Goal: Task Accomplishment & Management: Complete application form

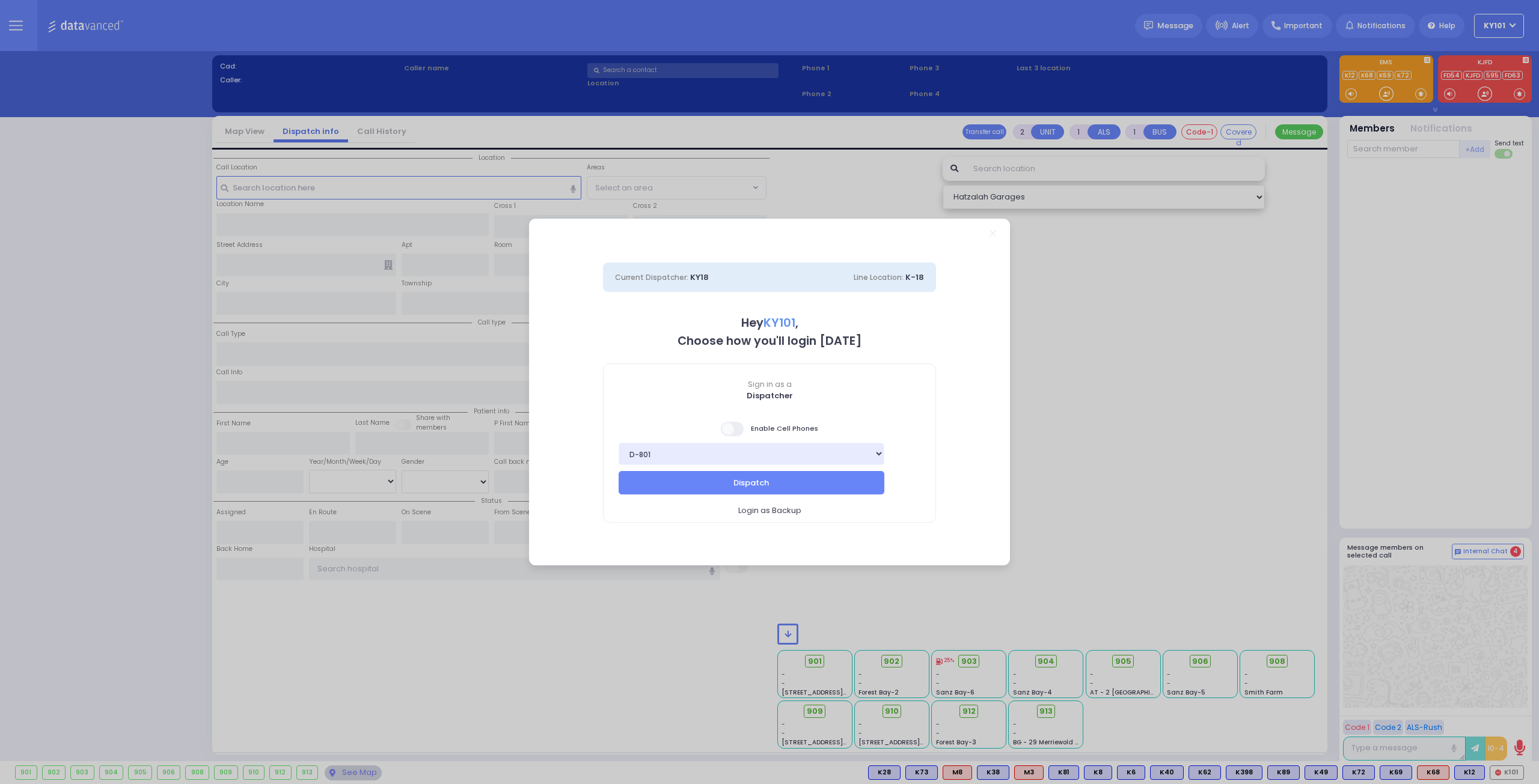
select select "14"
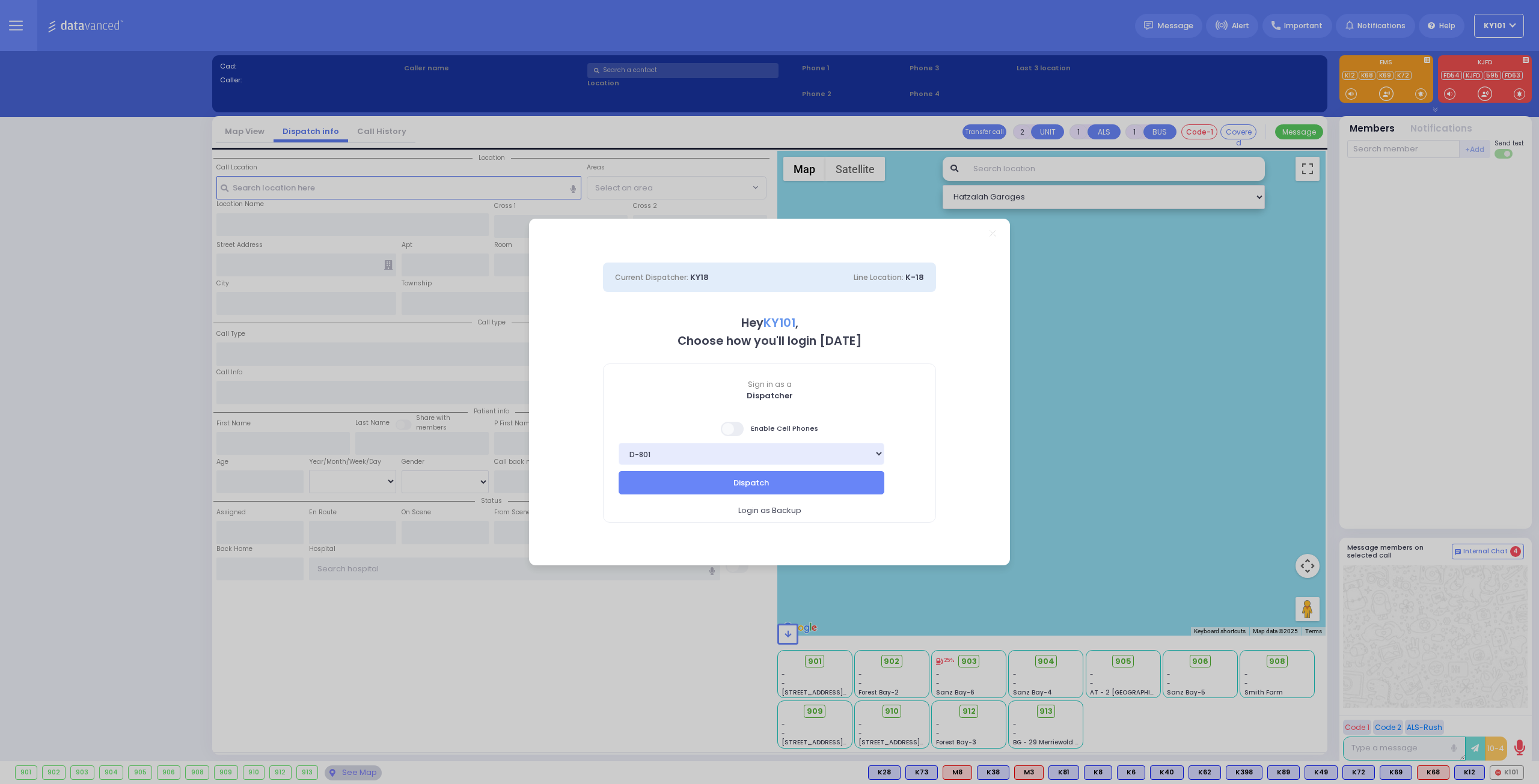
click at [741, 435] on span at bounding box center [733, 429] width 24 height 15
click at [121, 421] on input "checkbox" at bounding box center [121, 421] width 0 height 0
click at [769, 484] on button "Dispatch" at bounding box center [751, 483] width 266 height 23
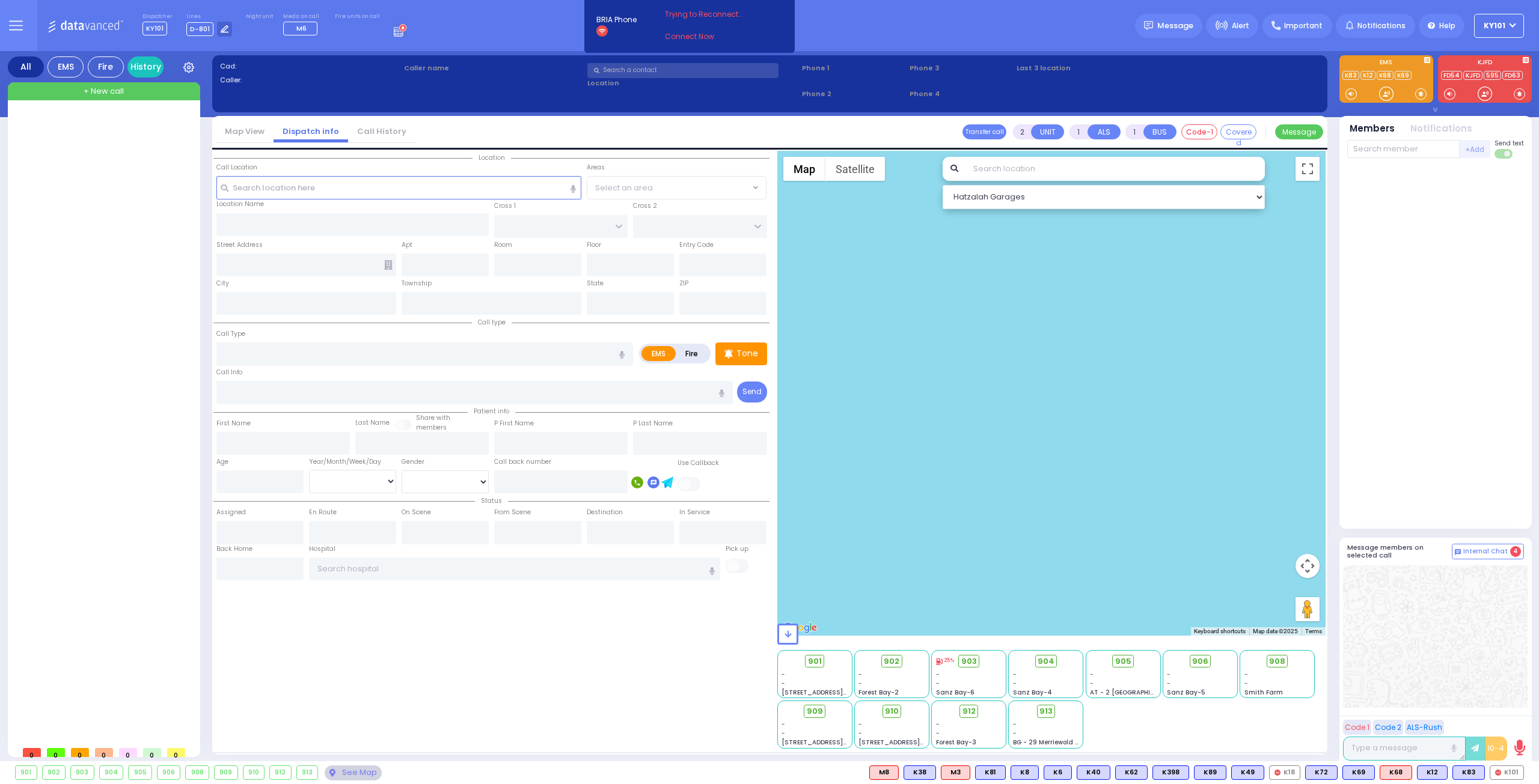
click at [394, 28] on icon at bounding box center [400, 30] width 13 height 13
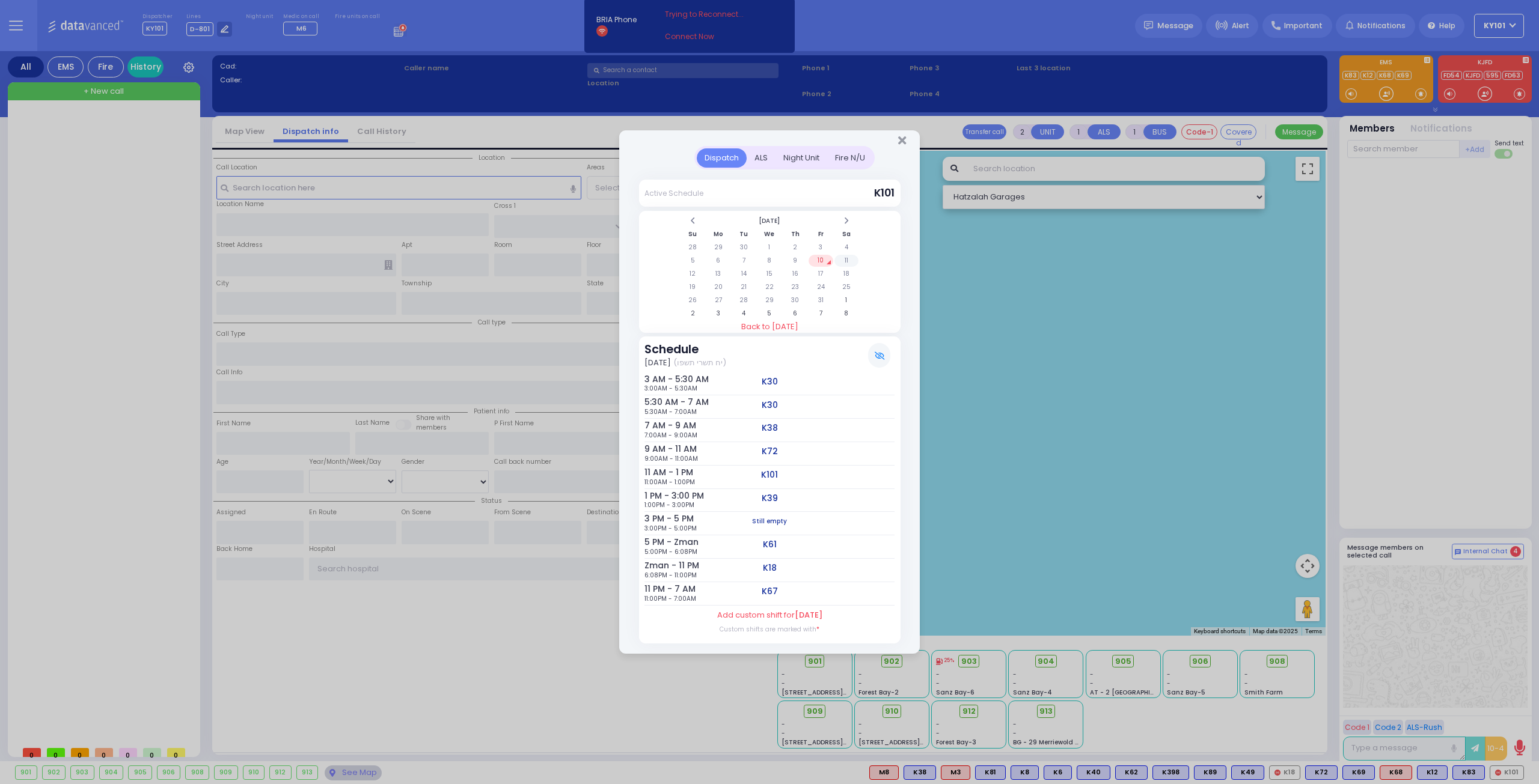
click at [846, 262] on td "11" at bounding box center [846, 260] width 25 height 12
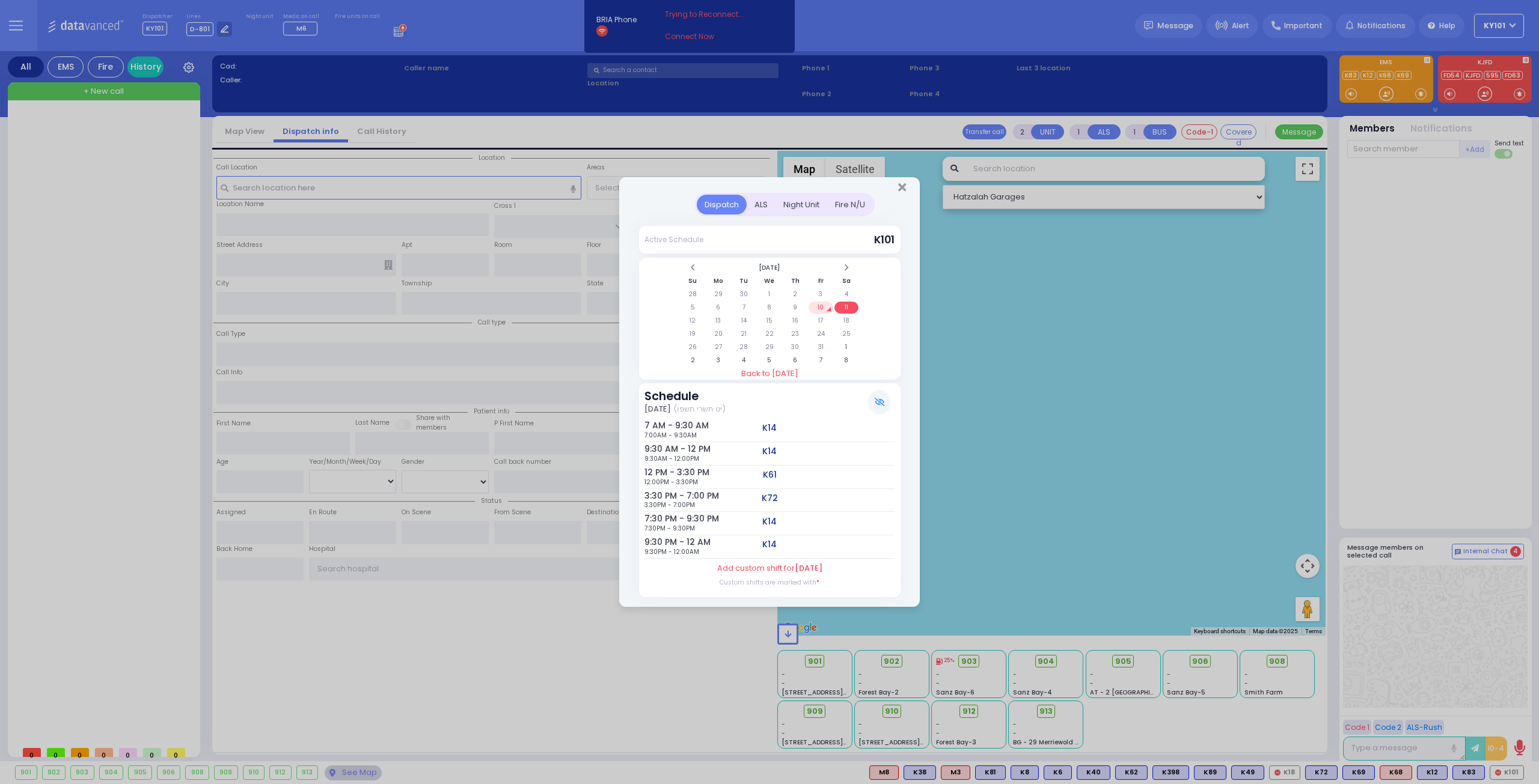
click at [824, 306] on td "10" at bounding box center [820, 307] width 25 height 12
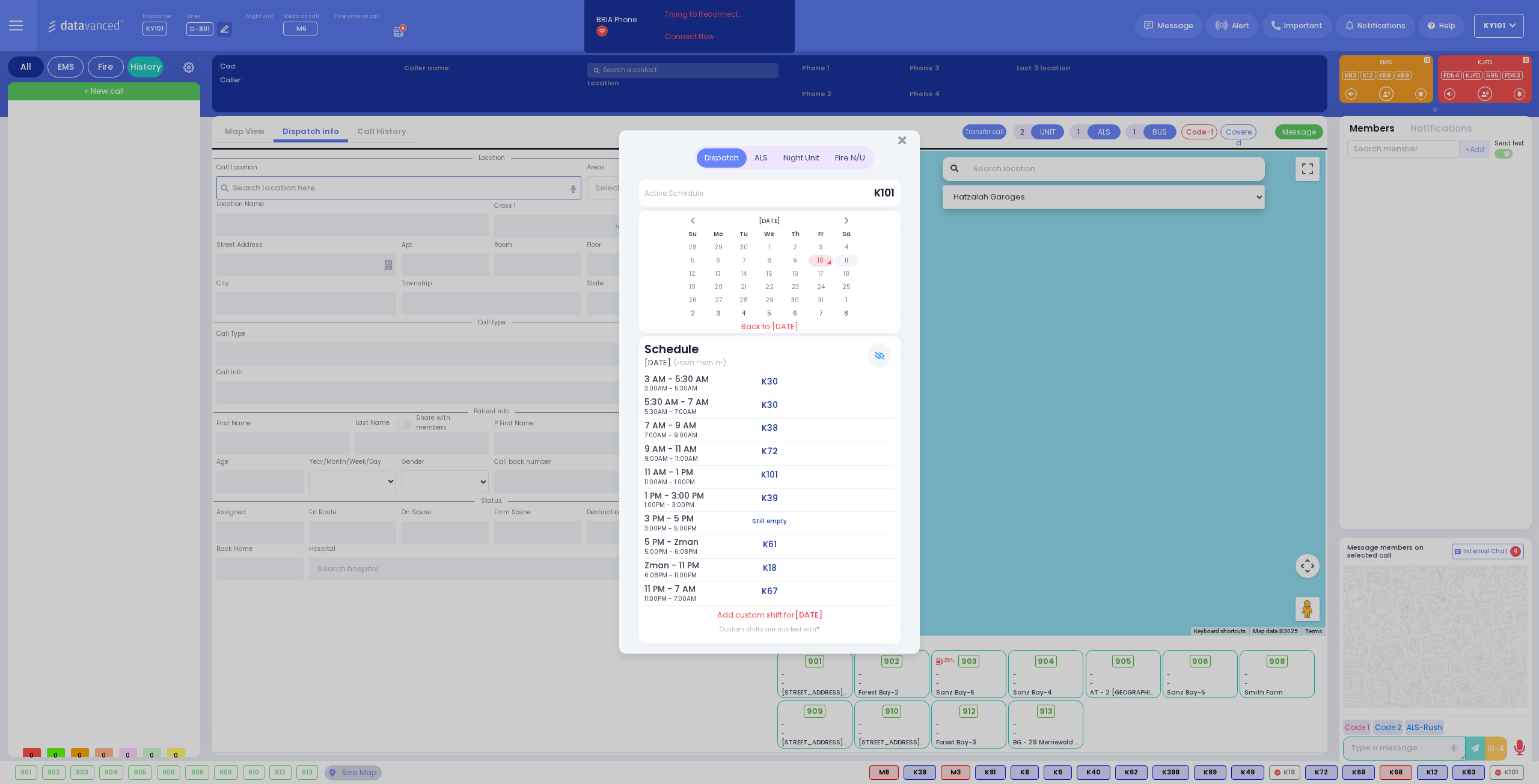
click at [842, 256] on td "11" at bounding box center [846, 260] width 25 height 12
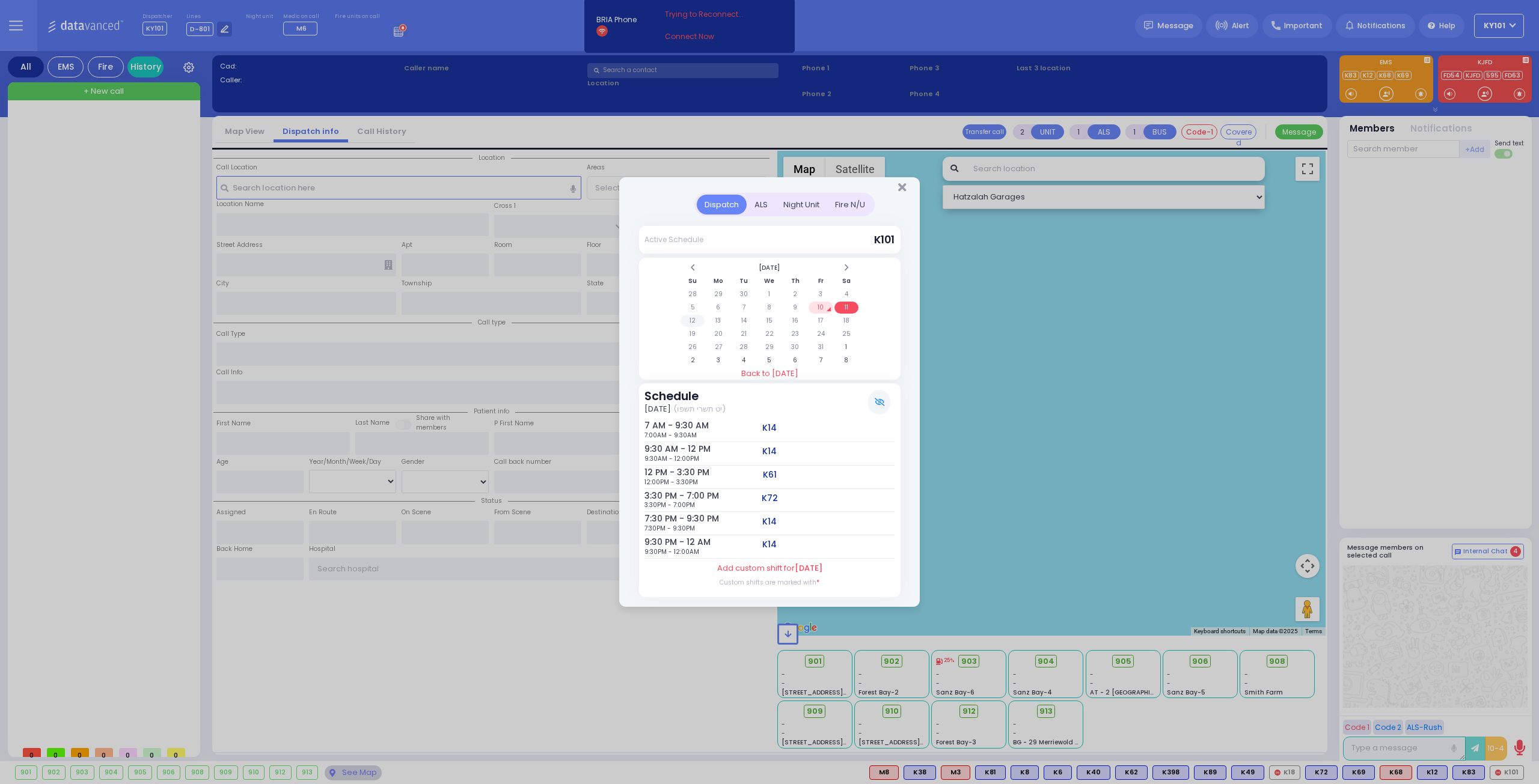
click at [701, 321] on td "12" at bounding box center [693, 320] width 25 height 12
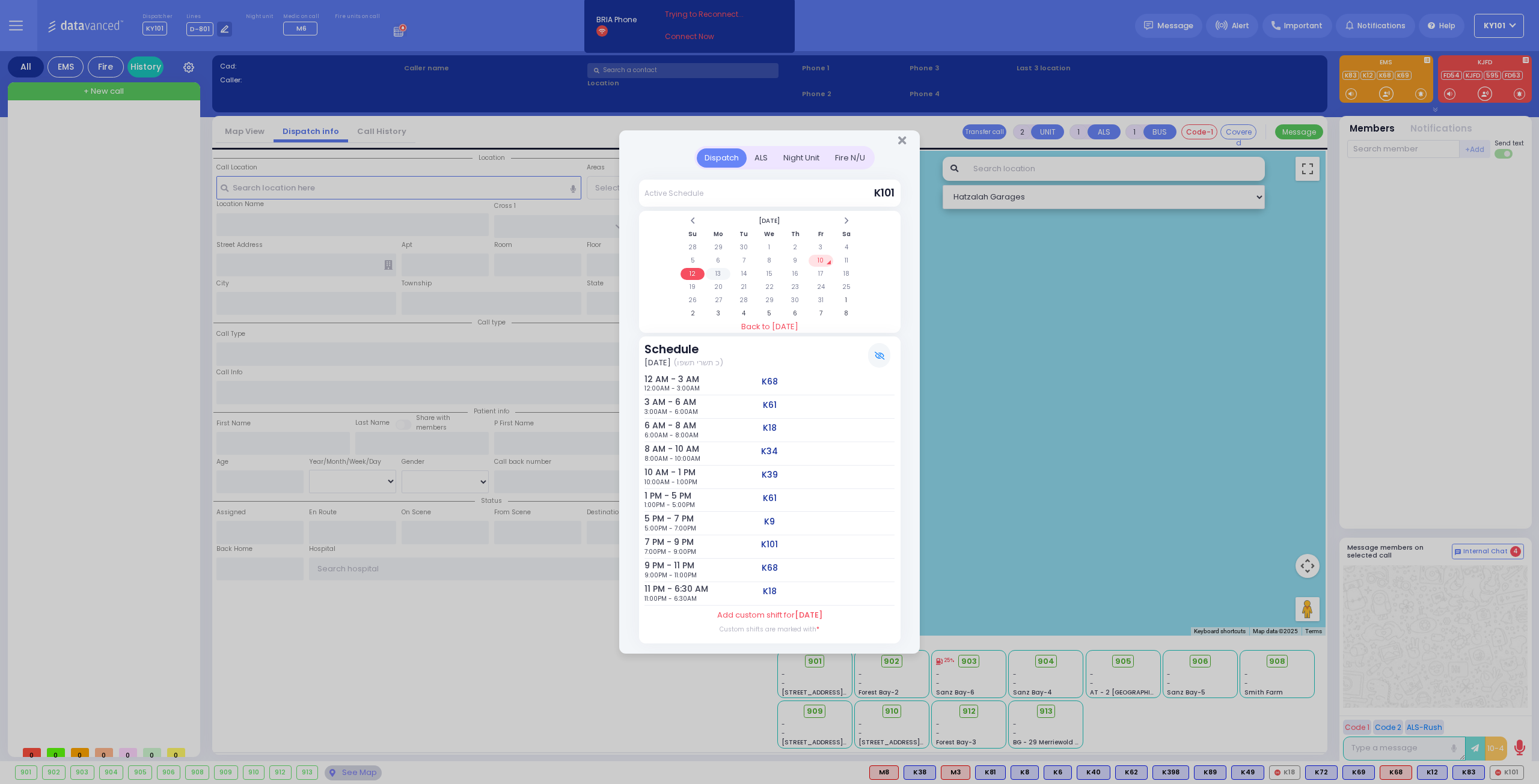
click at [720, 274] on td "13" at bounding box center [718, 274] width 25 height 12
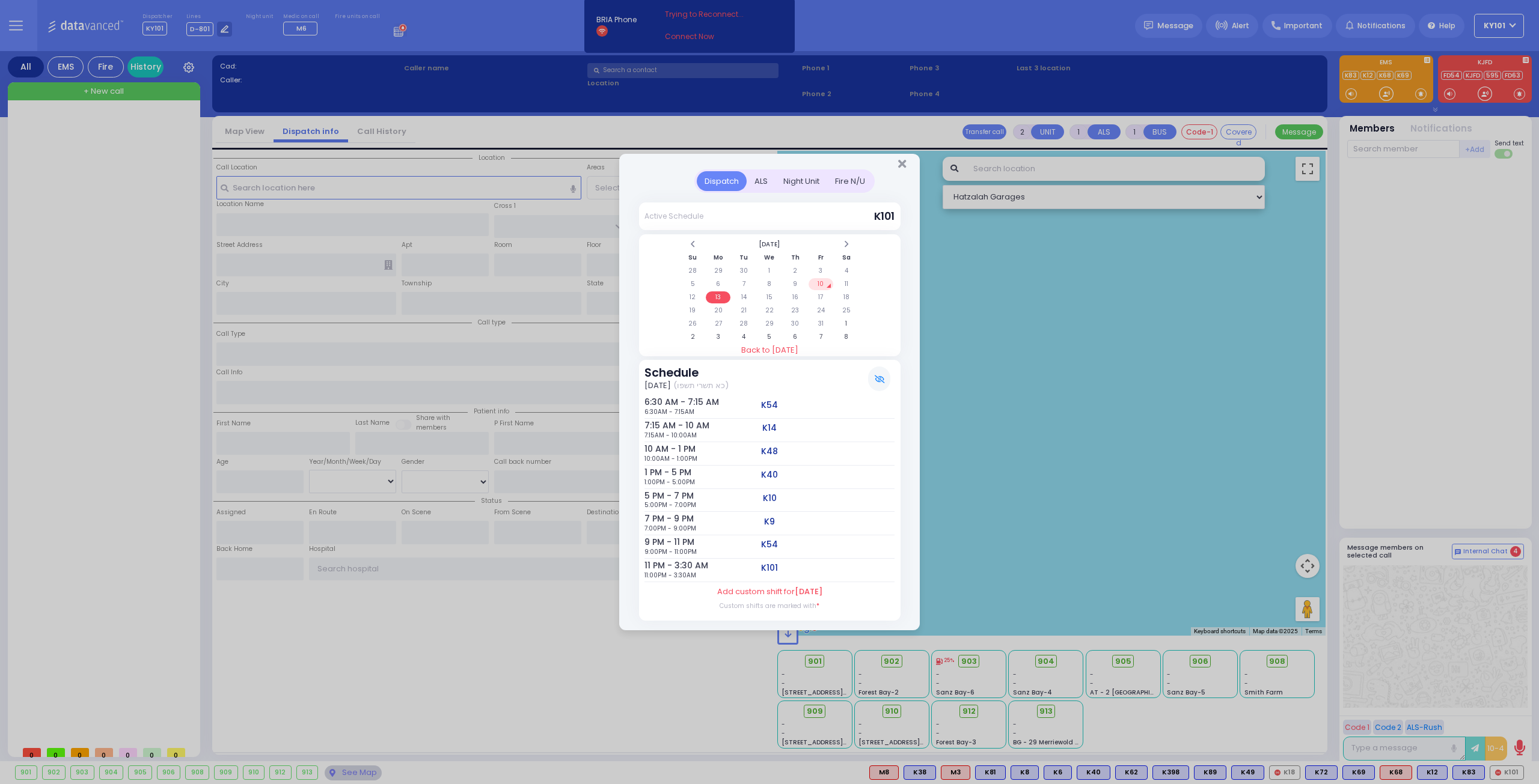
click at [819, 282] on td "10" at bounding box center [820, 284] width 25 height 12
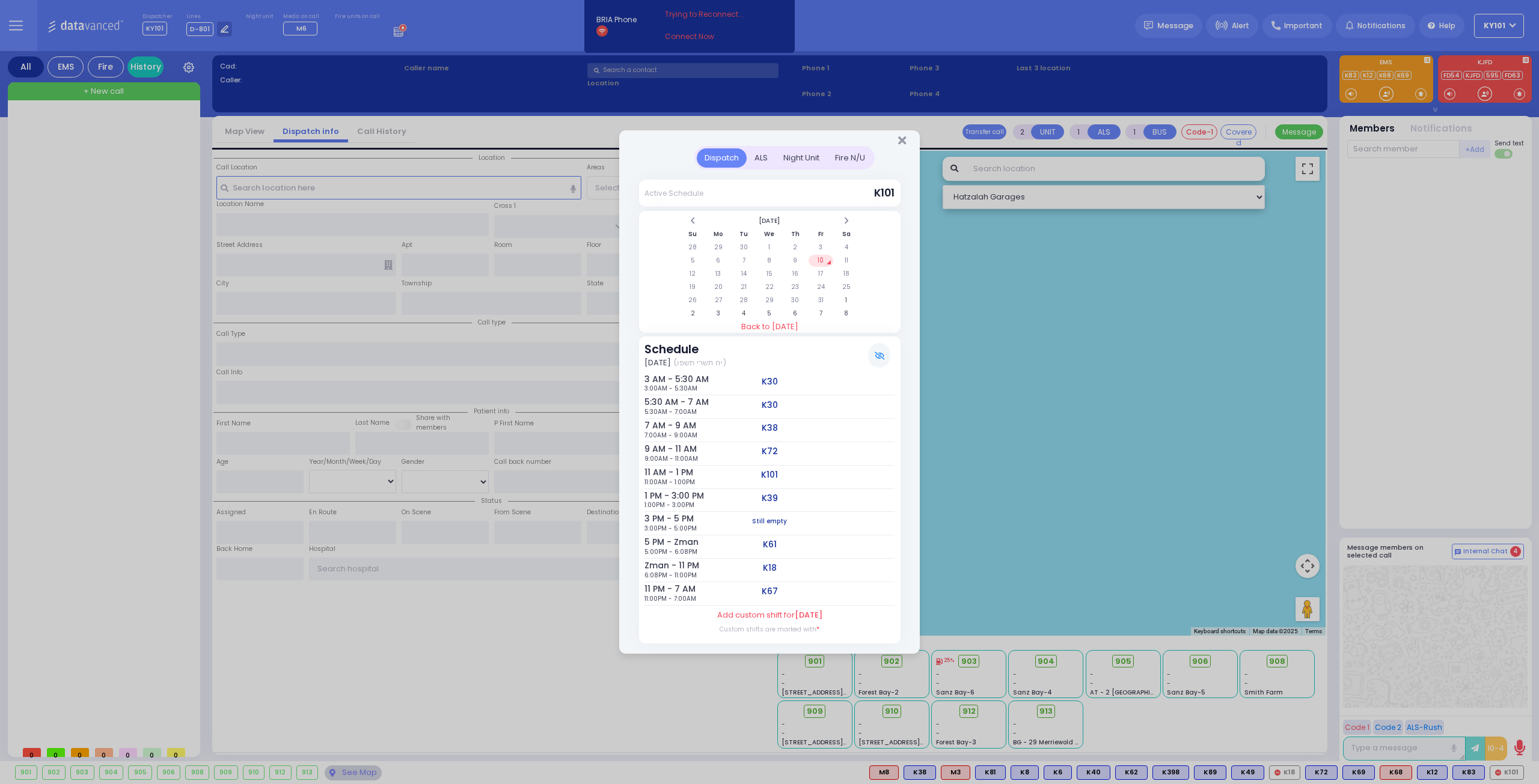
click at [766, 164] on div "ALS" at bounding box center [761, 158] width 29 height 20
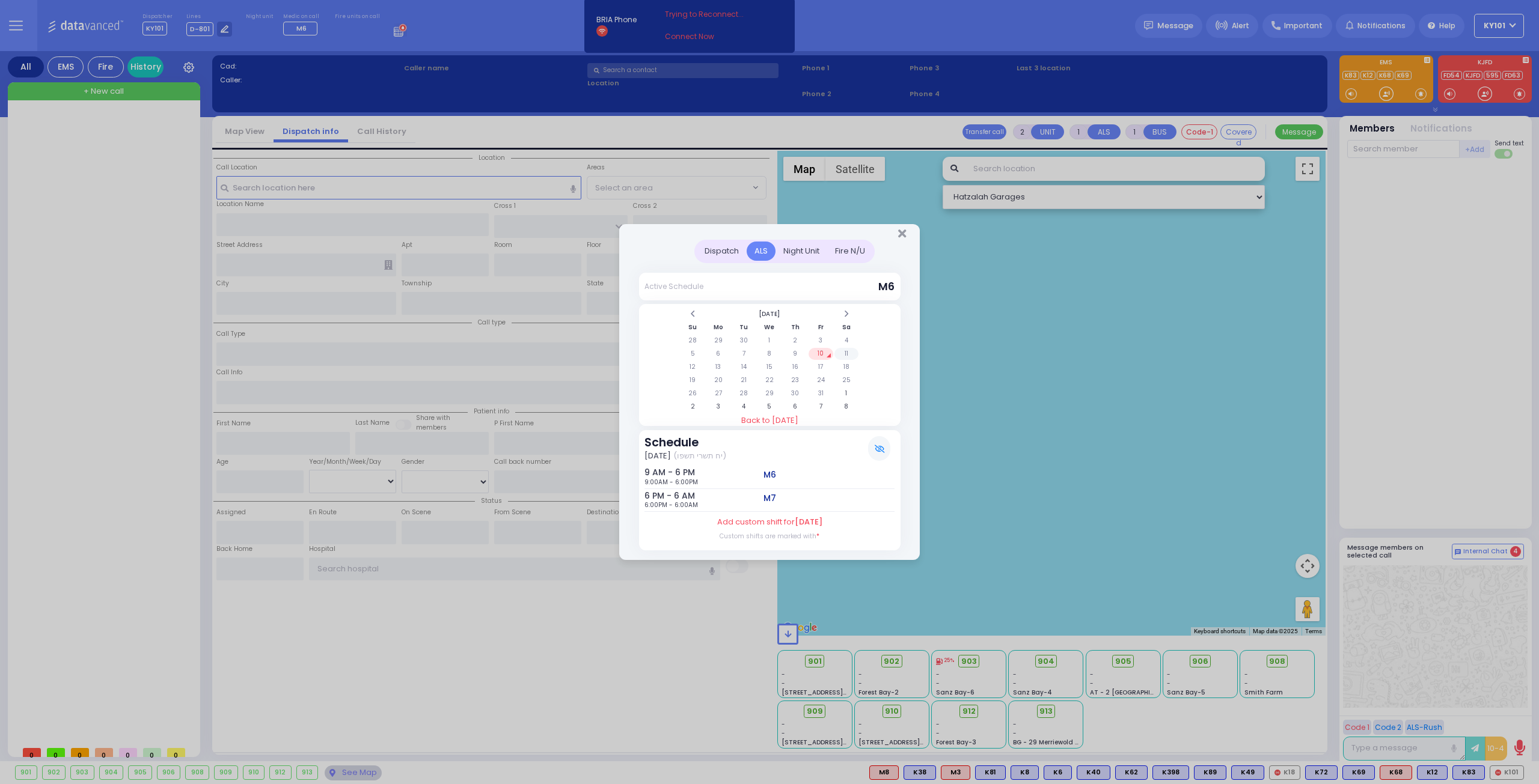
click at [849, 353] on td "11" at bounding box center [846, 354] width 25 height 12
click at [688, 366] on td "12" at bounding box center [693, 367] width 25 height 12
click at [713, 366] on td "13" at bounding box center [718, 367] width 25 height 12
click at [843, 352] on td "11" at bounding box center [846, 354] width 25 height 12
click at [699, 365] on td "12" at bounding box center [693, 367] width 25 height 12
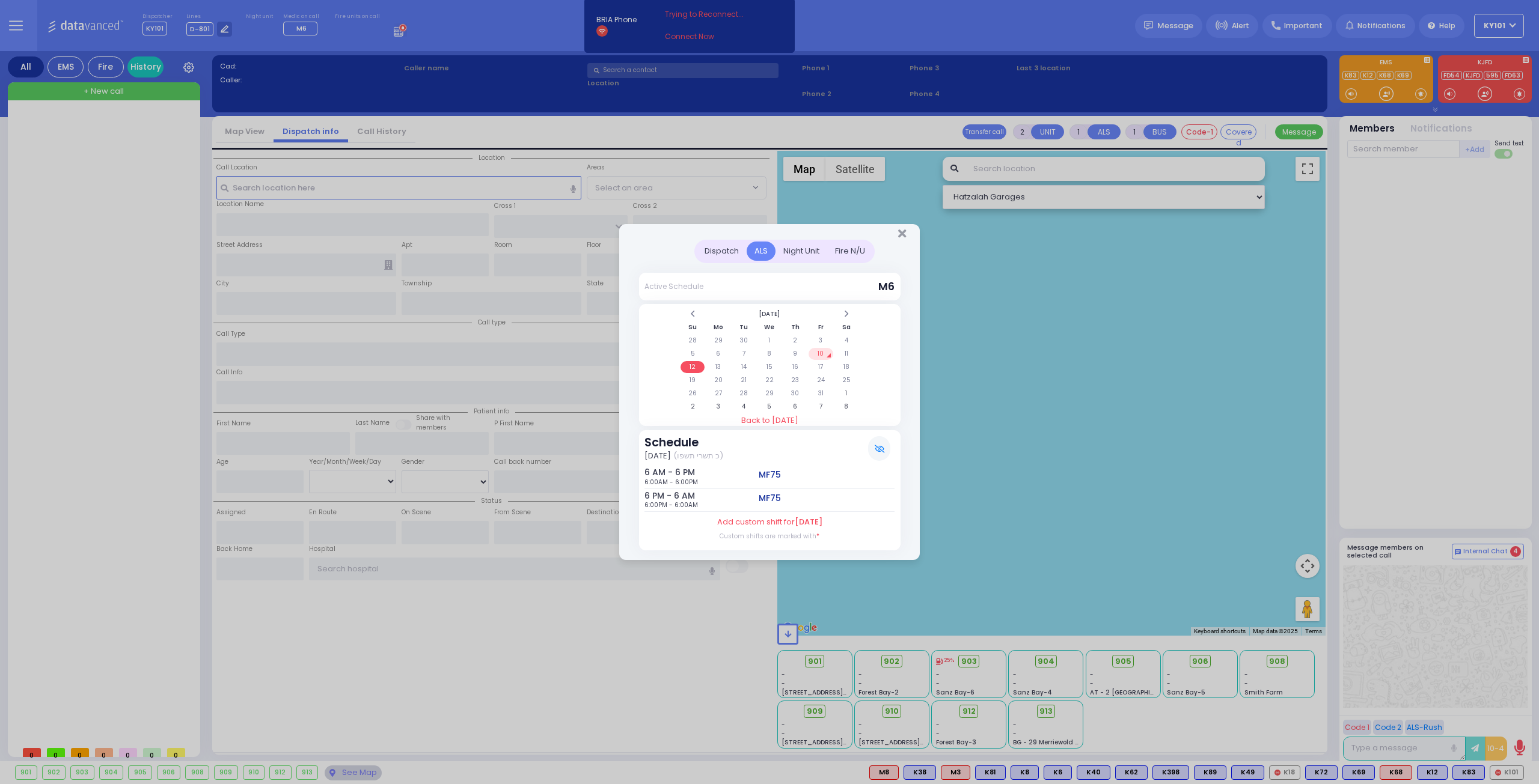
click at [818, 353] on td "10" at bounding box center [820, 354] width 25 height 12
click at [719, 363] on td "13" at bounding box center [718, 367] width 25 height 12
click at [745, 366] on td "14" at bounding box center [744, 367] width 25 height 12
click at [822, 352] on td "10" at bounding box center [820, 354] width 25 height 12
click at [720, 258] on div "Dispatch" at bounding box center [721, 251] width 50 height 20
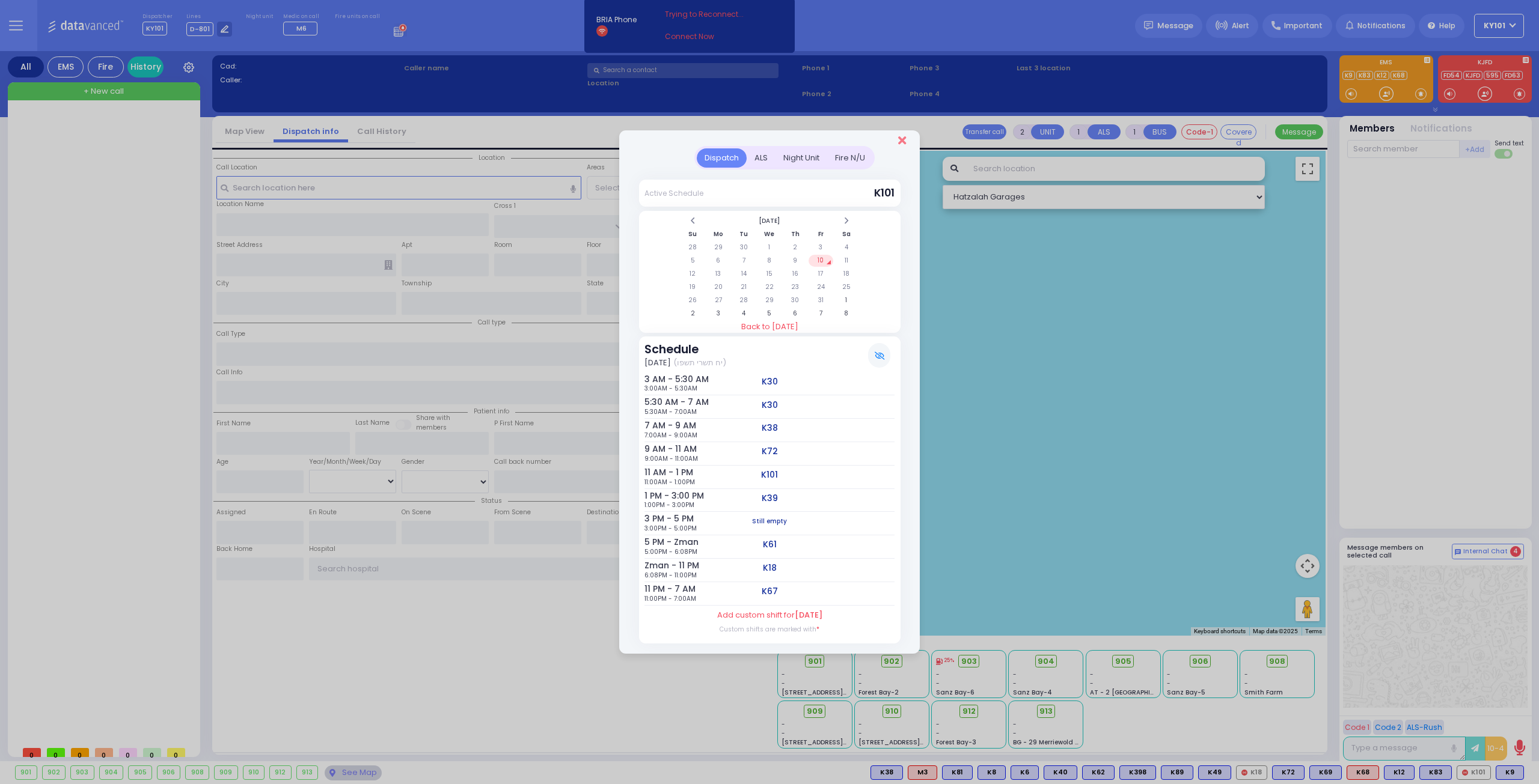
click at [904, 141] on icon "Close" at bounding box center [902, 140] width 8 height 12
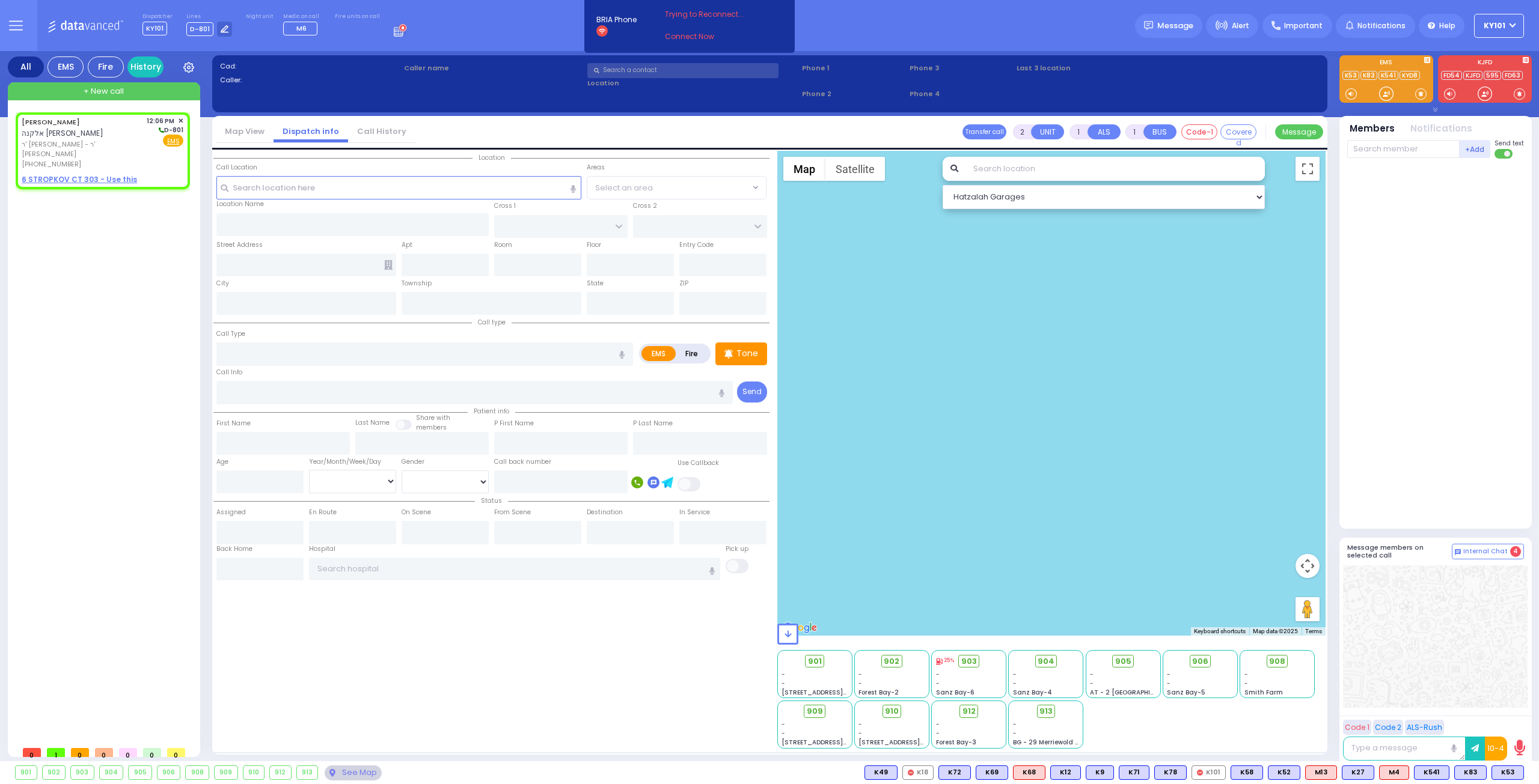
select select
radio input "true"
type input "ELKONA MOSHE"
type input "KRAUS"
select select
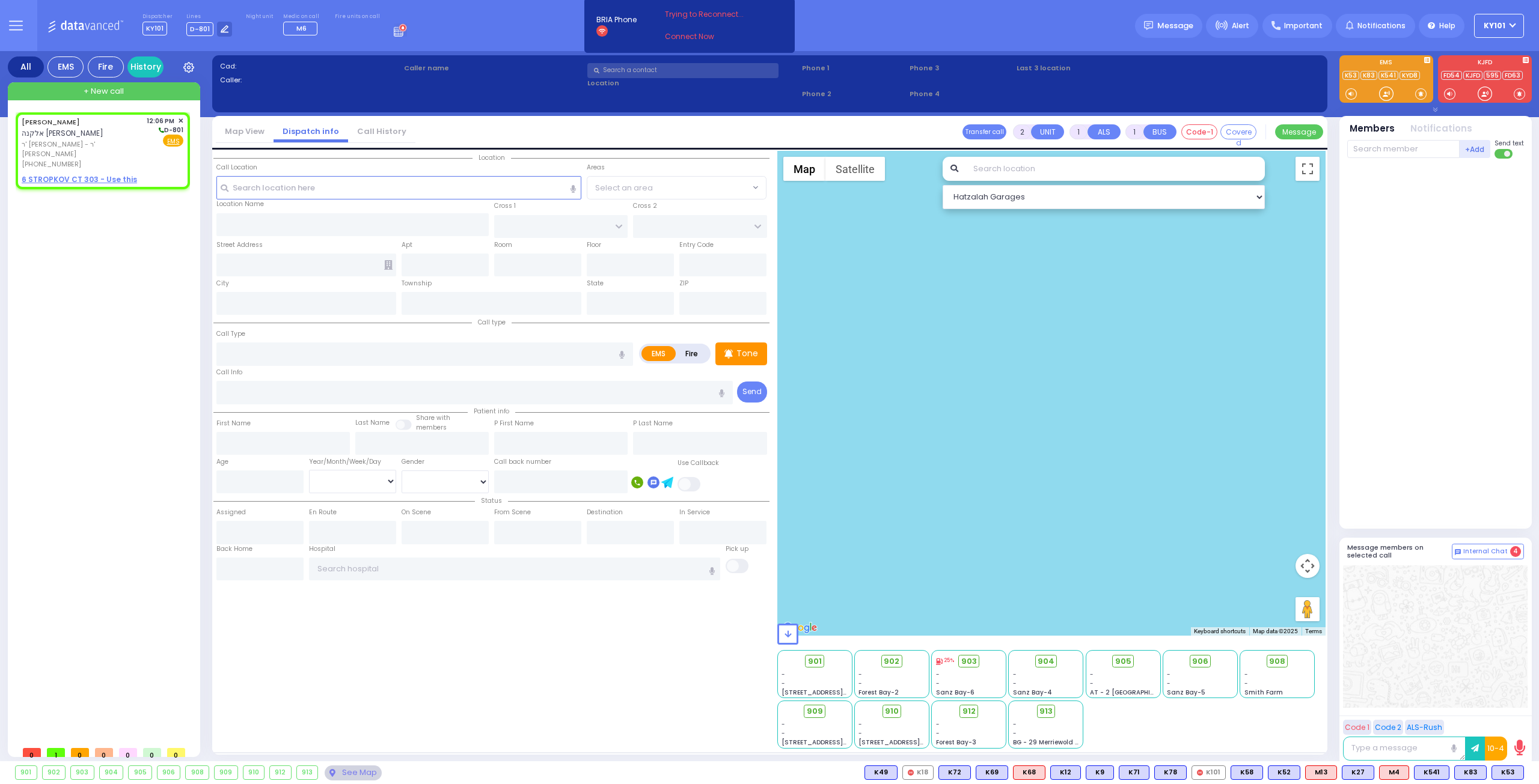
type input "12:06"
select select "Hatzalah Garages"
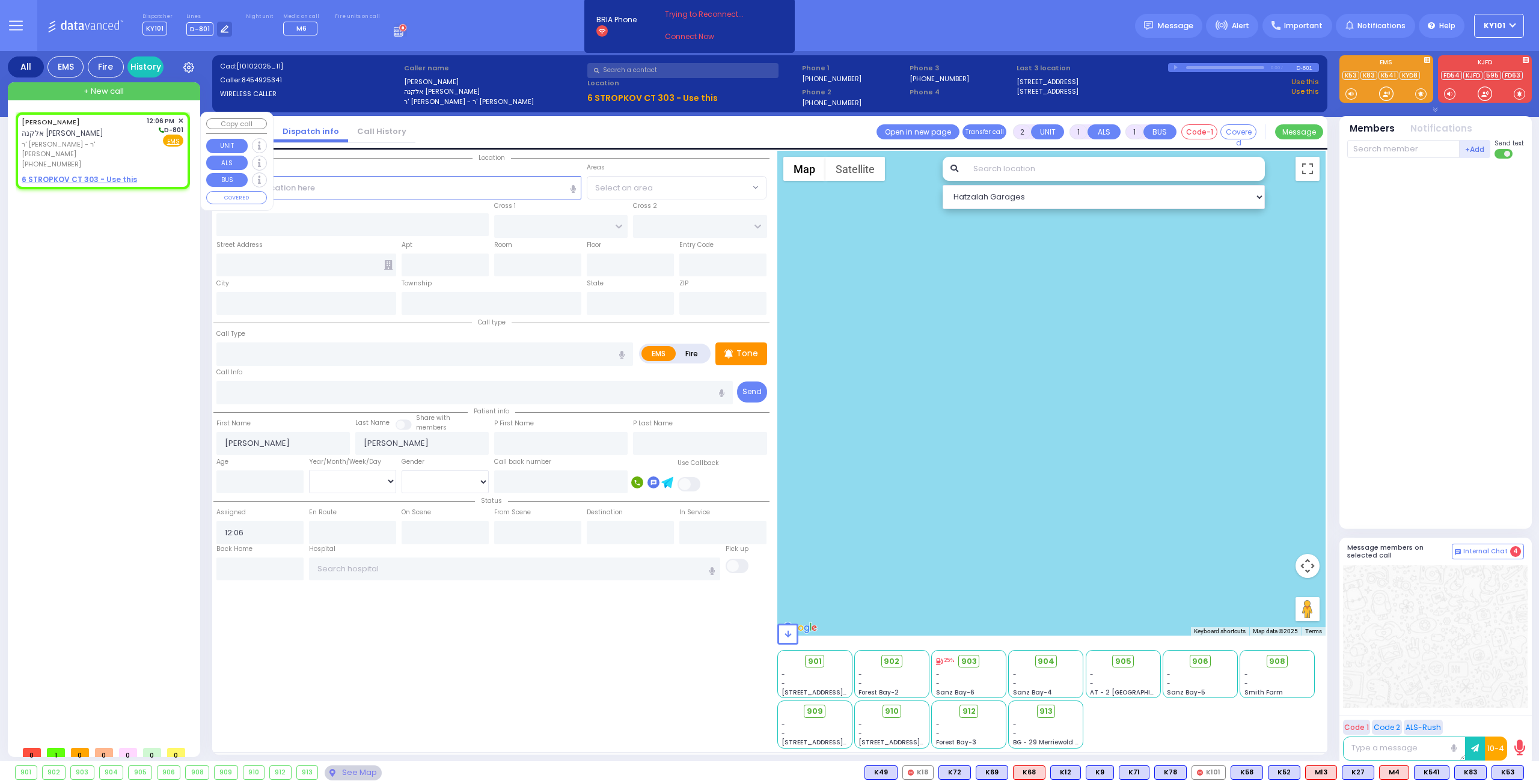
click at [87, 174] on u "6 STROPKOV CT 303 - Use this" at bounding box center [79, 179] width 115 height 10
select select
radio input "true"
select select
select select "Hatzalah Garages"
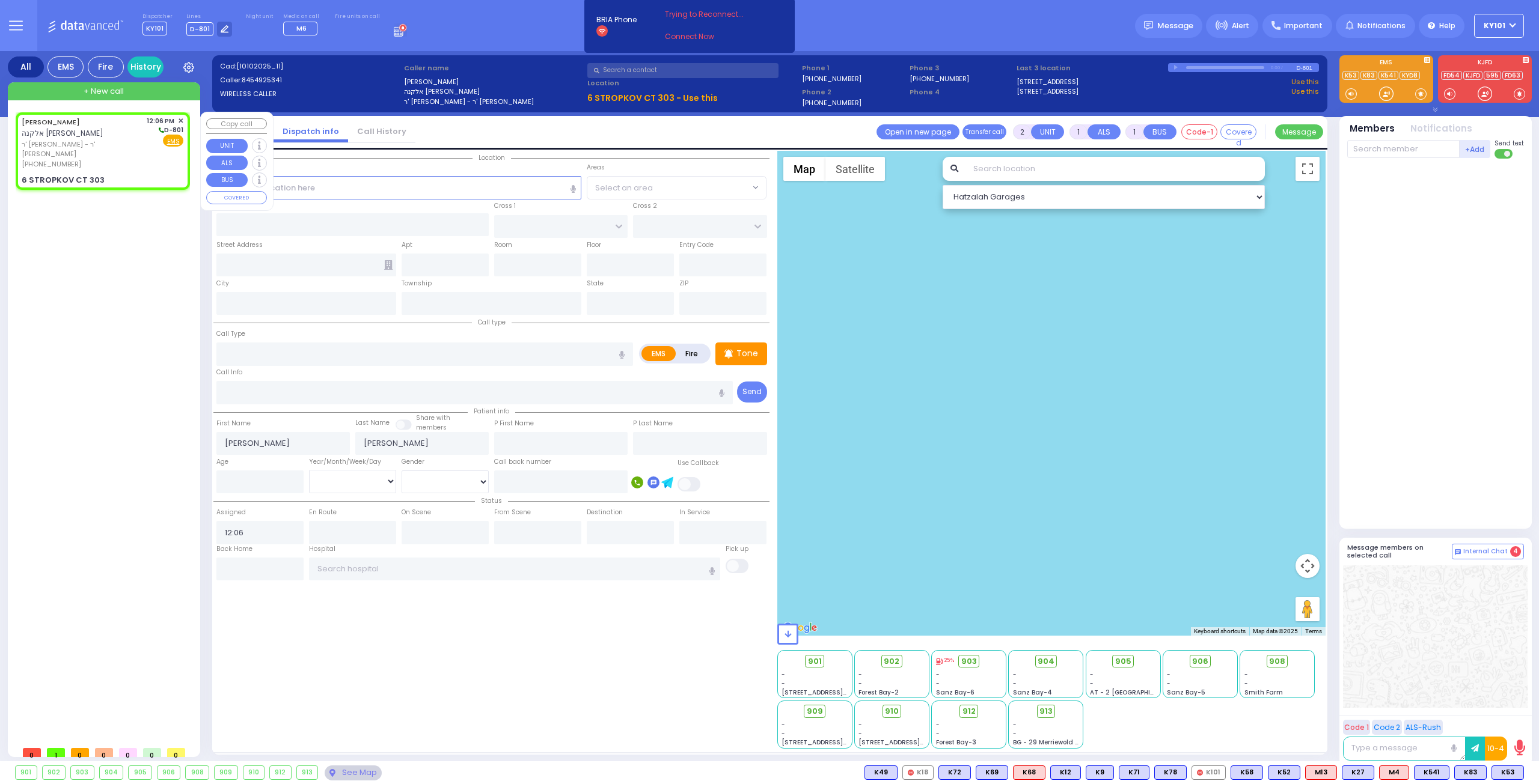
select select
radio input "true"
select select
select select "Hatzalah Garages"
type input "STROPKOV COURT"
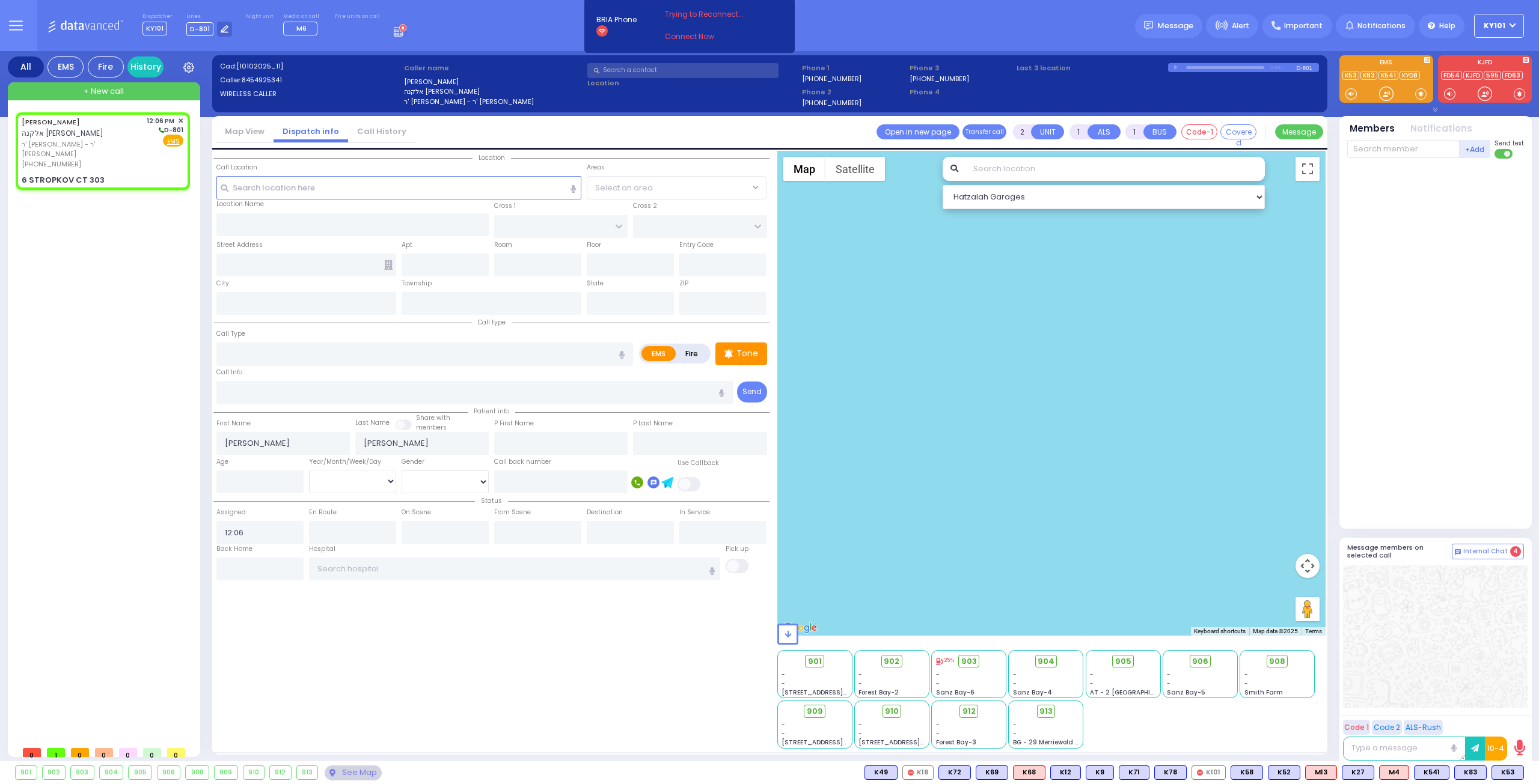
type input "DAJ BLVD"
type input "6 STROPKOV CT"
type input "303"
type input "Monroe"
type input "New York"
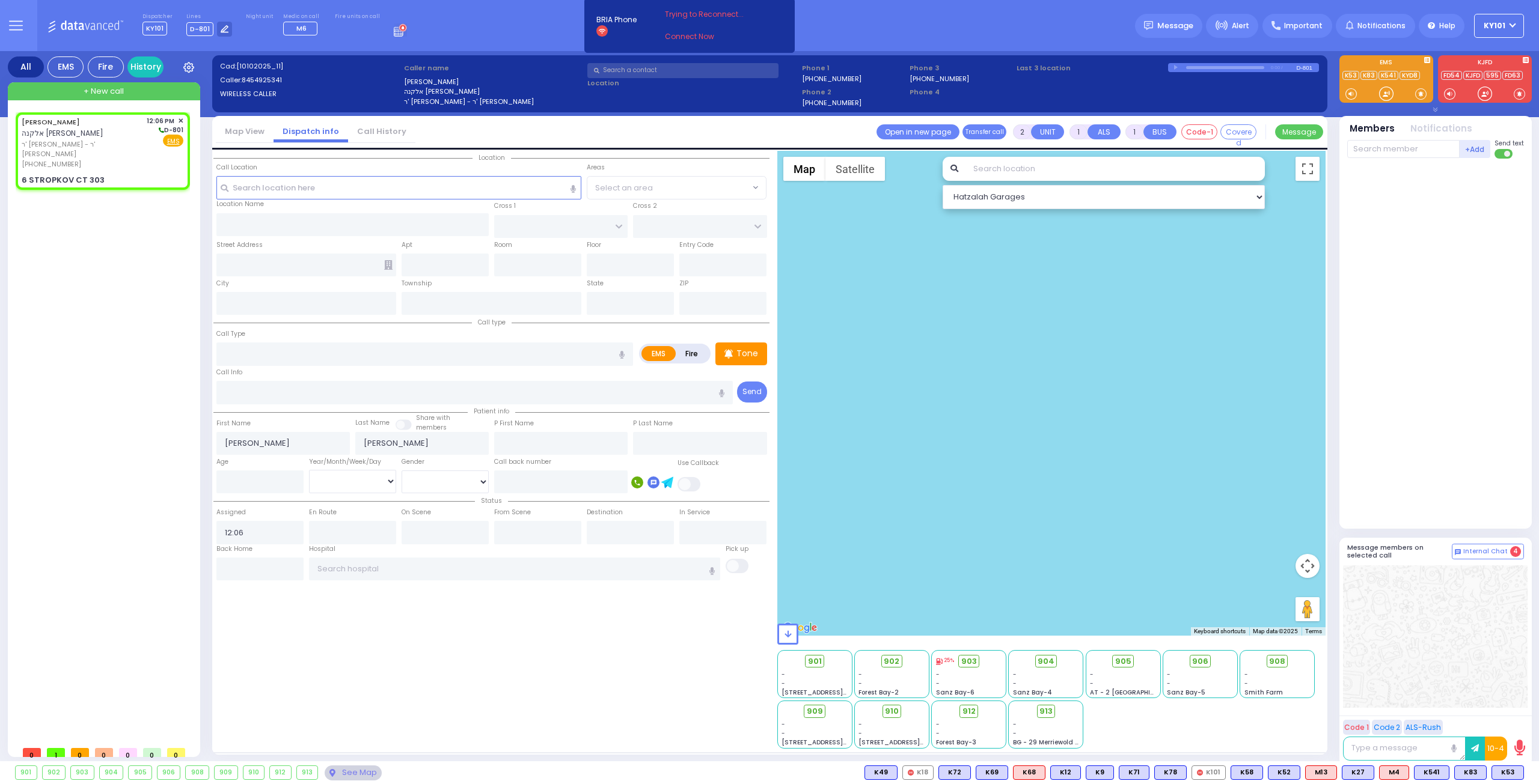
type input "10950"
select select "SECTION 1"
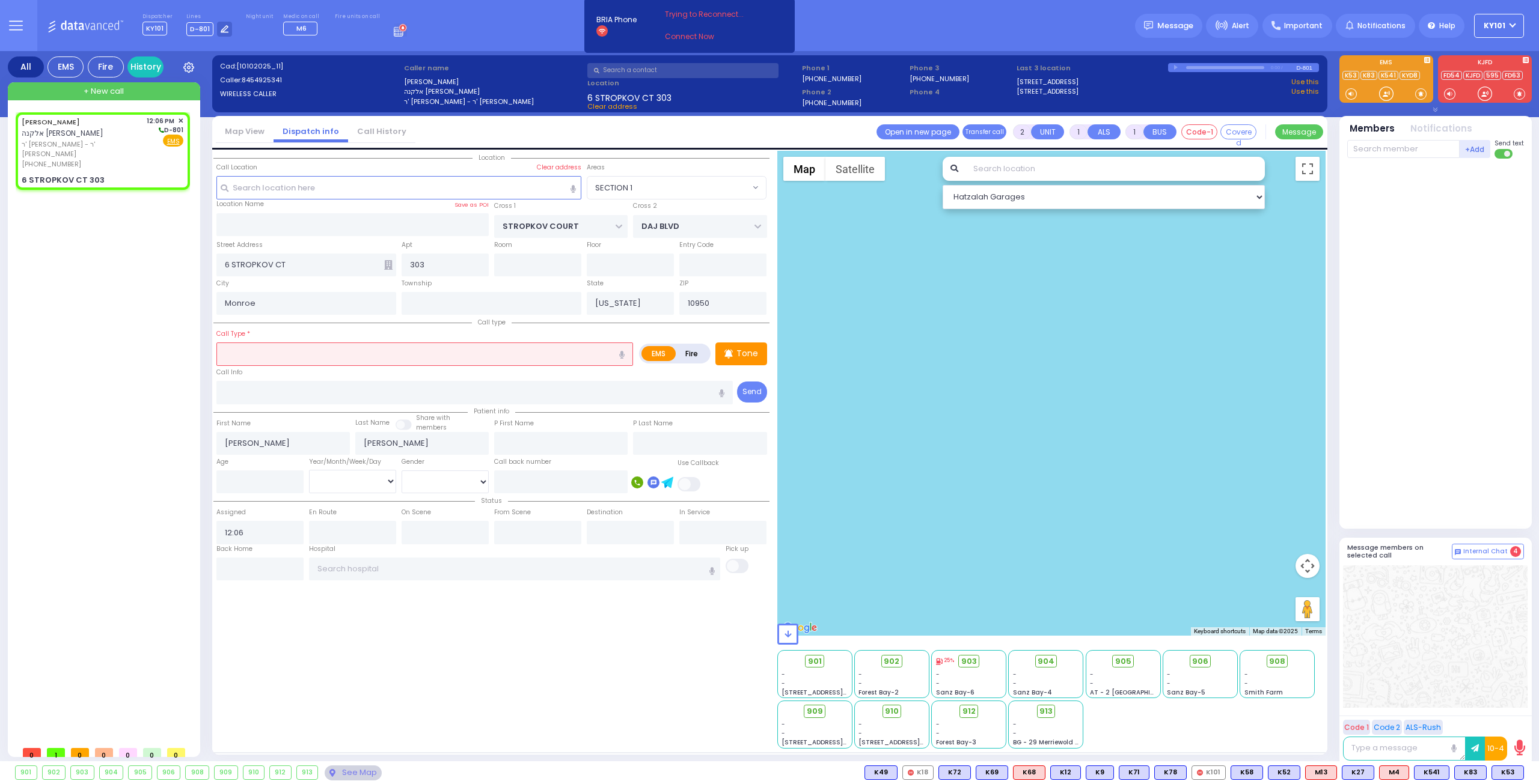
click at [683, 349] on label "Fire" at bounding box center [692, 354] width 33 height 15
radio input "true"
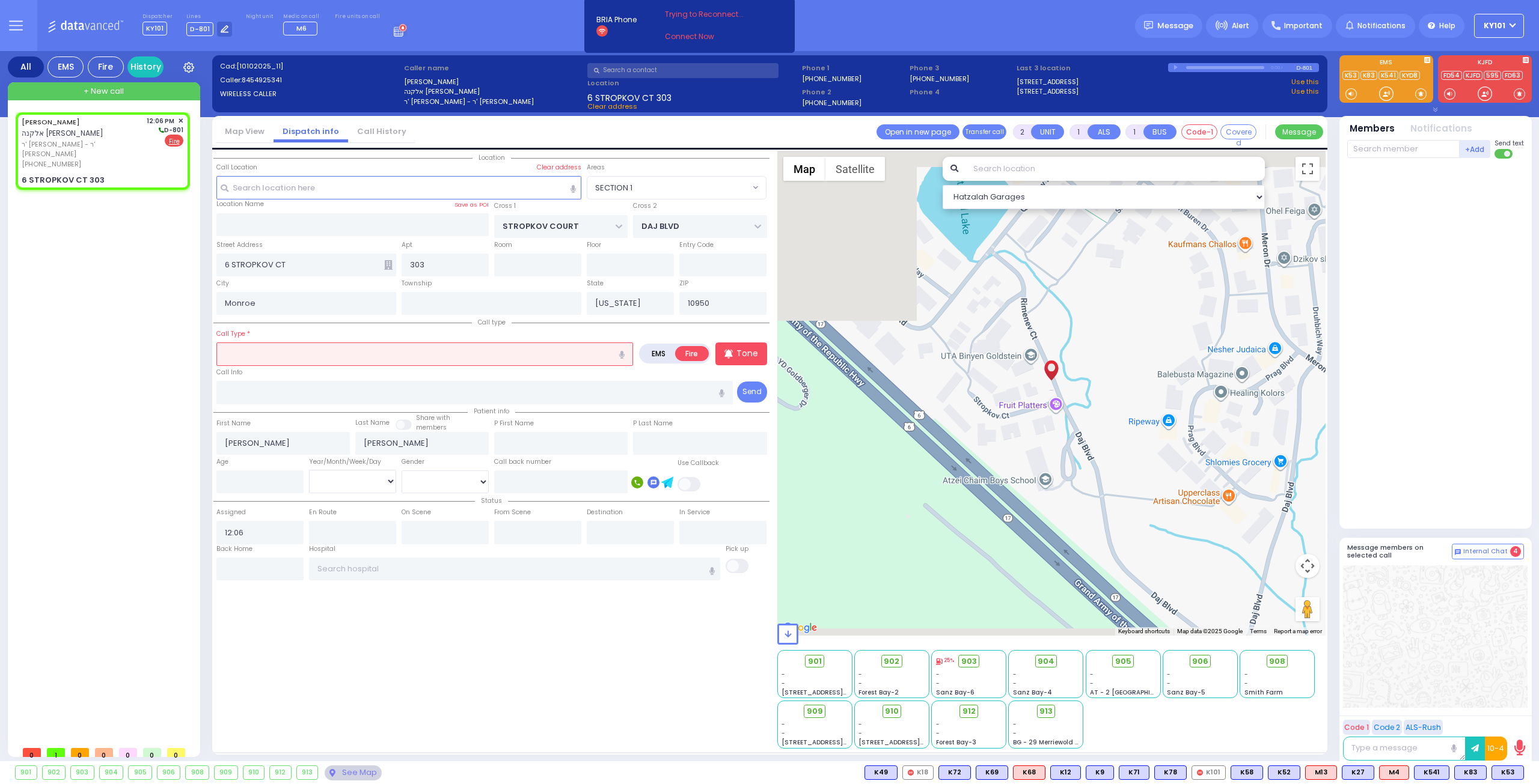
click at [538, 346] on input "text" at bounding box center [425, 354] width 416 height 23
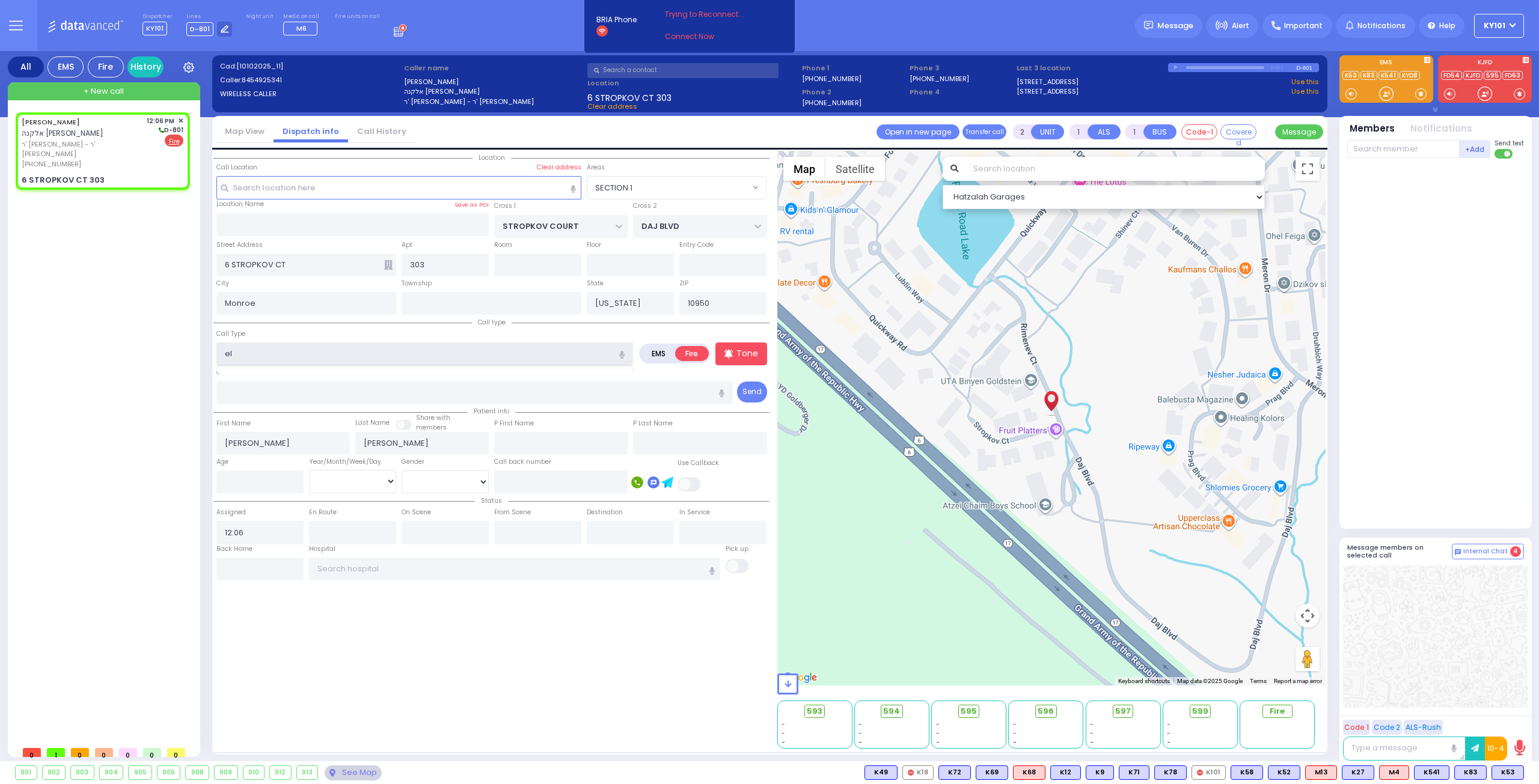
type input "ele"
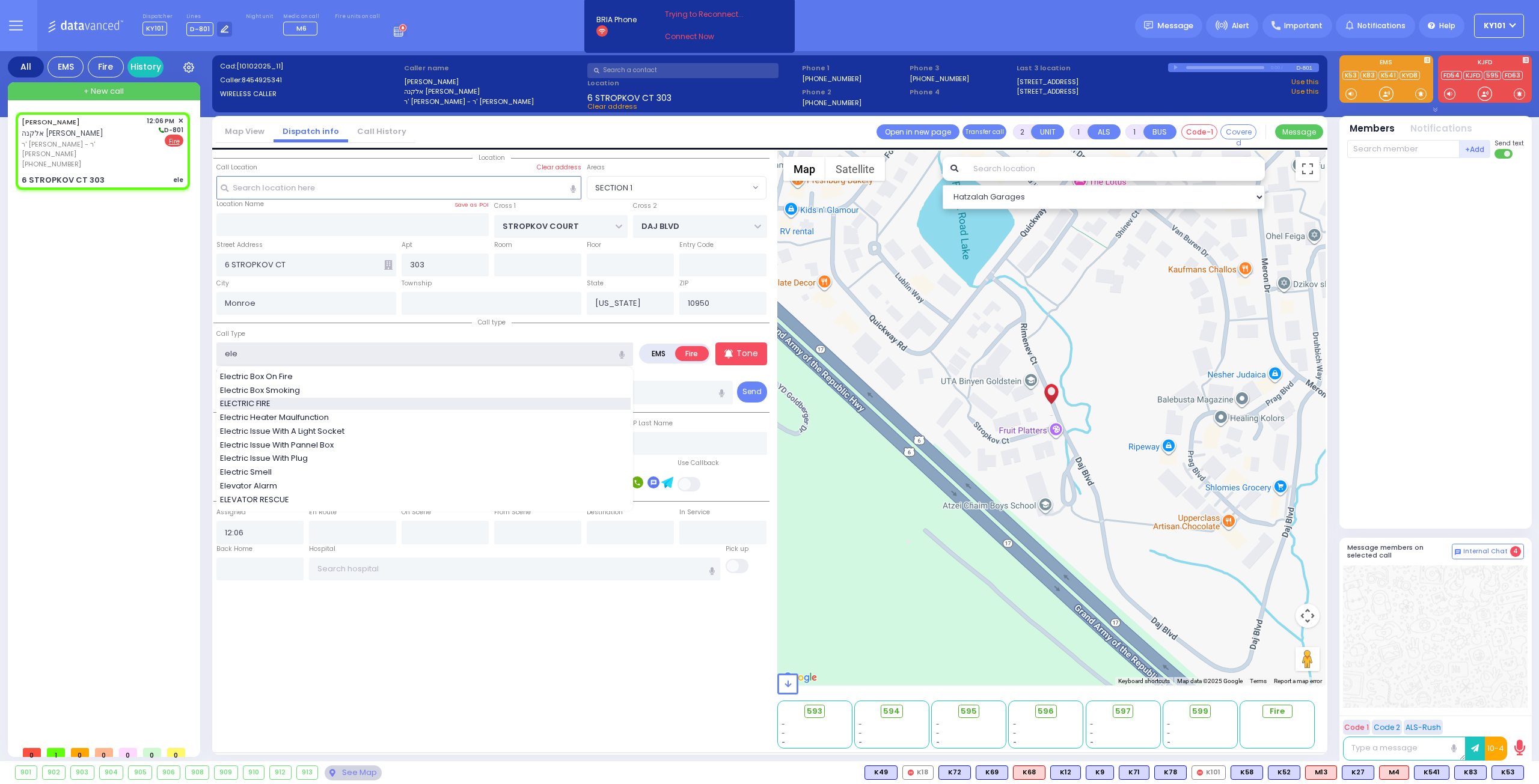
select select
radio input "true"
select select
select select "Hatzalah Garages"
select select "SECTION 1"
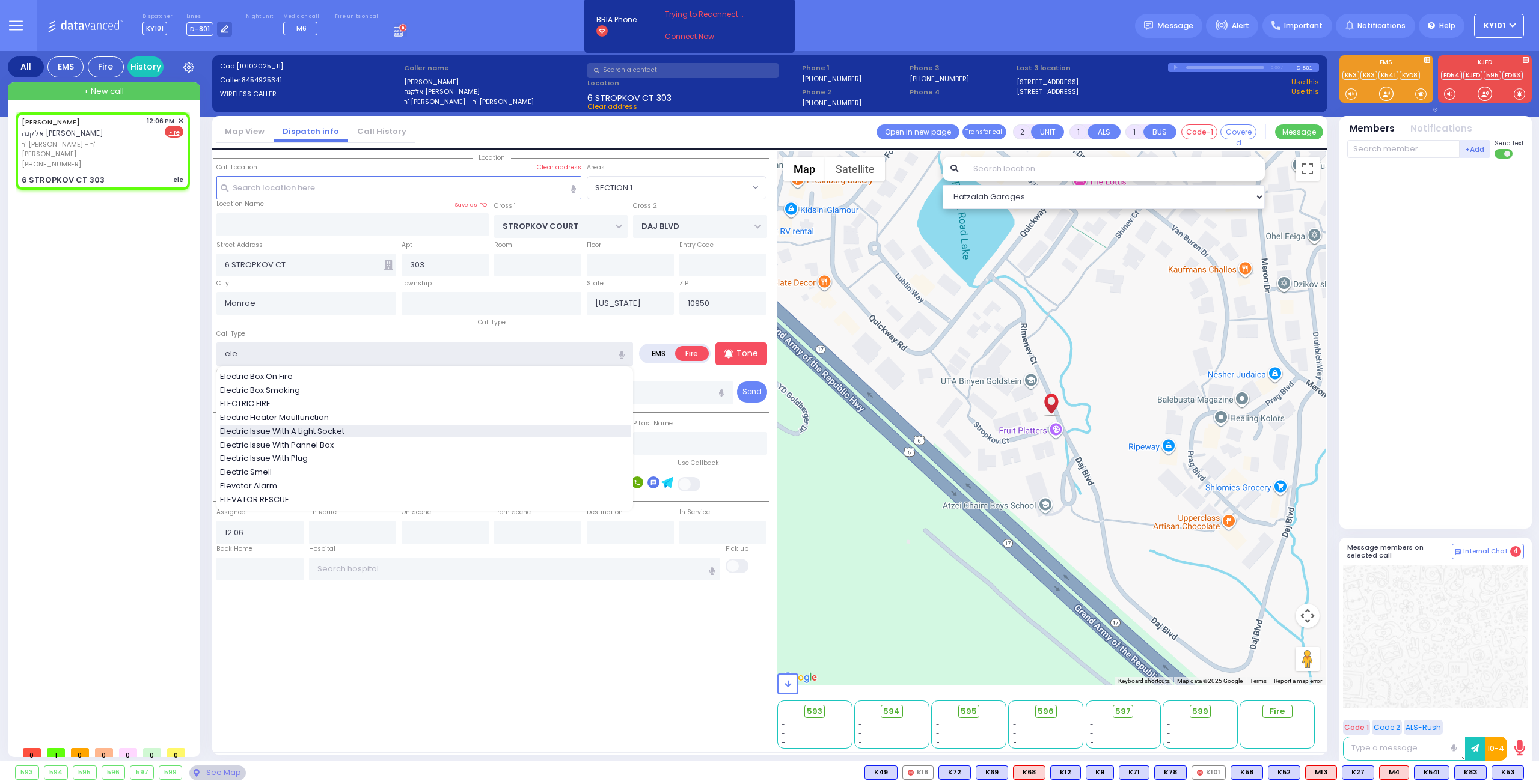
select select
radio input "true"
select select
select select "Hatzalah Garages"
select select "SECTION 1"
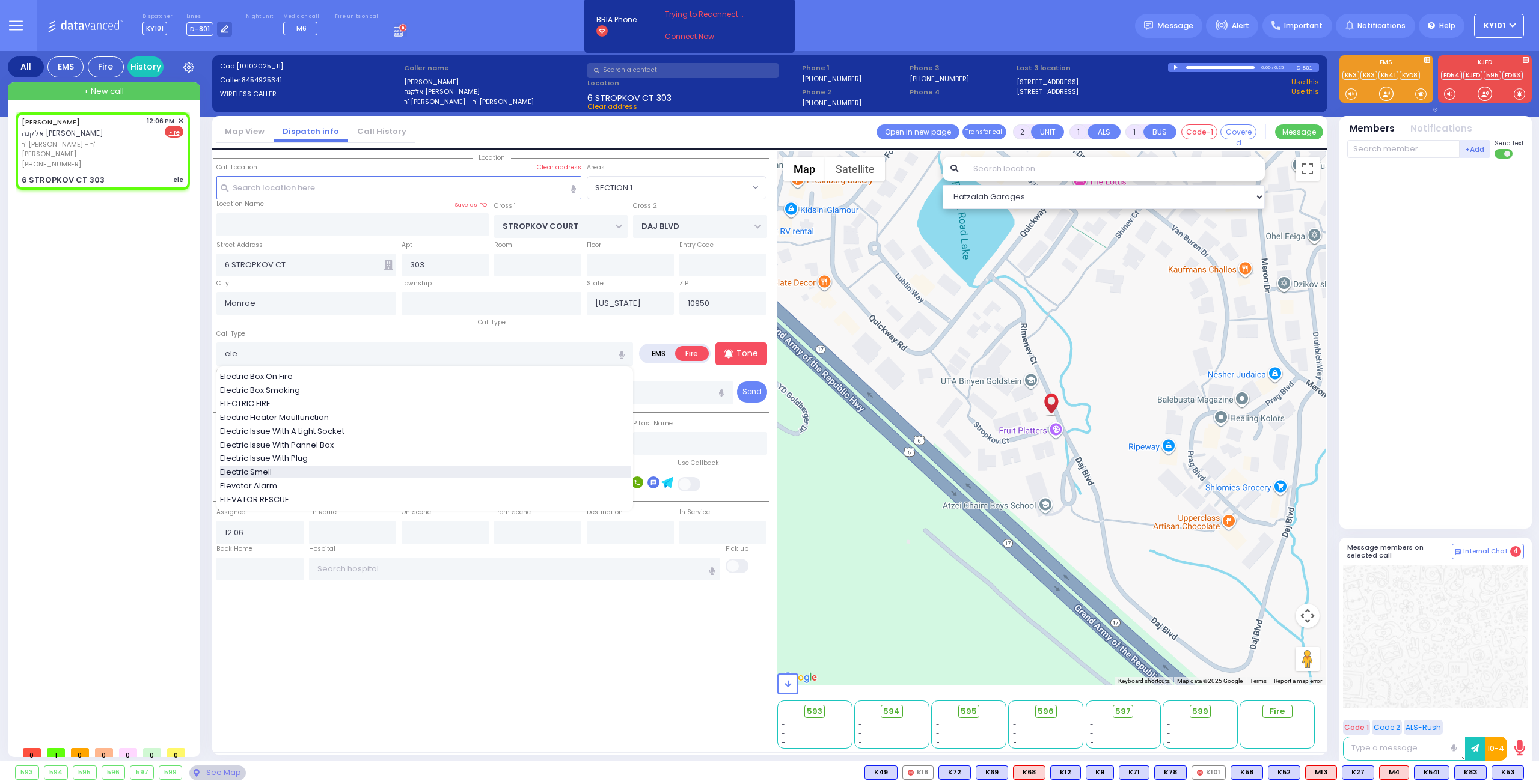
click at [270, 466] on span "Electric Smell" at bounding box center [248, 472] width 56 height 12
type input "Electric Smell"
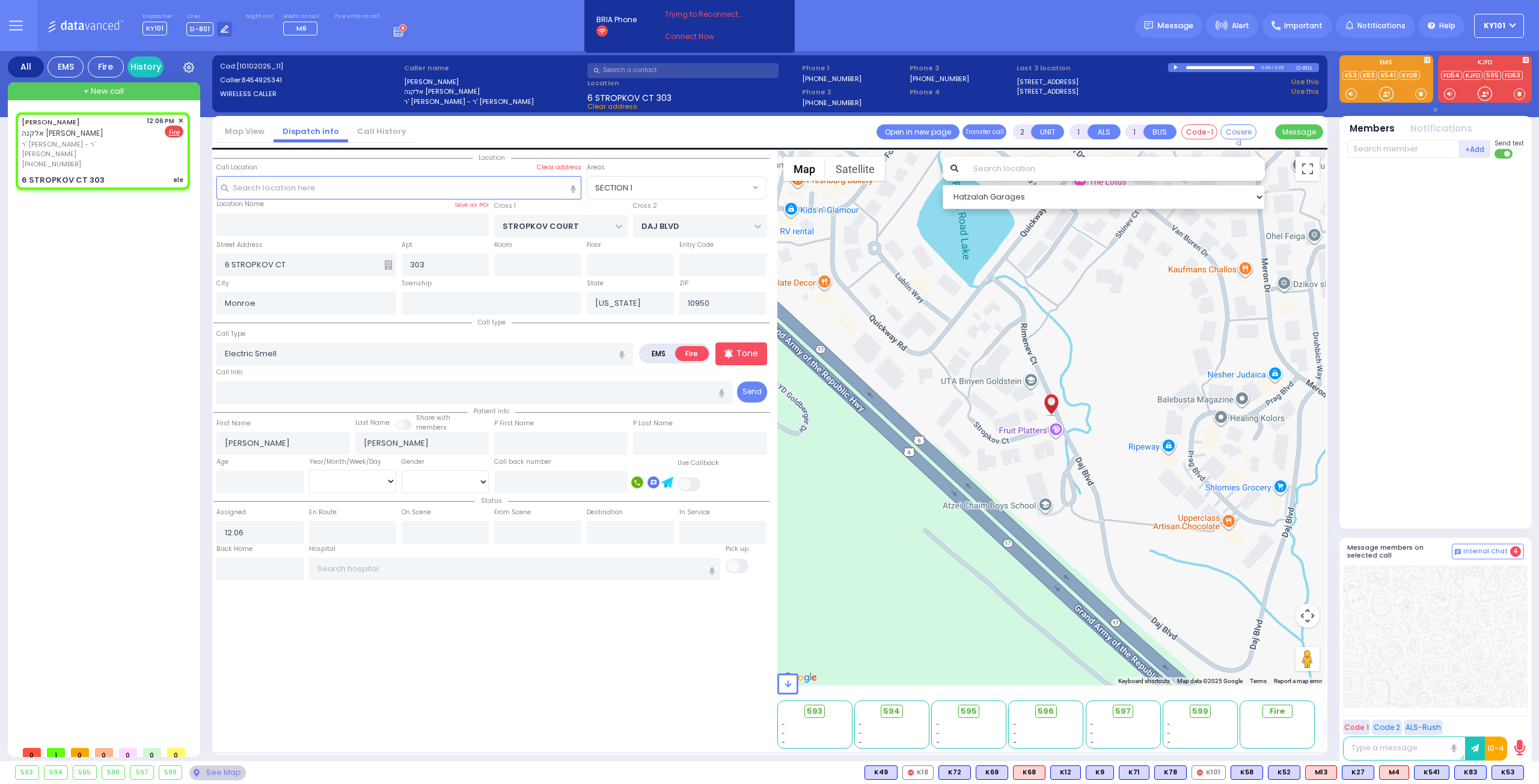
click at [175, 390] on div "ELKONA MOSHE KRAUS אלקנה משה קרויס ר' יצחק אייזיק - ר' אביגדור אפרים פישל פ (84…" at bounding box center [105, 426] width 179 height 628
select select
radio input "true"
select select
select select "Hatzalah Garages"
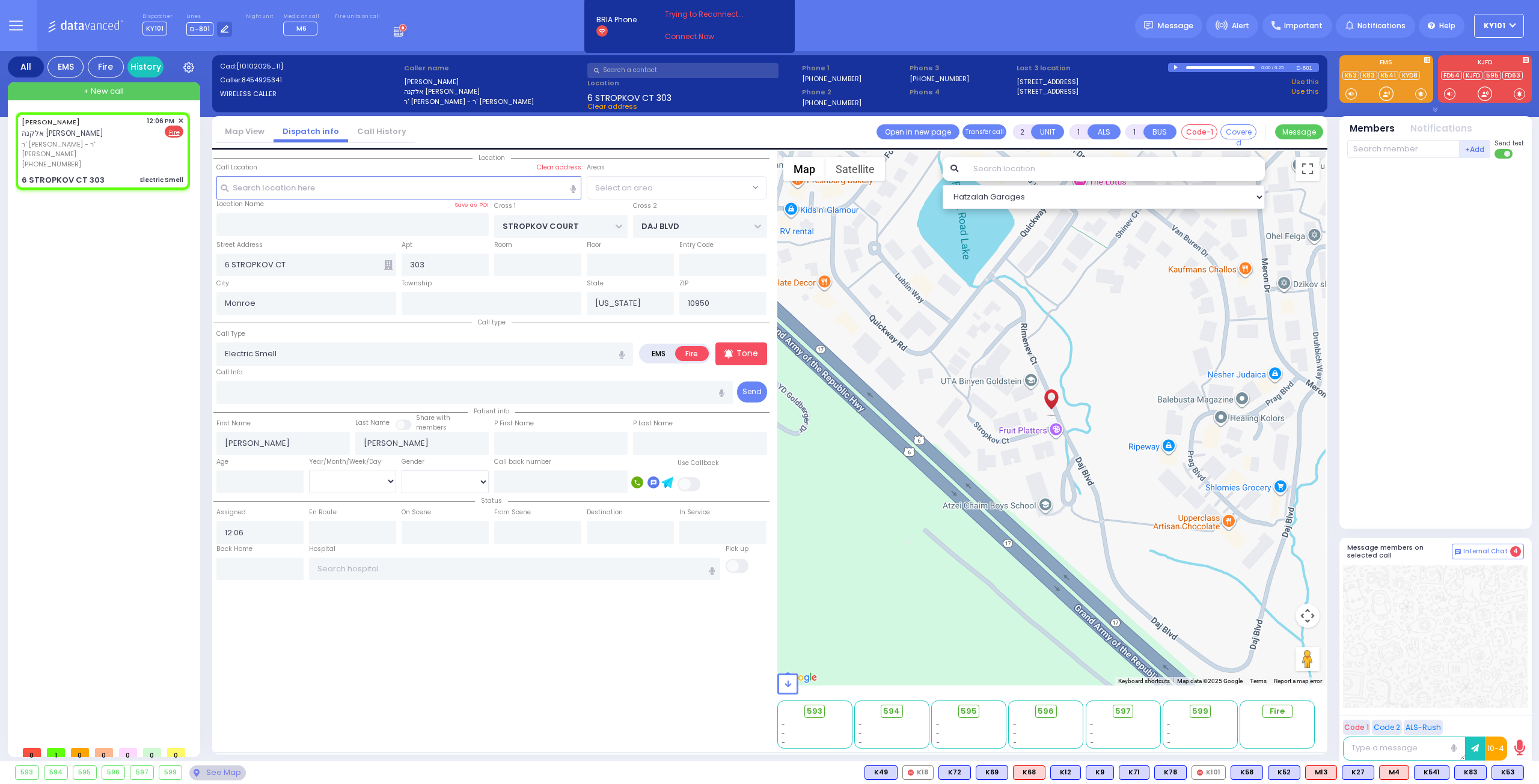
select select "SECTION 1"
click at [1374, 147] on input "text" at bounding box center [1403, 149] width 112 height 18
type input "55"
select select
radio input "true"
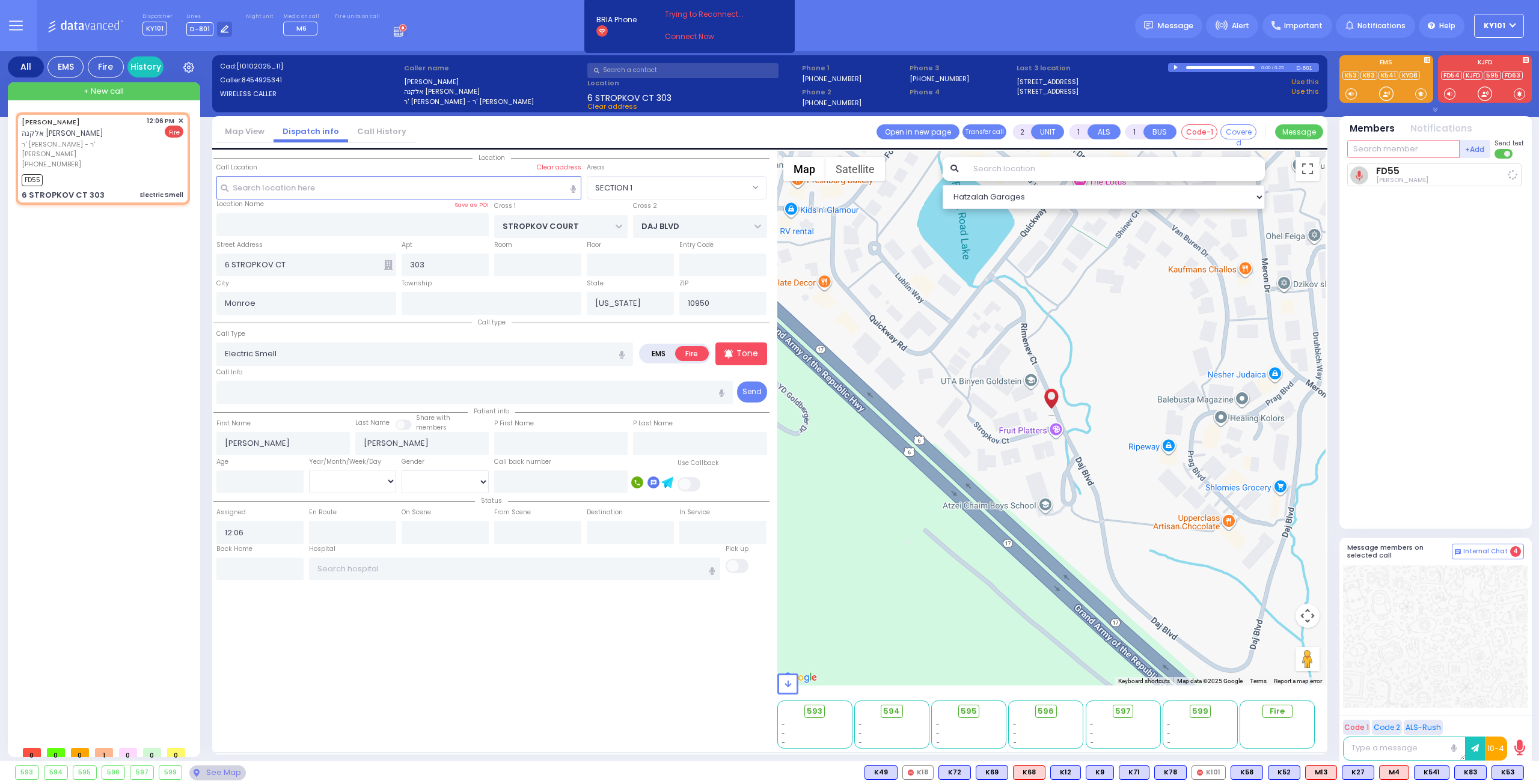
select select
type input "12:07"
select select "Hatzalah Garages"
select select "SECTION 1"
type input "31"
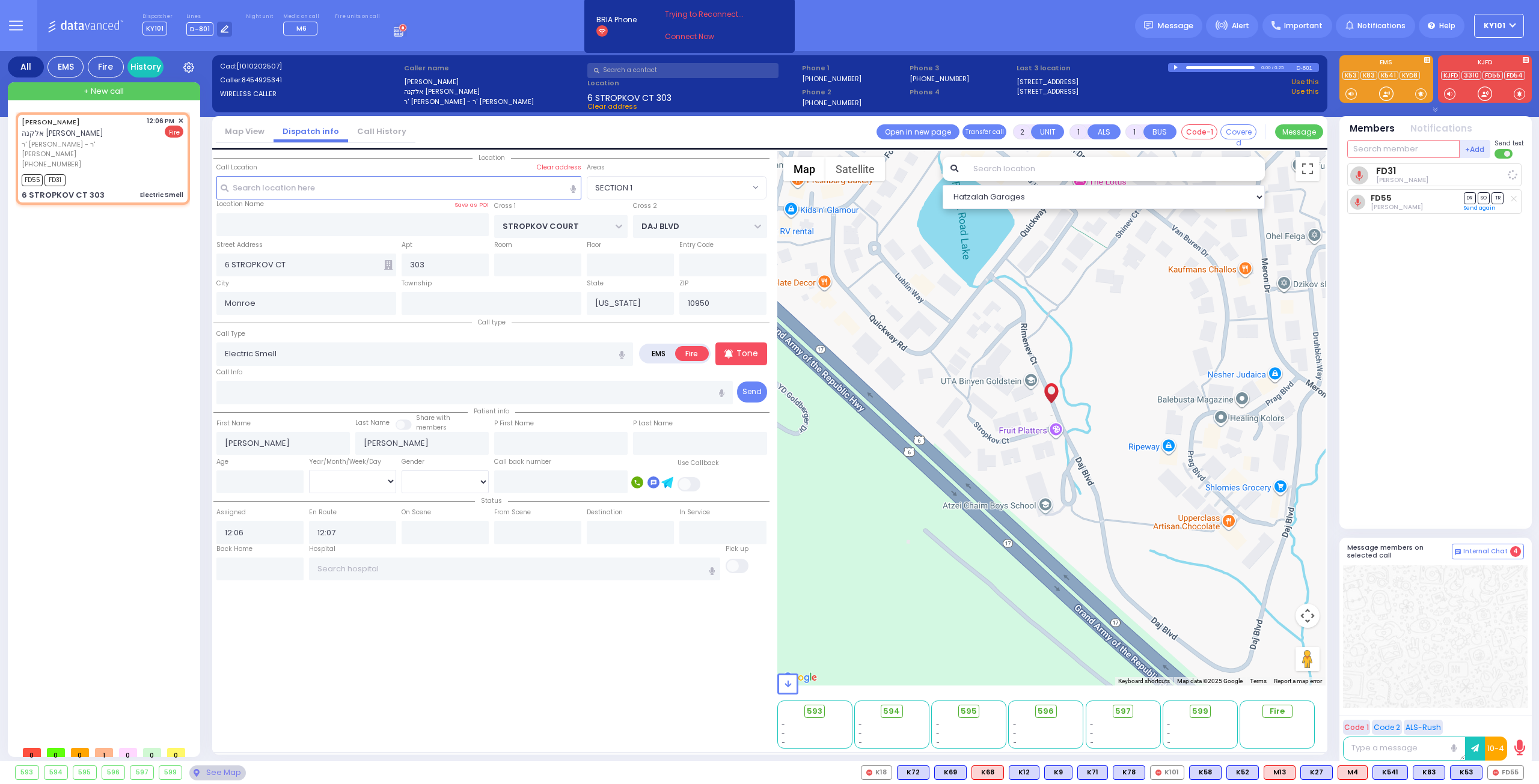
select select
radio input "true"
select select
select select "Hatzalah Garages"
select select "SECTION 1"
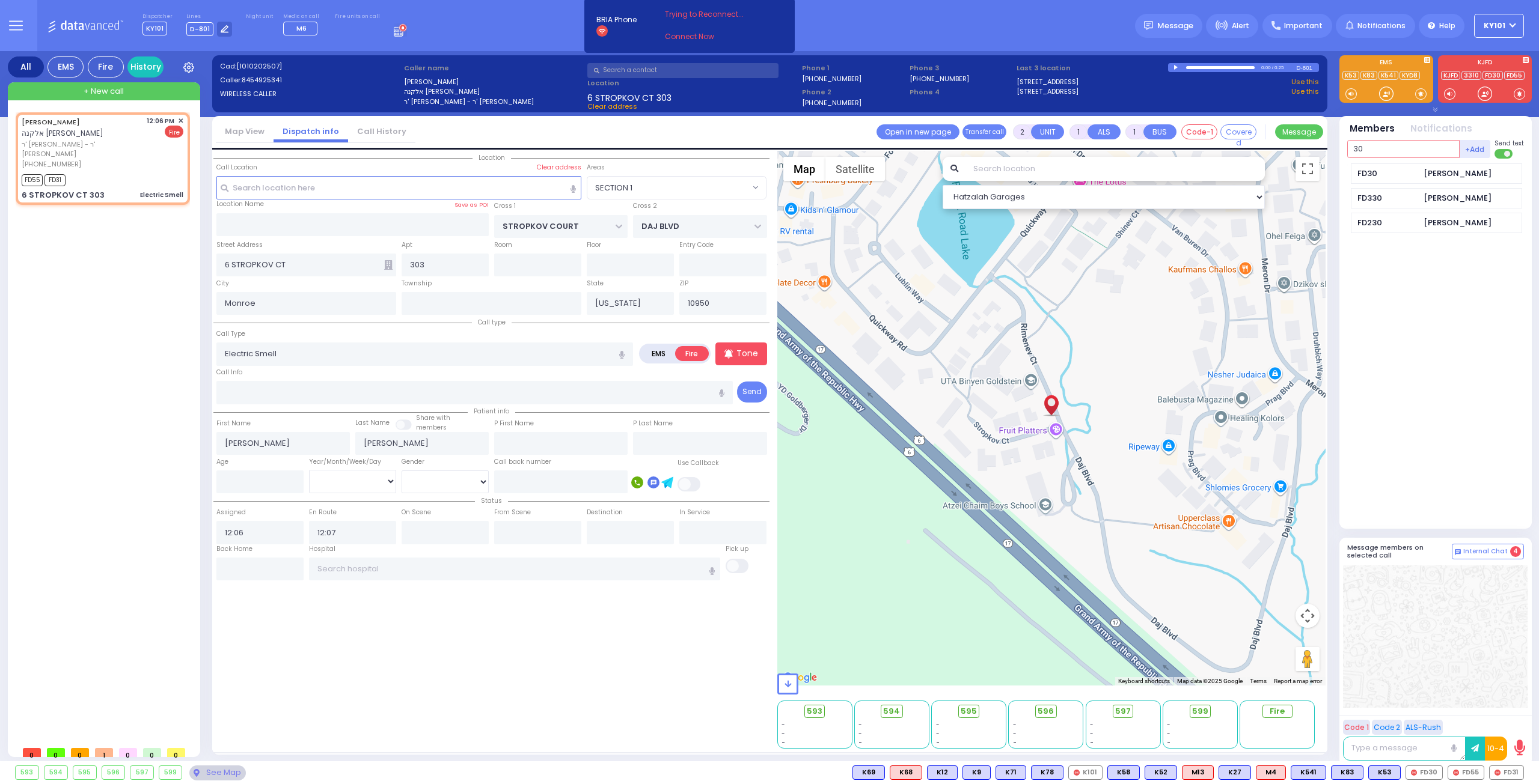
type input "30"
select select
radio input "true"
select select
select select "Hatzalah Garages"
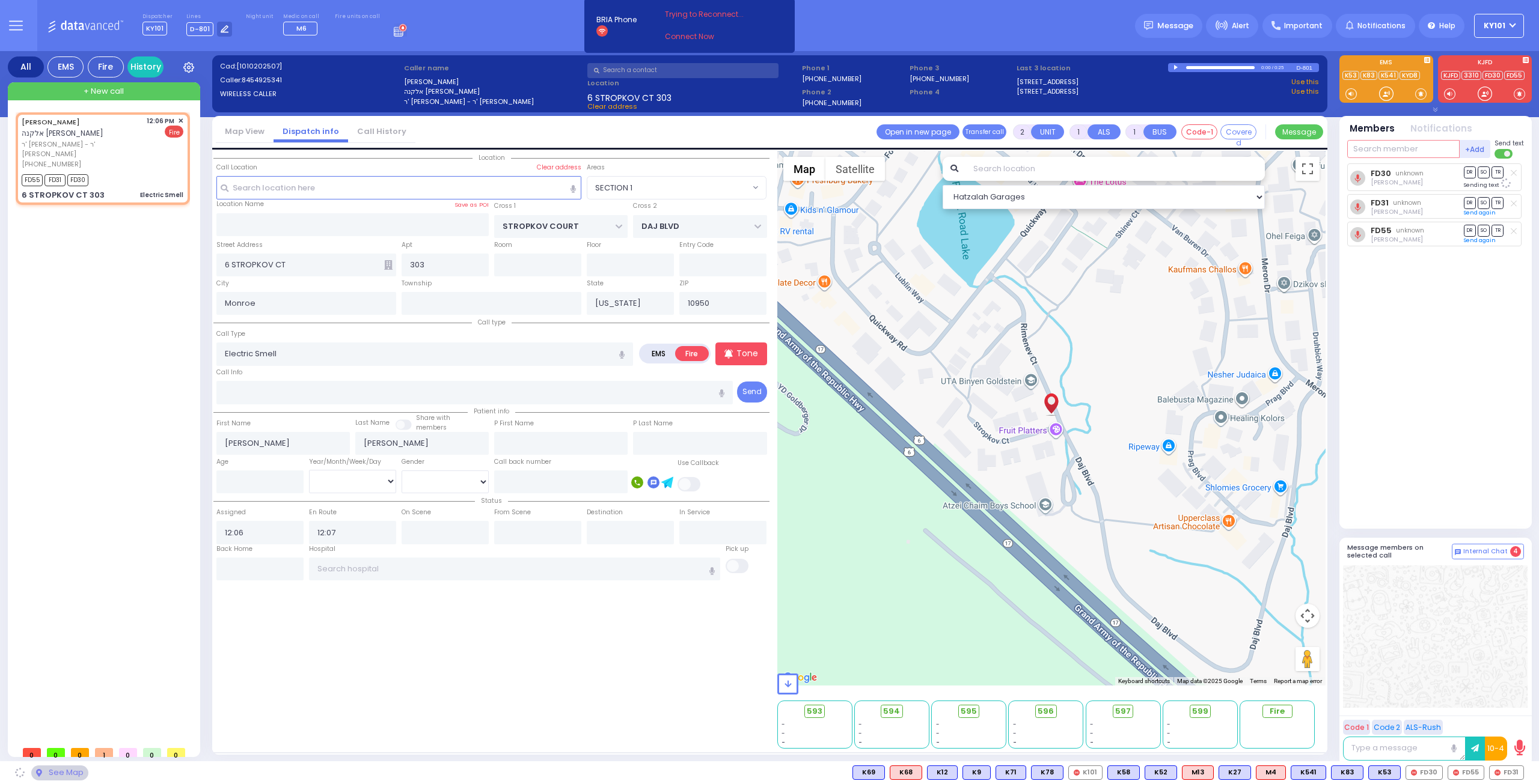
select select "SECTION 1"
click at [1391, 149] on input "text" at bounding box center [1403, 149] width 112 height 18
type input "327"
select select
radio input "true"
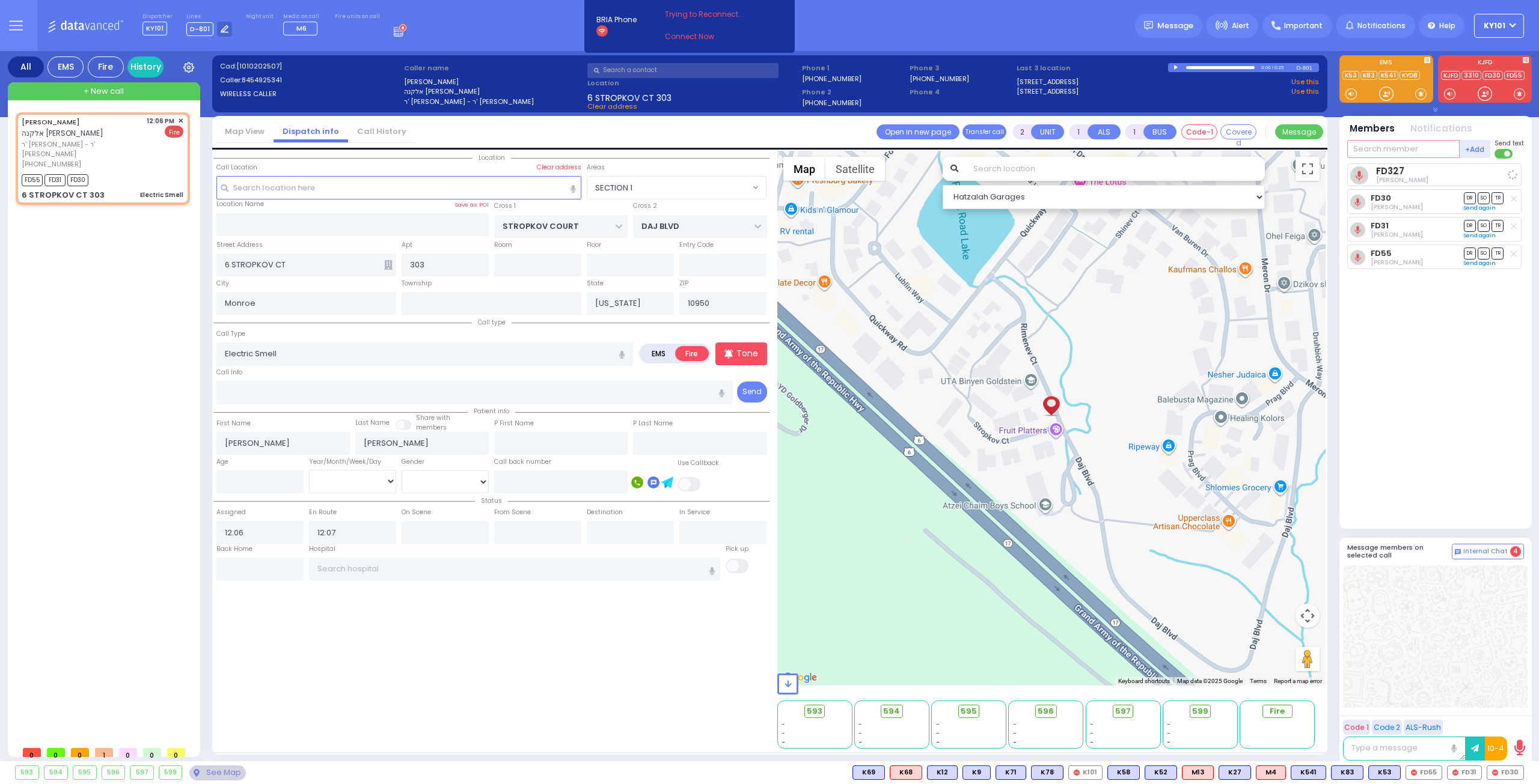
select select
select select "Hatzalah Garages"
select select "SECTION 1"
type input "car2"
select select
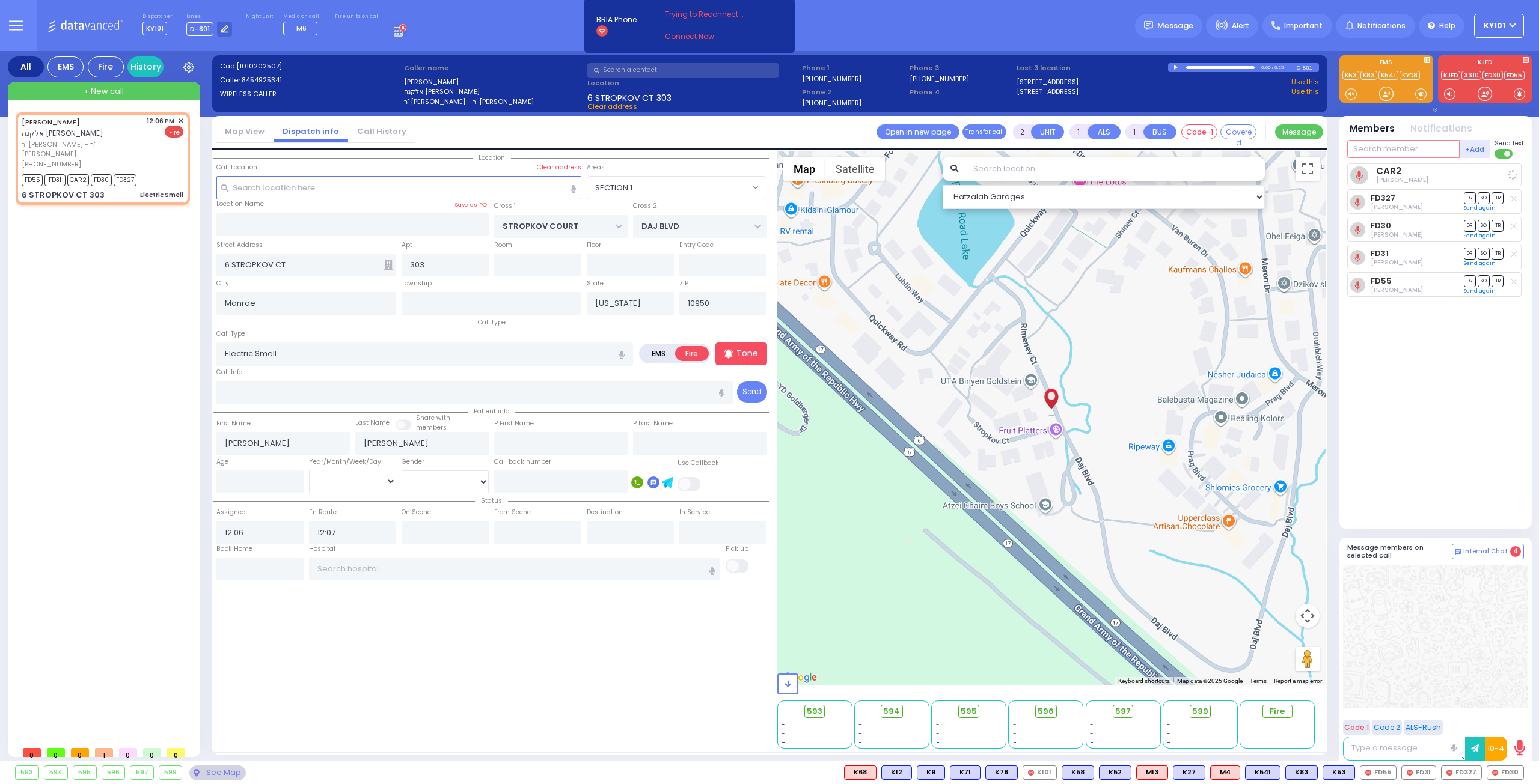
radio input "true"
select select
select select "Hatzalah Garages"
select select "SECTION 1"
click at [1386, 148] on input "text" at bounding box center [1403, 149] width 112 height 18
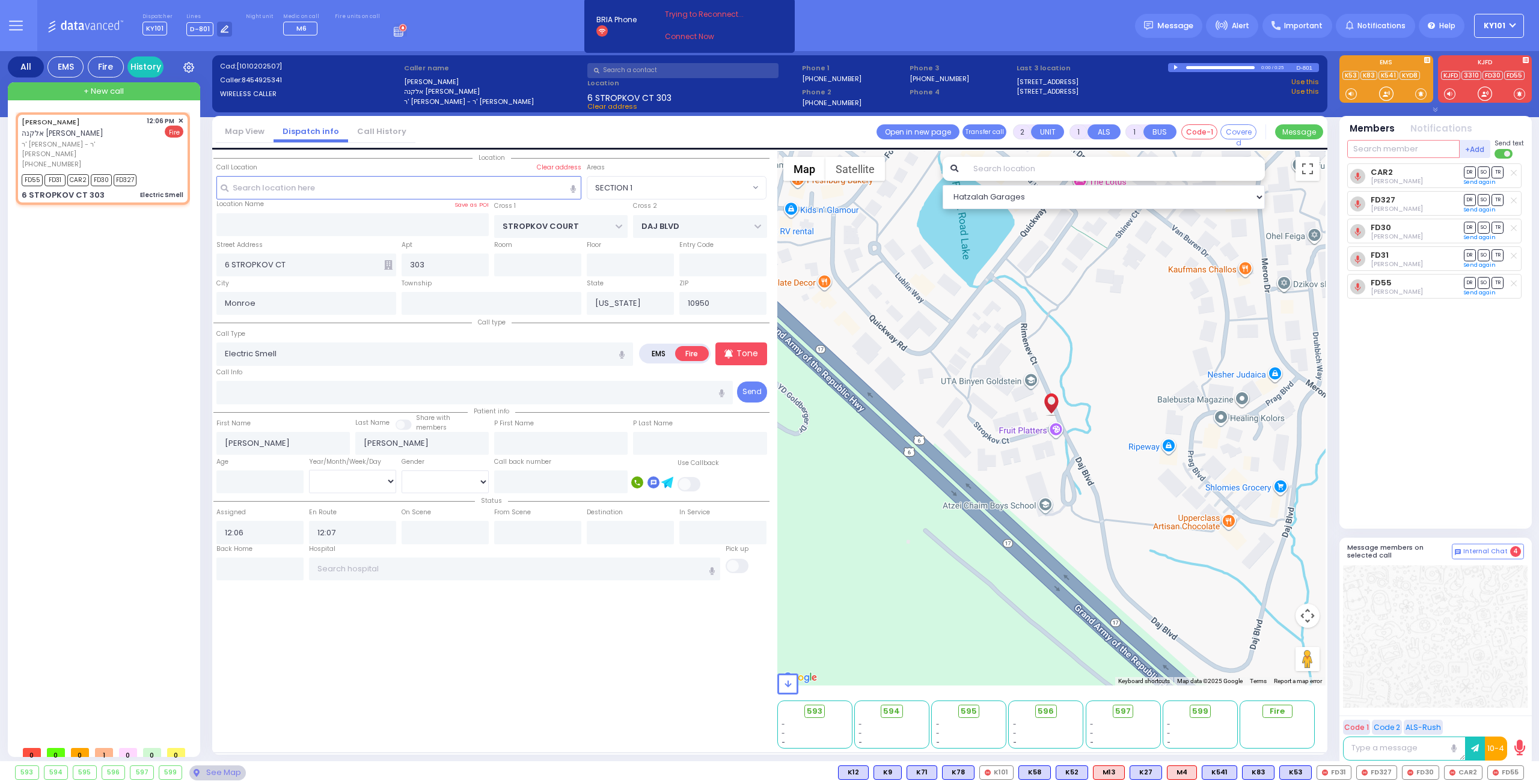
click at [1381, 142] on input "text" at bounding box center [1403, 149] width 112 height 18
type input "595"
select select
radio input "true"
select select
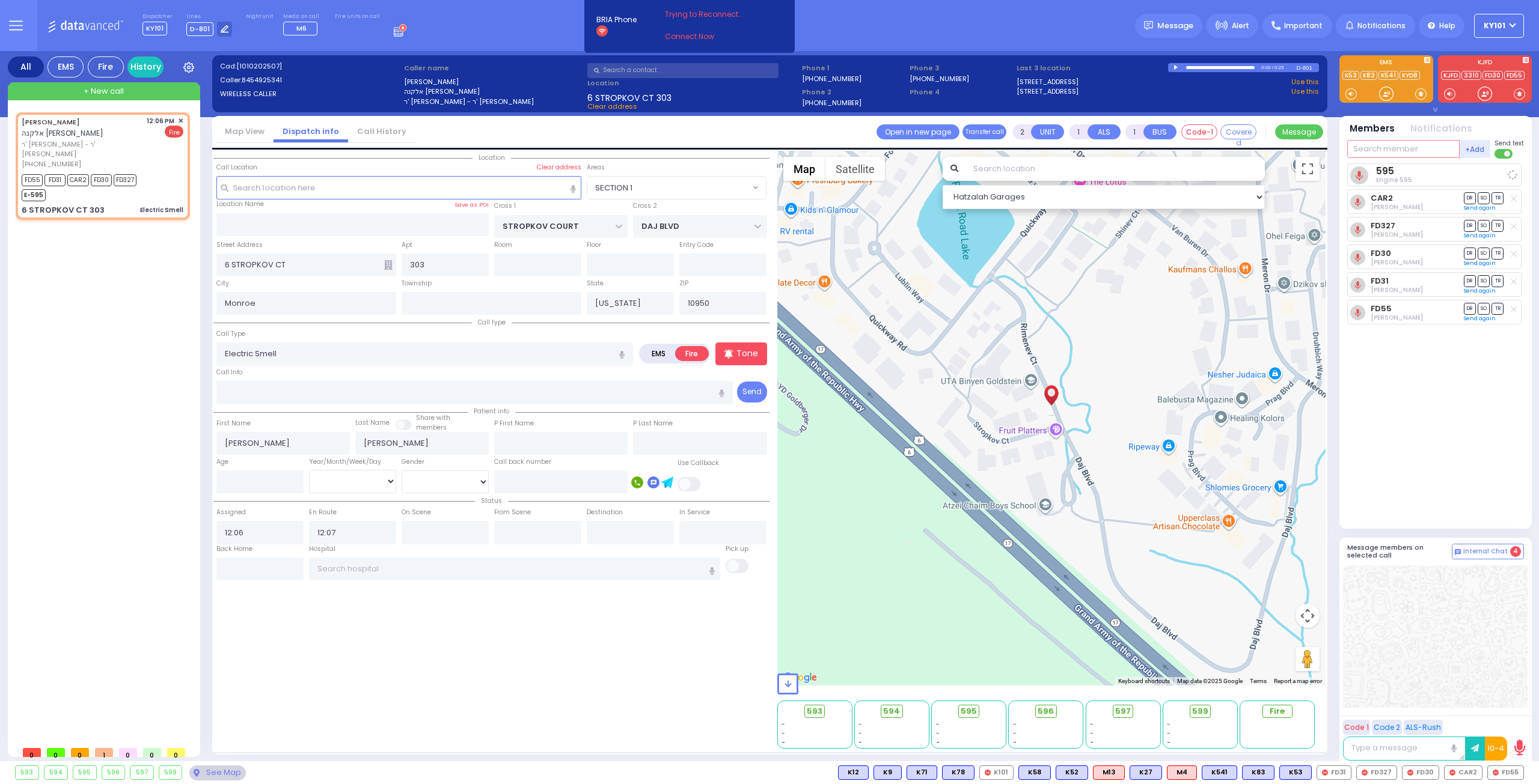
select select "Hatzalah Garages"
select select "SECTION 1"
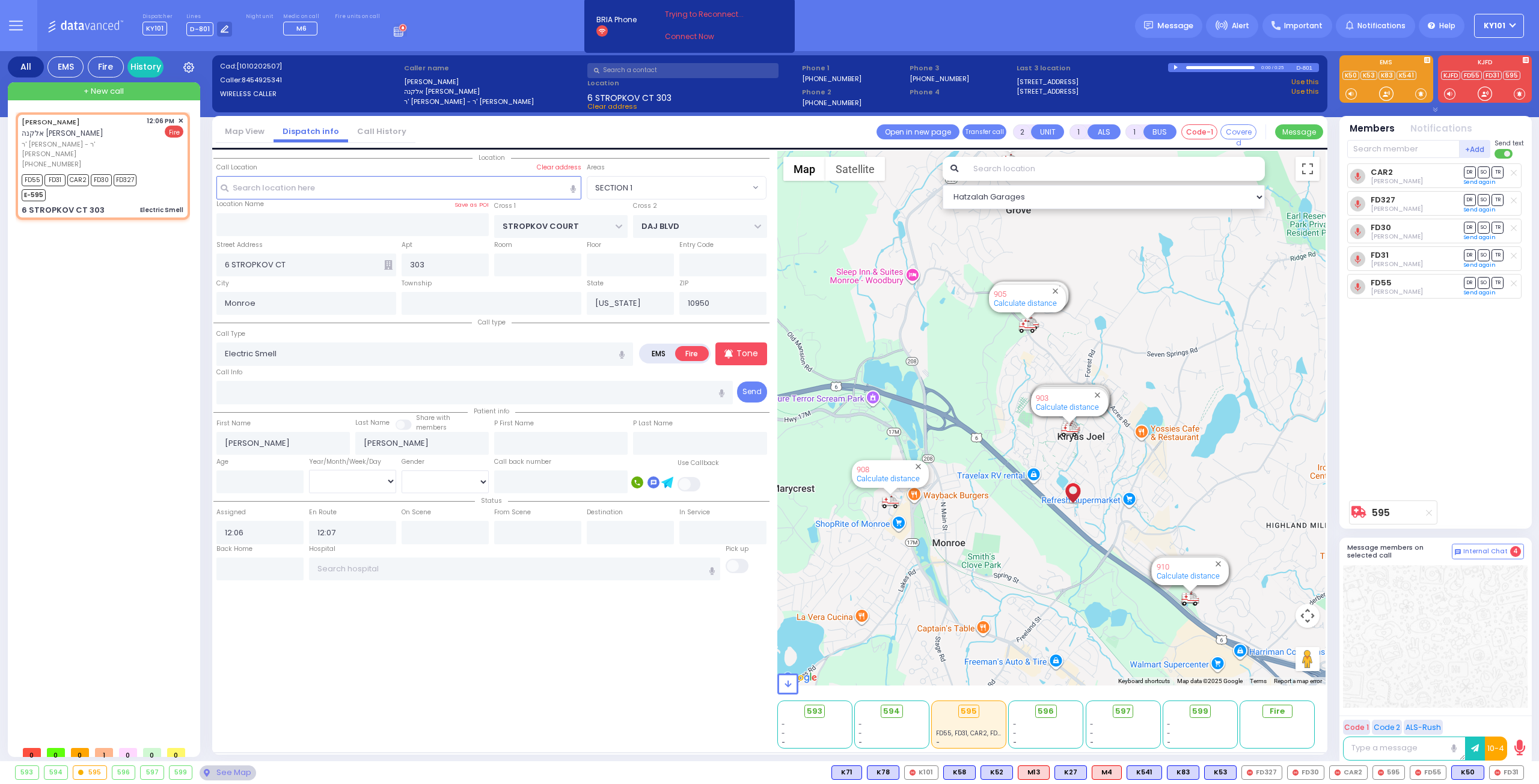
select select "SECTION 1"
select select
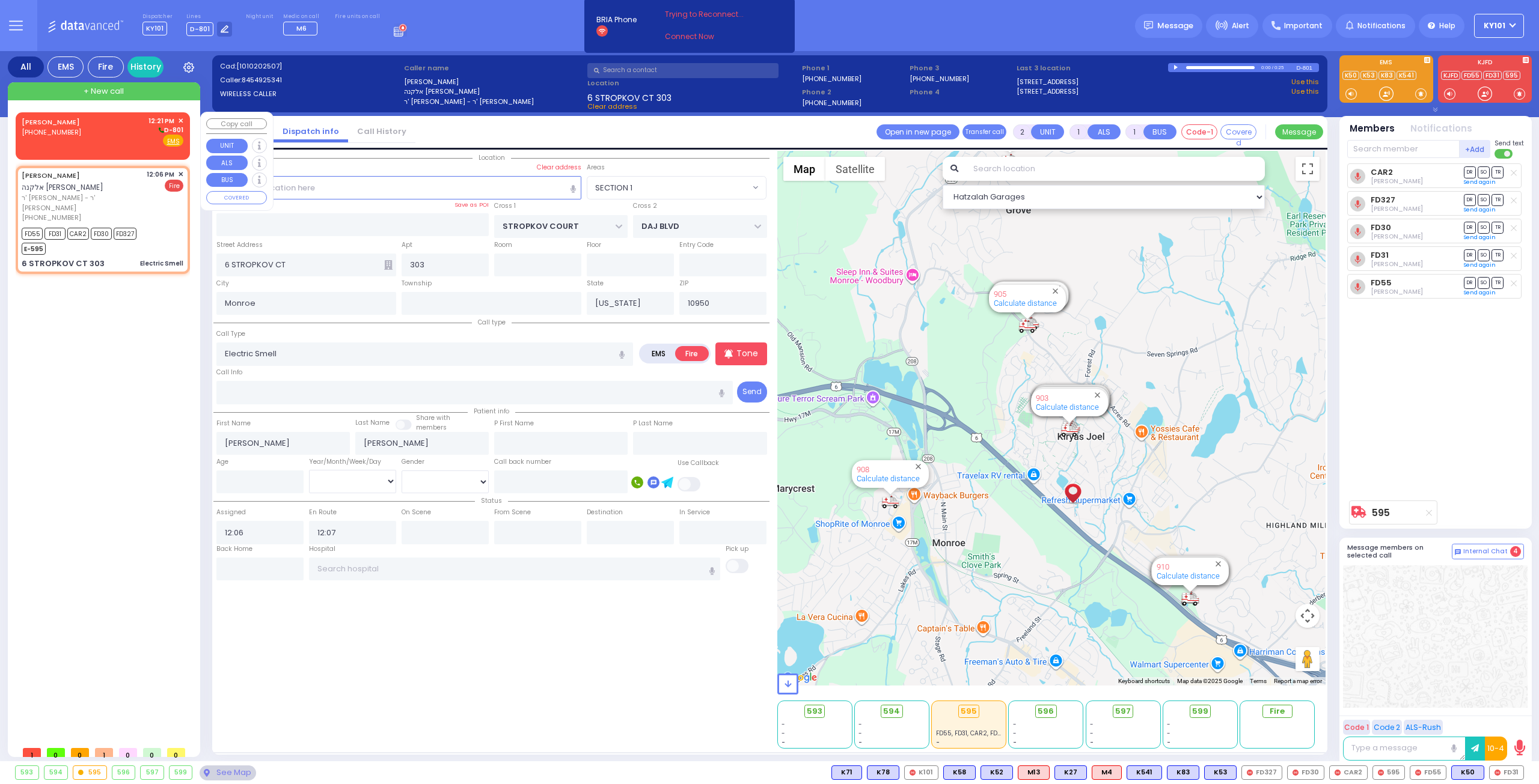
click at [59, 124] on link "JOSEPH MANSOUR" at bounding box center [50, 122] width 58 height 9
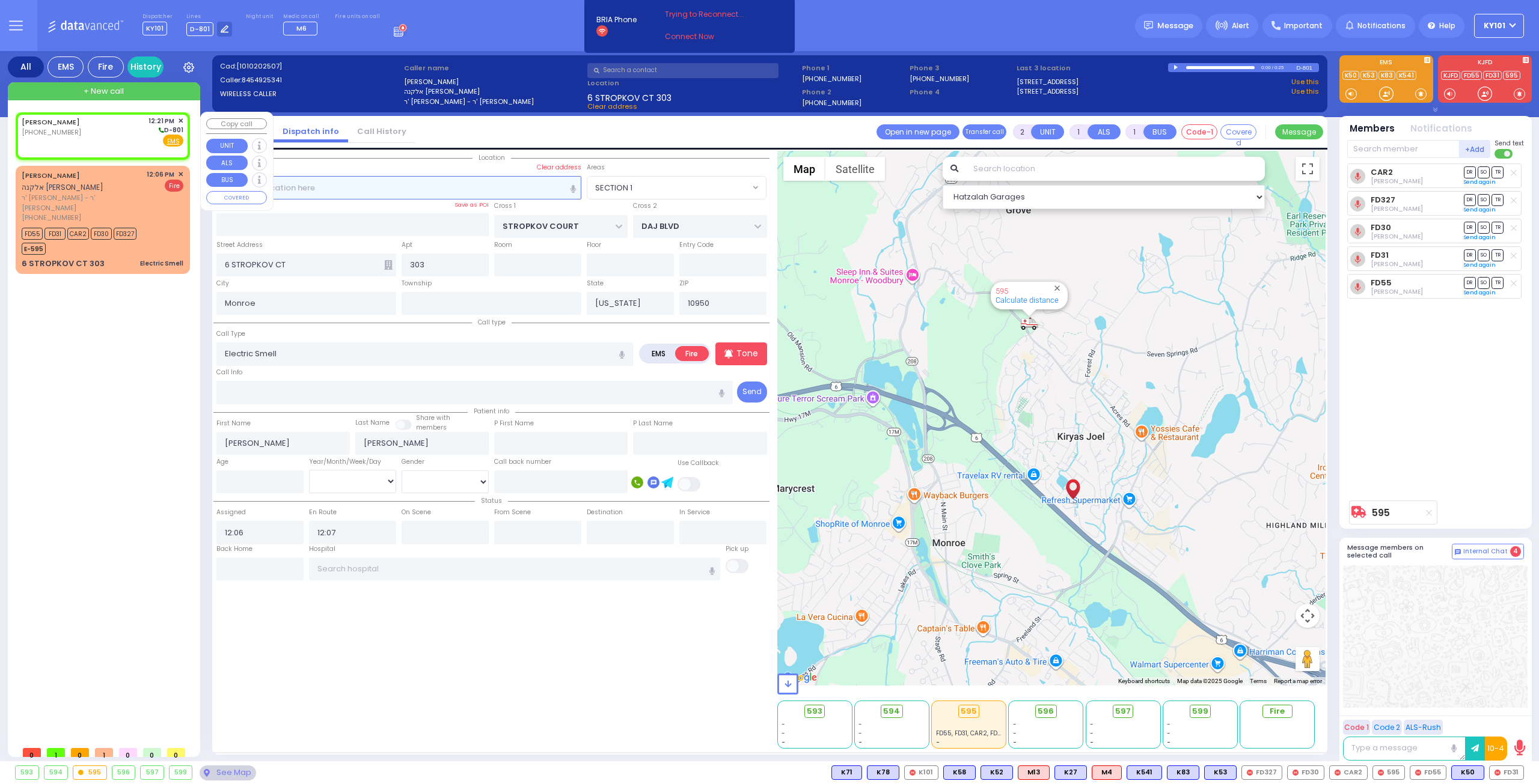
select select
radio input "true"
select select
type input "12:21"
select select "Hatzalah Garages"
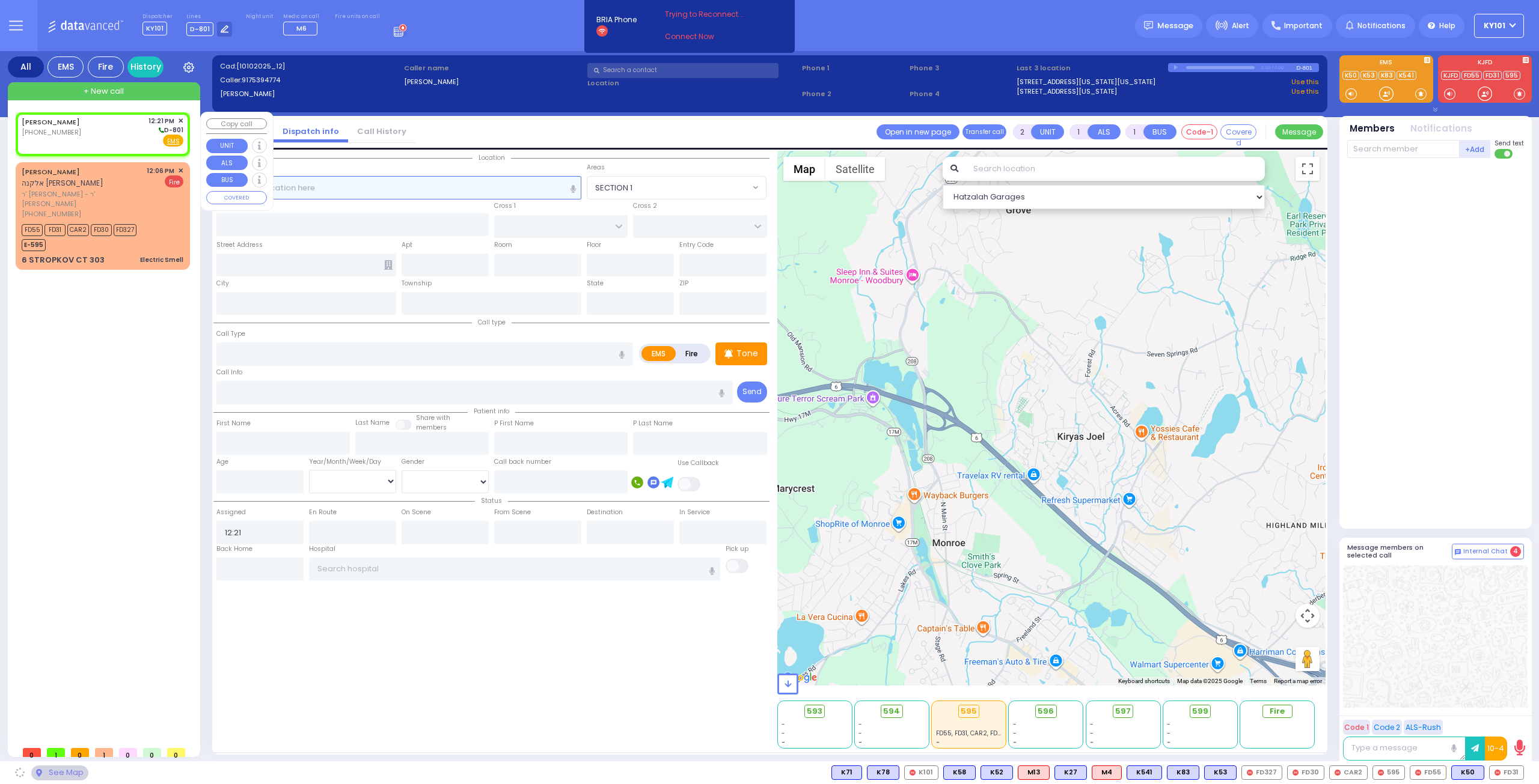
select select
radio input "true"
select select
select select "Hatzalah Garages"
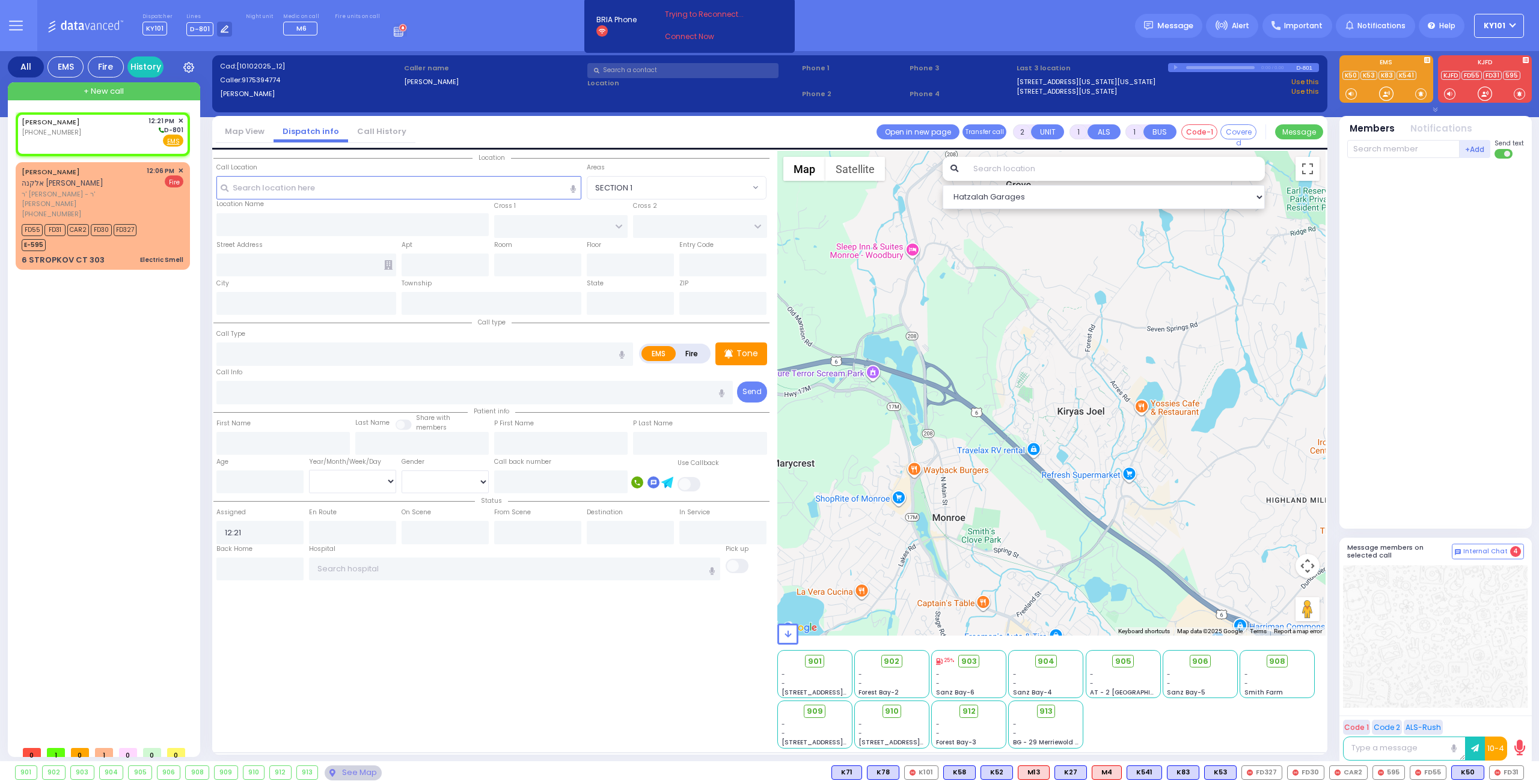
click at [382, 137] on li "Call History" at bounding box center [382, 131] width 68 height 21
click at [383, 133] on link "Call History" at bounding box center [382, 131] width 68 height 11
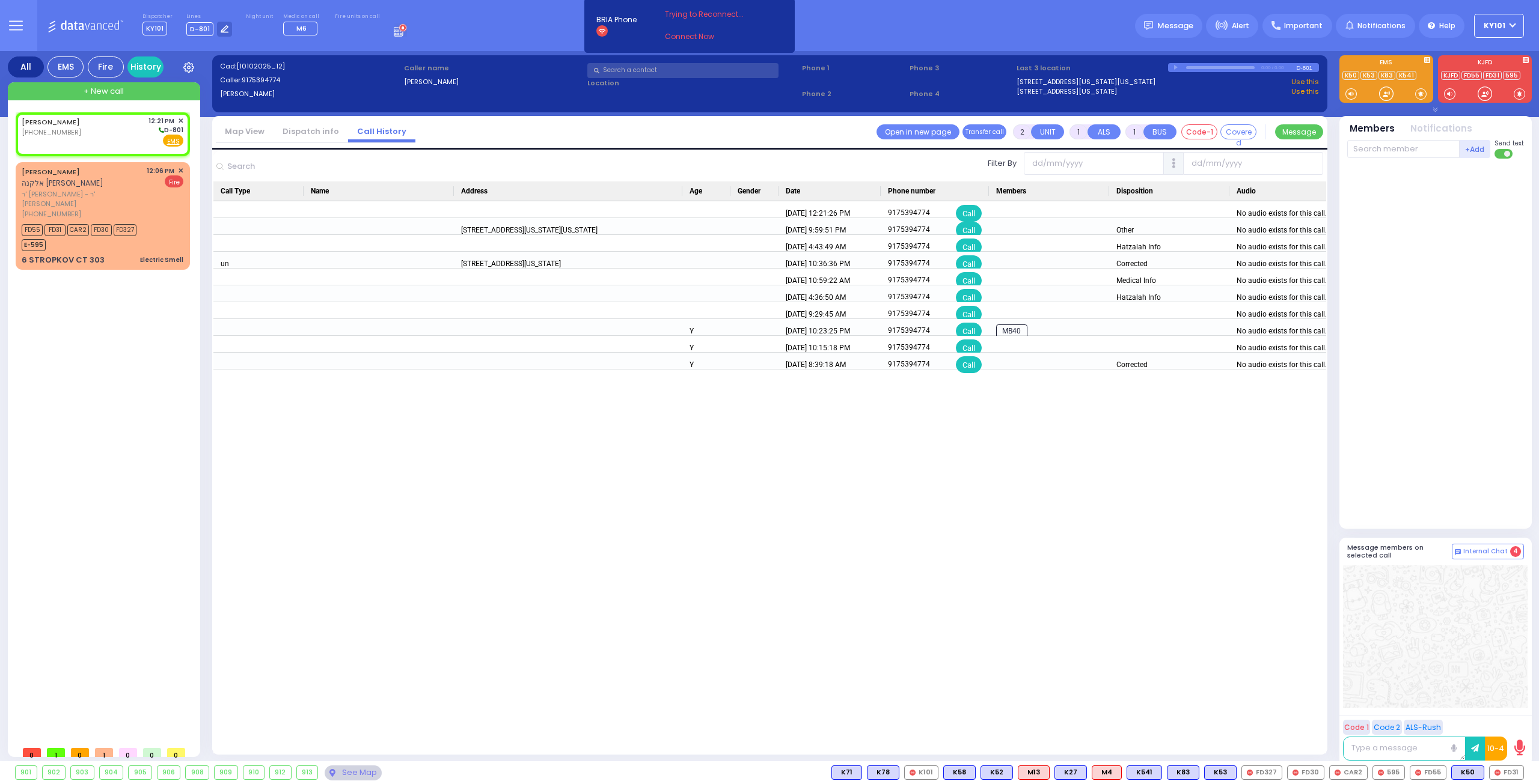
click at [325, 134] on link "Dispatch info" at bounding box center [311, 131] width 74 height 11
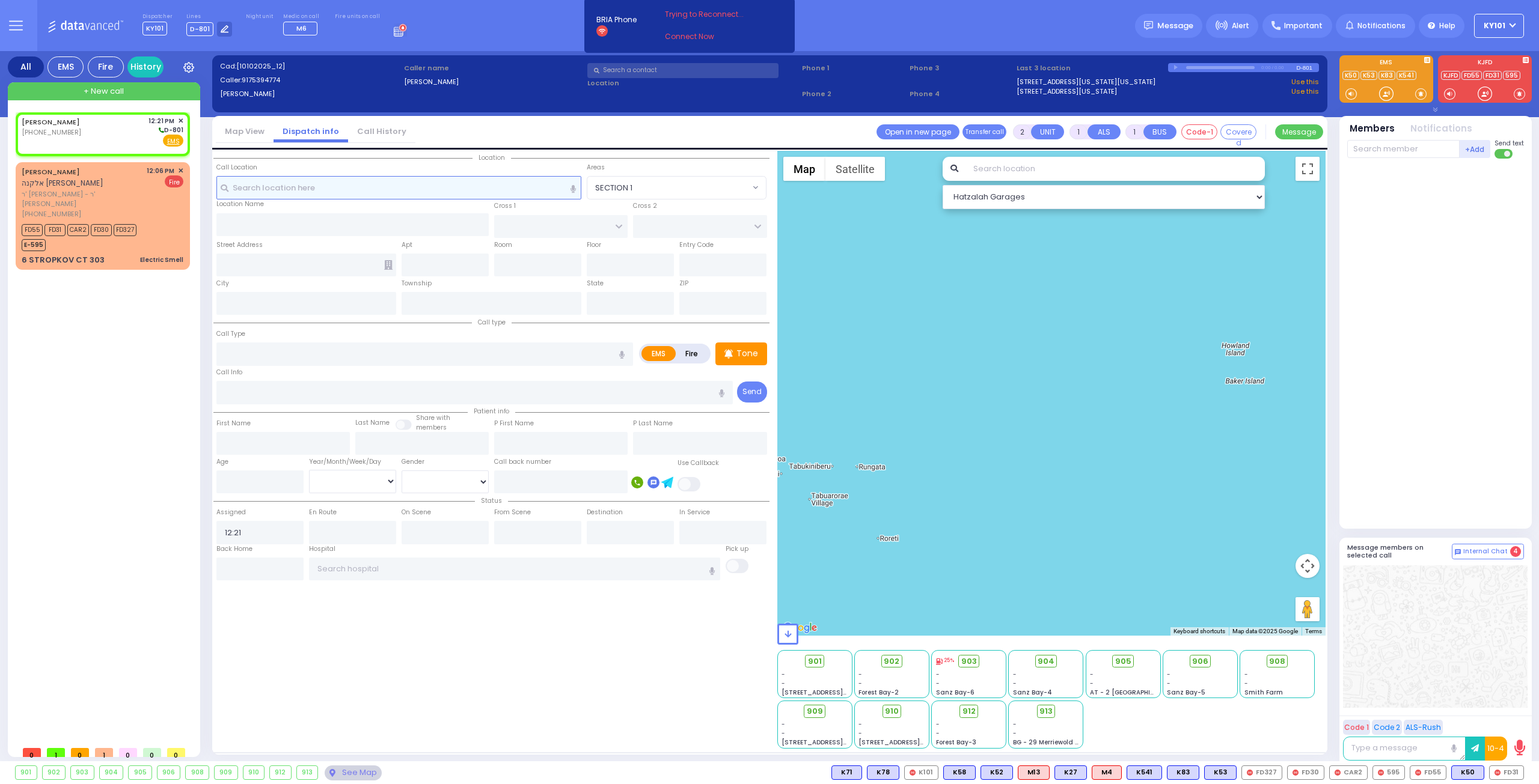
click at [285, 191] on input "text" at bounding box center [399, 187] width 365 height 23
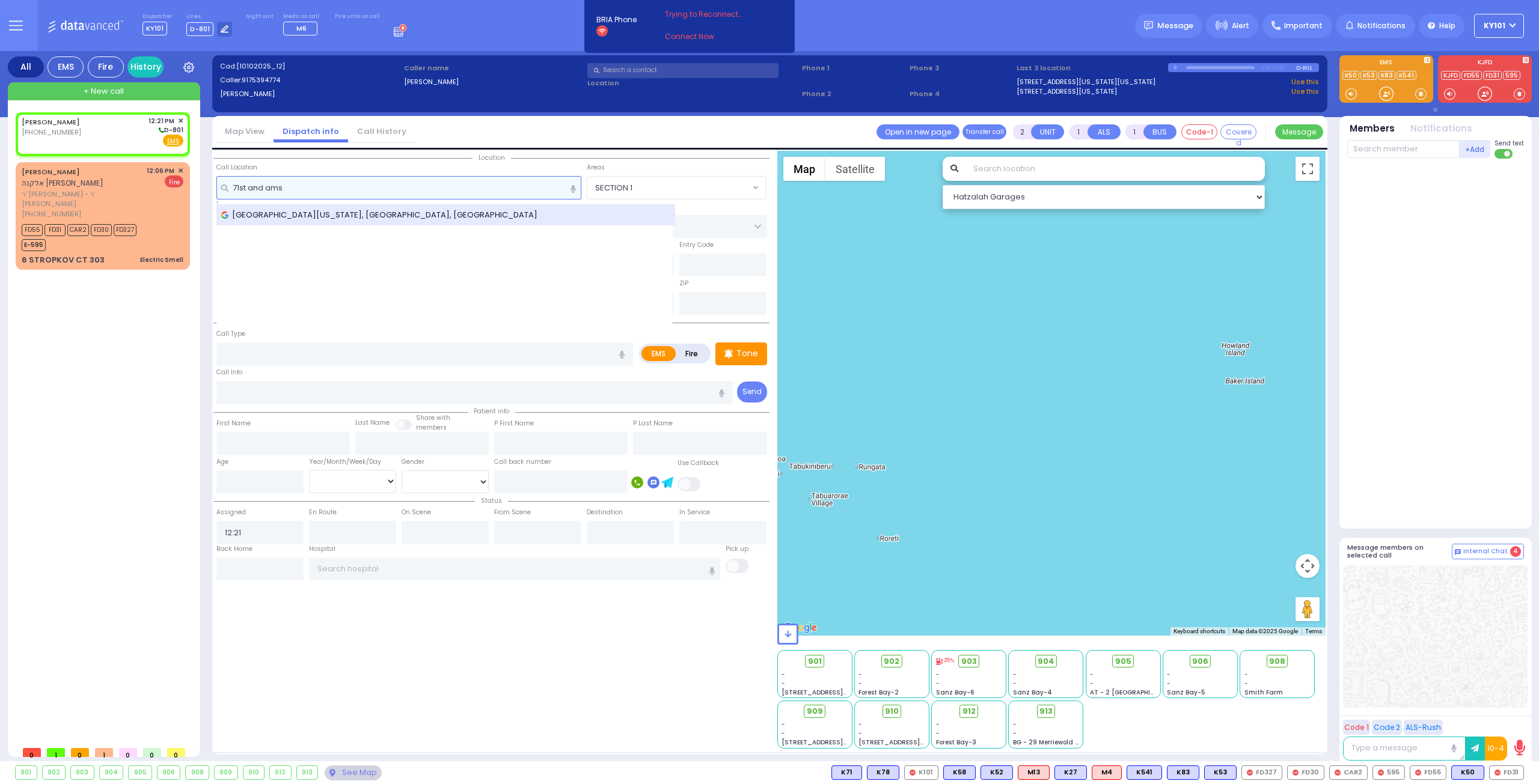
type input "71st and ams"
click at [322, 211] on span "West 71st Street & Amsterdam Avenue, New York, NY, USA" at bounding box center [382, 215] width 321 height 12
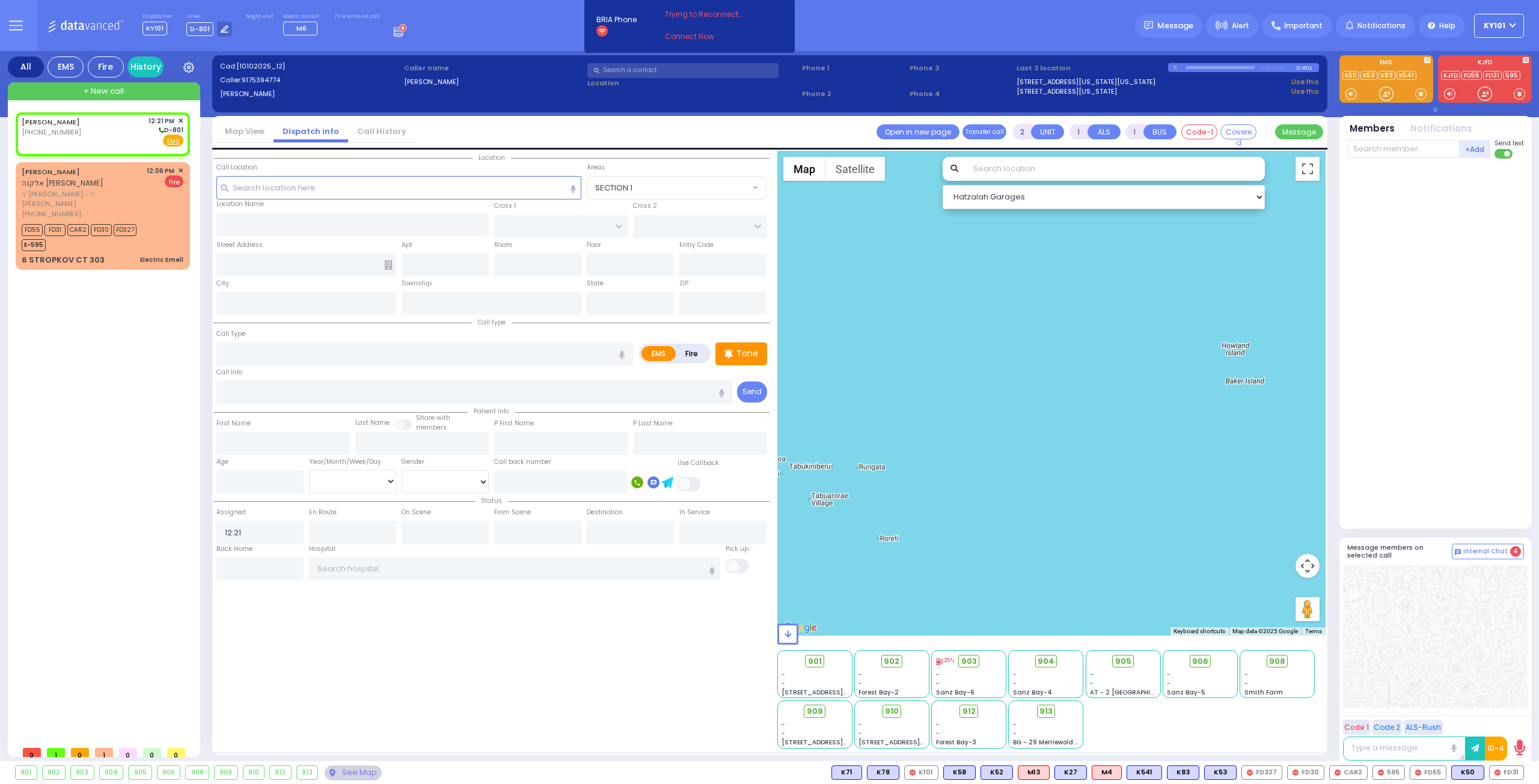
select select
radio input "true"
select select
select select "Hatzalah Garages"
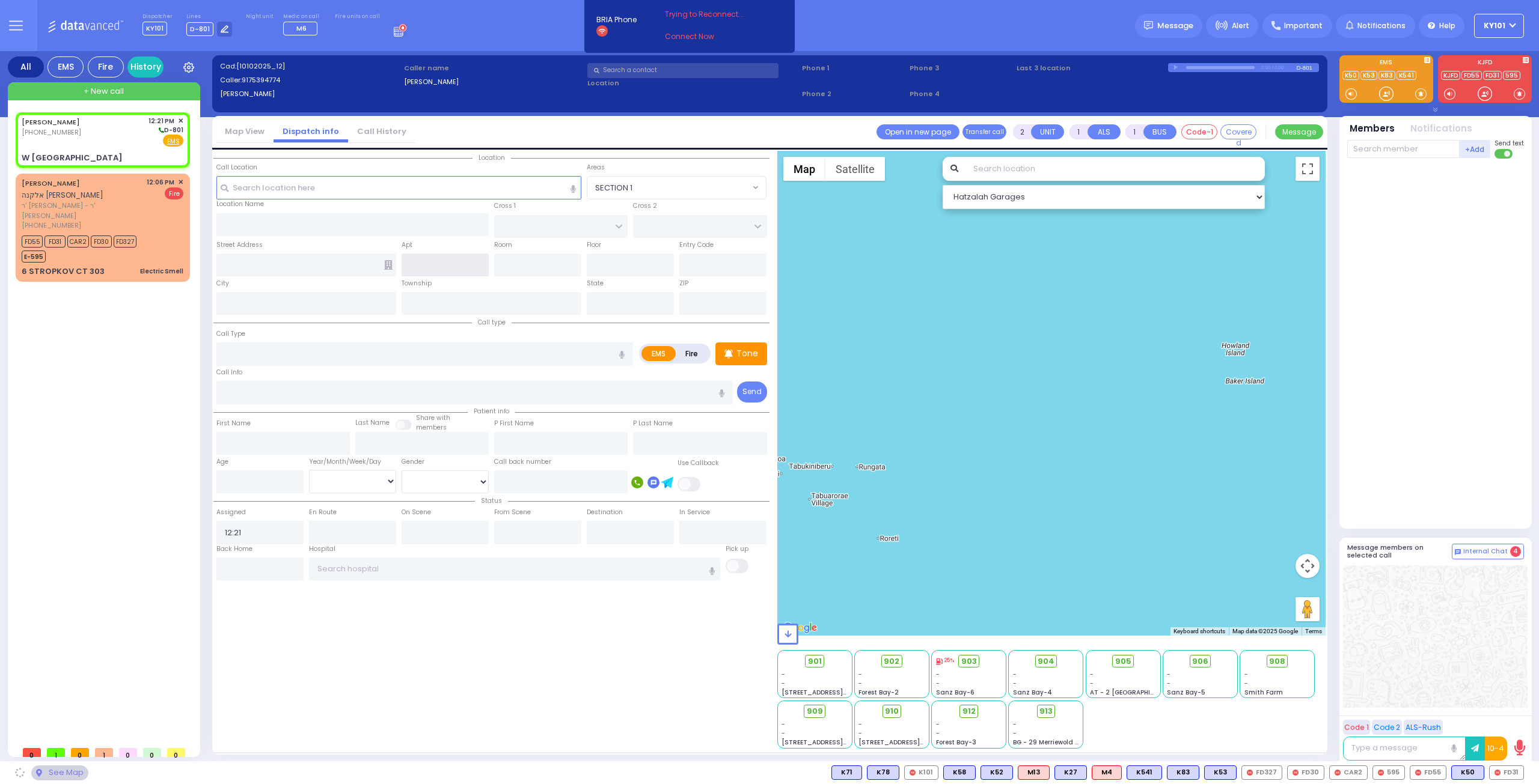
type input "AMSTERDAM AVE"
type input "BROADWAY"
type input "W 71st St & Amsterdam Ave"
type input "New York"
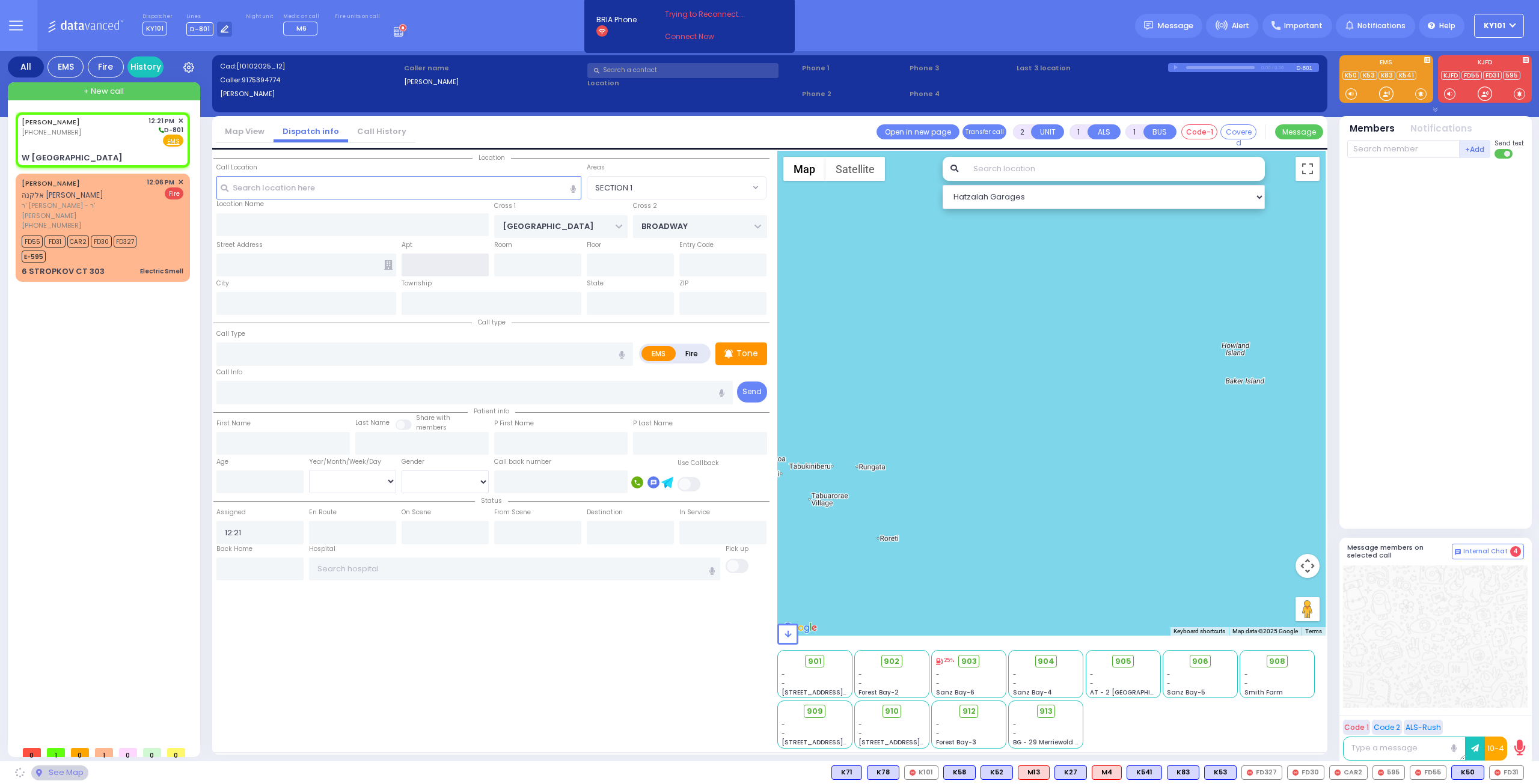
type input "10023"
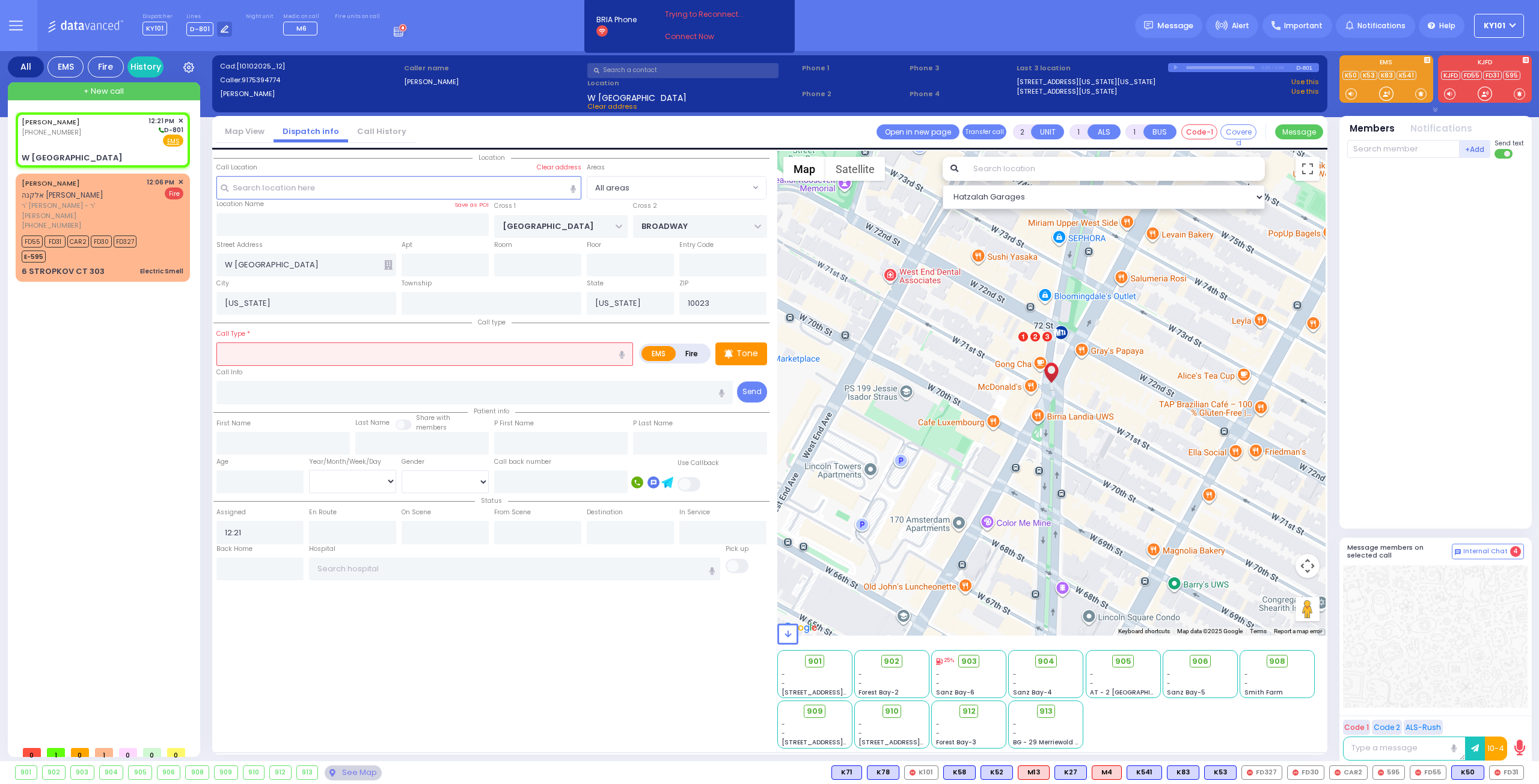
click at [336, 344] on input "text" at bounding box center [425, 354] width 416 height 23
select select
radio input "true"
select select
select select "Hatzalah Garages"
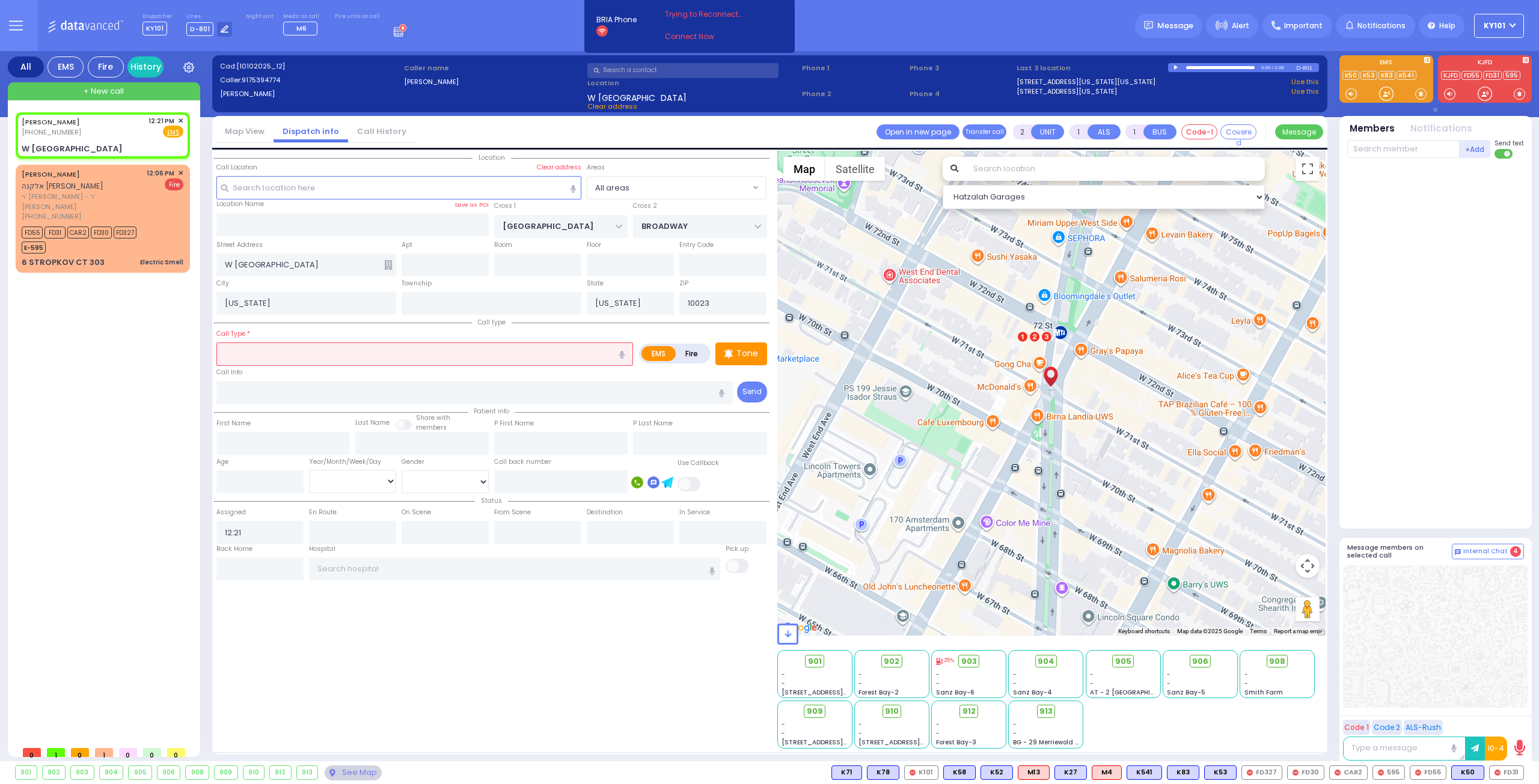
select select
radio input "true"
select select
select select "Hatzalah Garages"
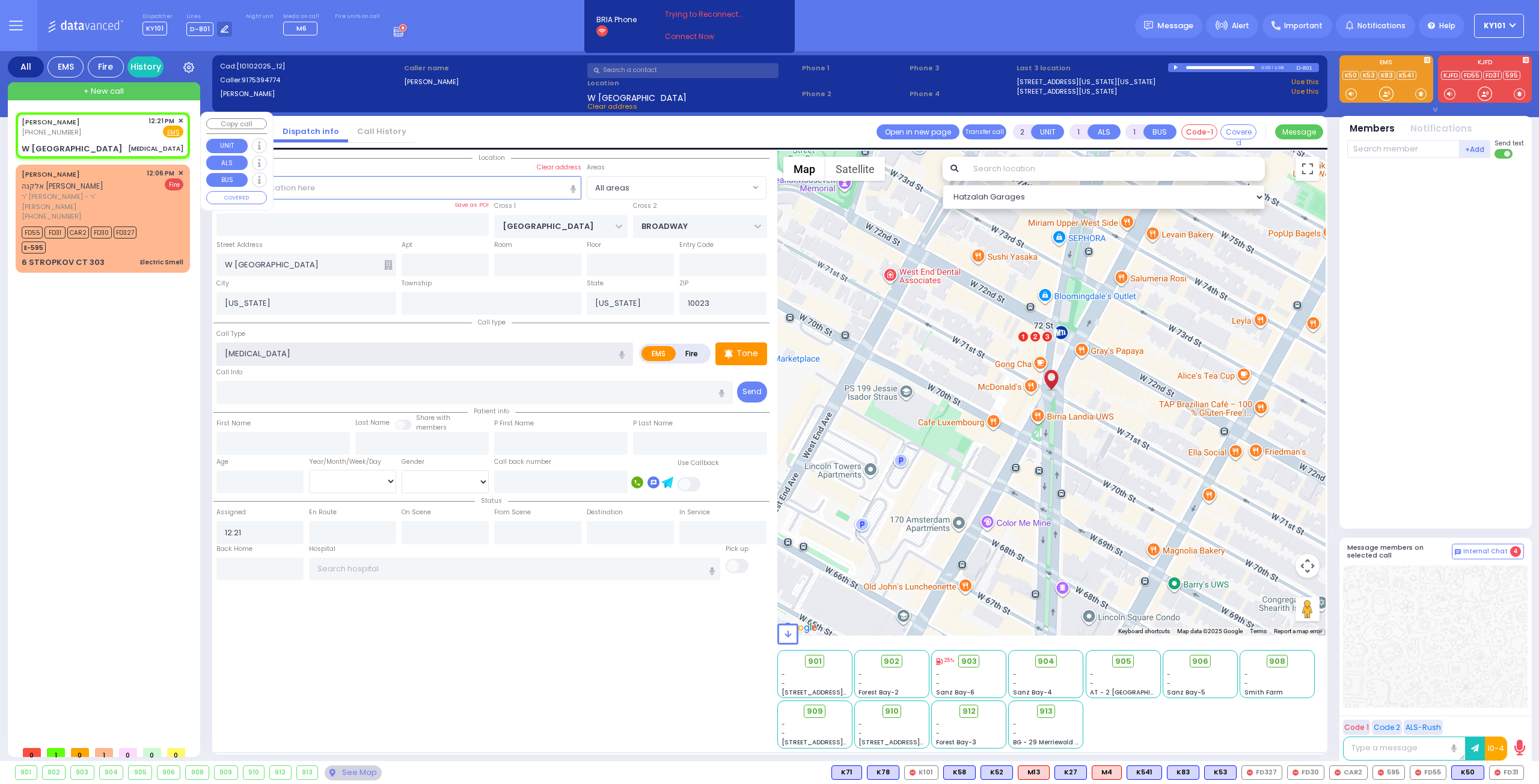
type input "passing out"
select select
radio input "true"
select select
click at [180, 120] on span "✕" at bounding box center [180, 121] width 6 height 10
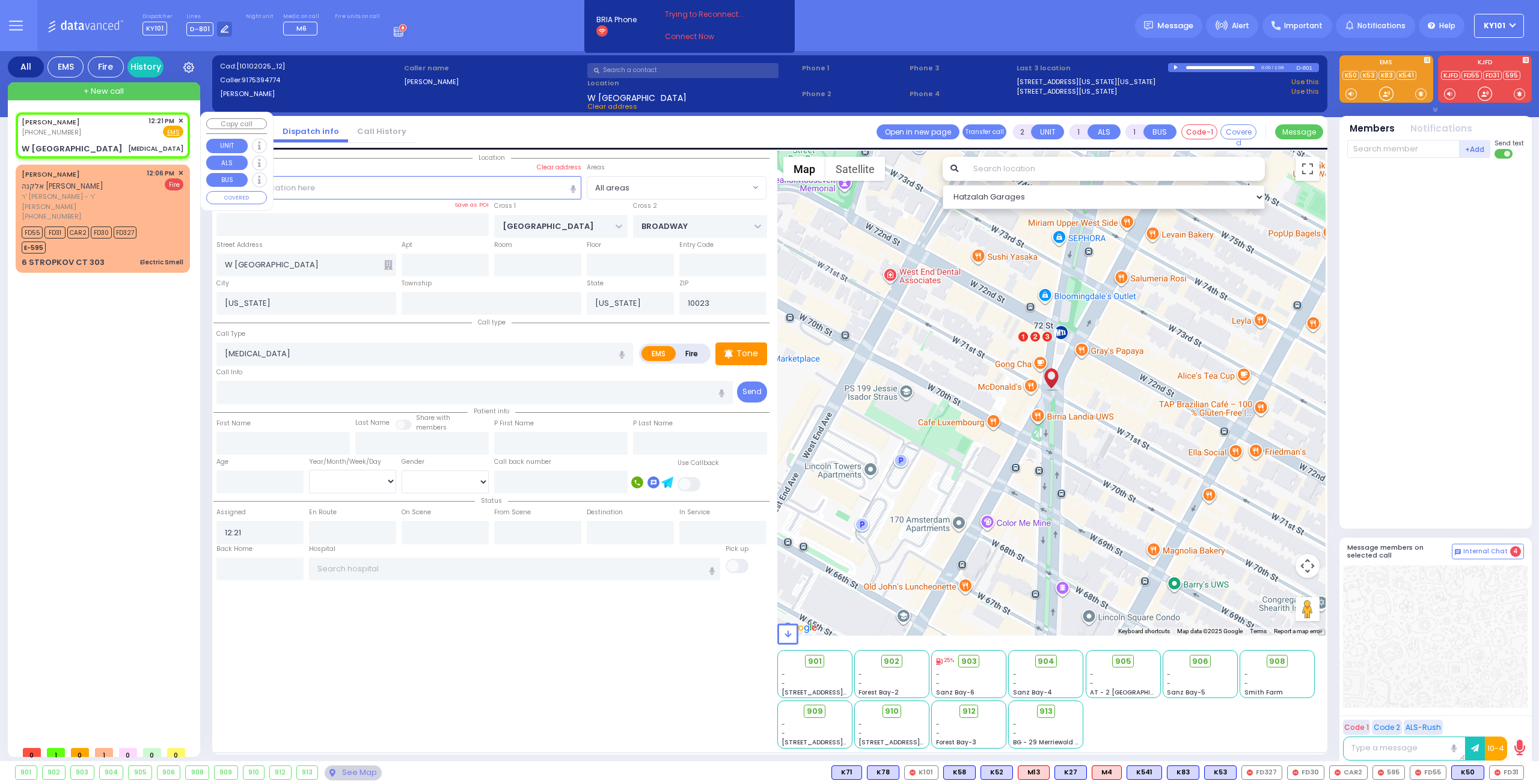
select select "Hatzalah Garages"
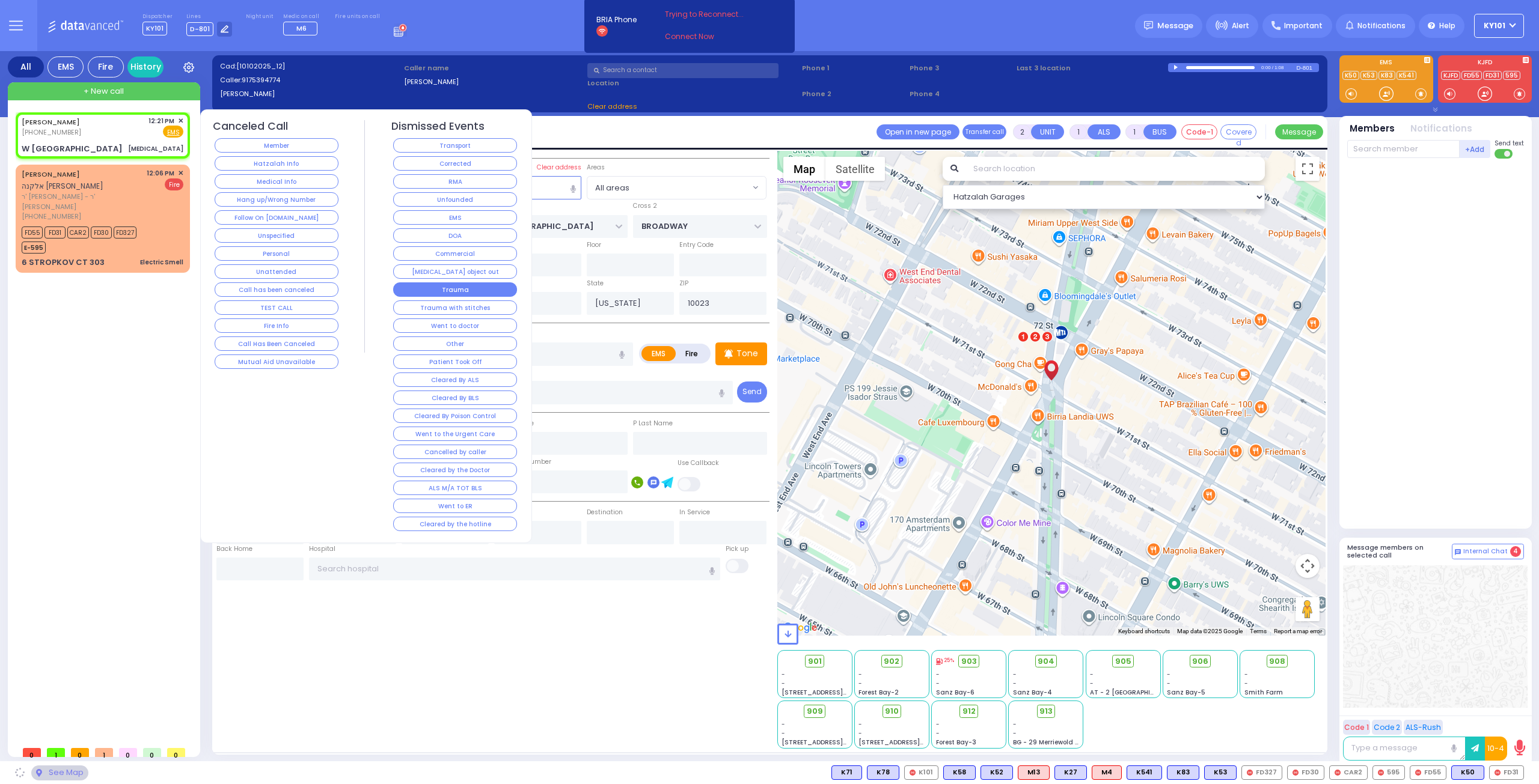
select select
radio input "true"
select select
select select "Hatzalah Garages"
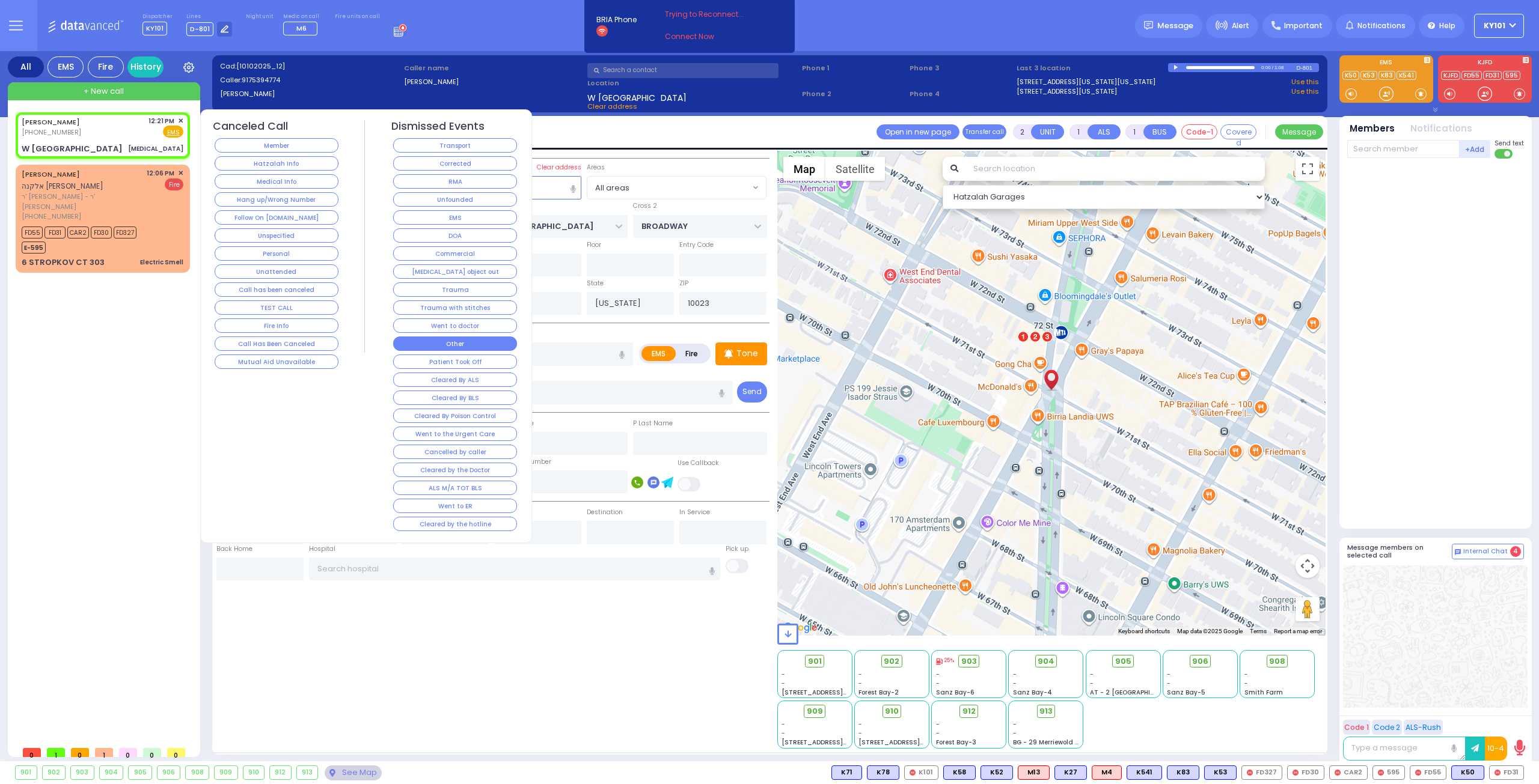
click at [469, 337] on button "Other" at bounding box center [455, 344] width 124 height 15
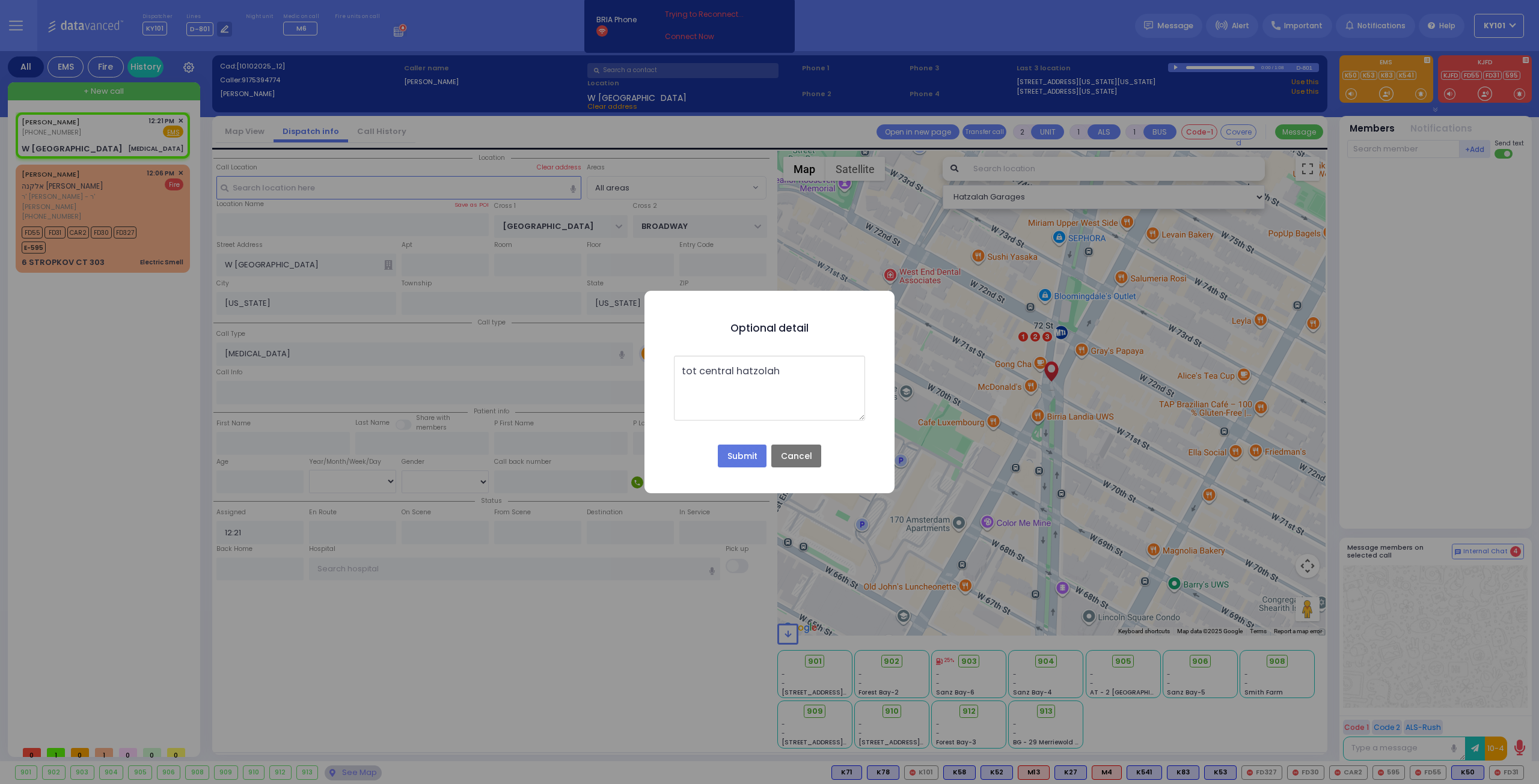
type textarea "tot central hatzolah"
click at [750, 453] on button "Submit" at bounding box center [742, 456] width 48 height 23
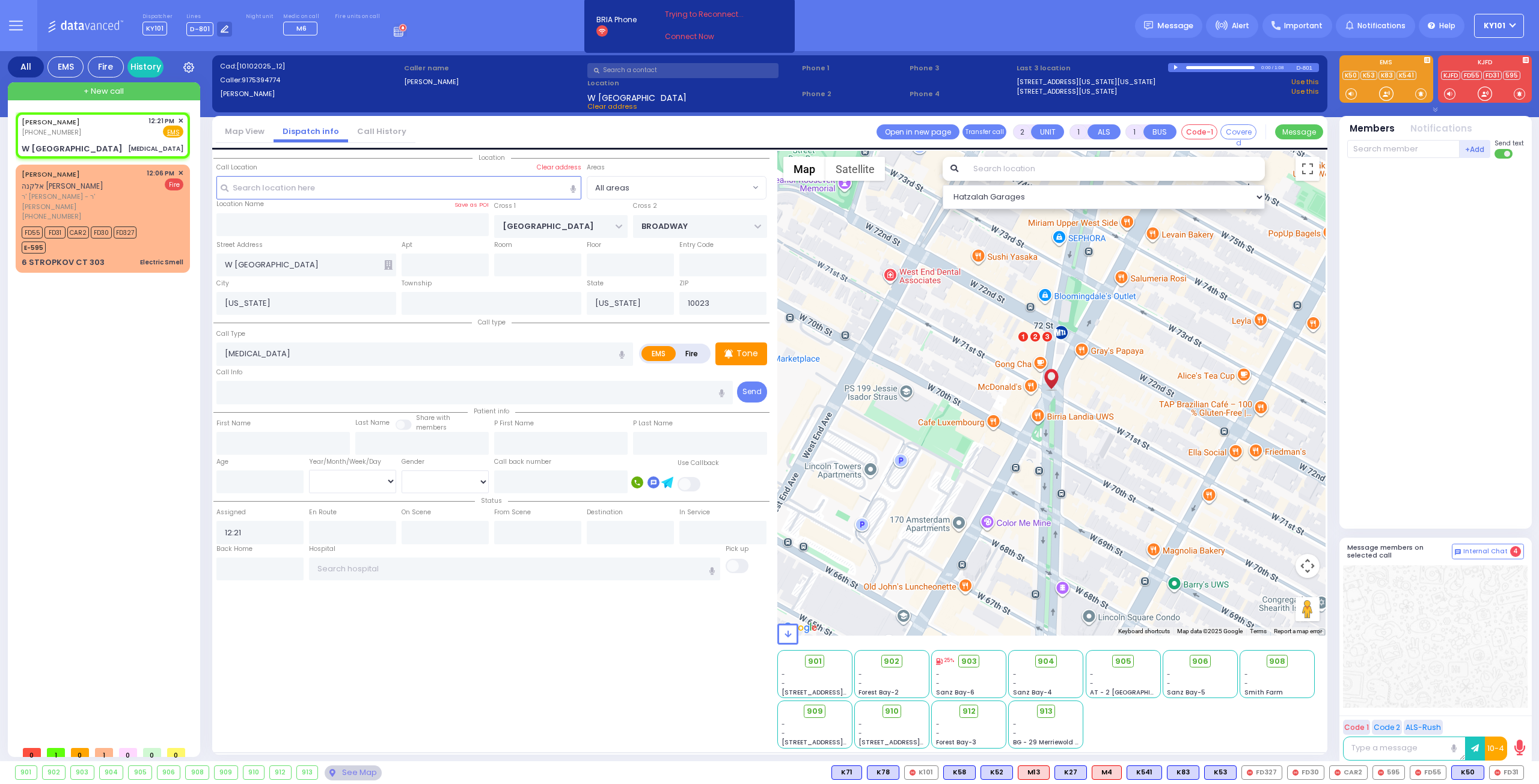
select select
radio input "true"
select select
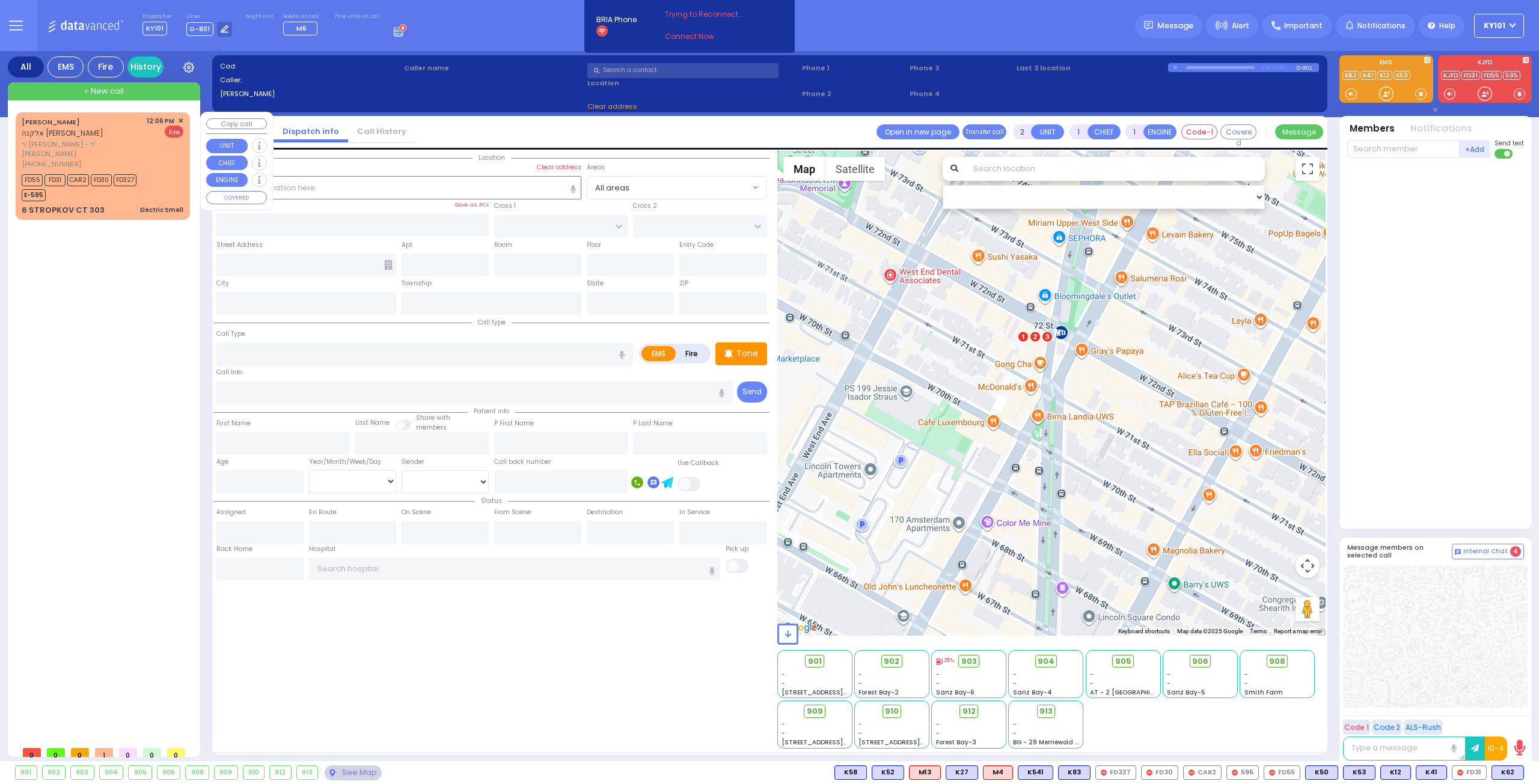
click at [180, 119] on span "✕" at bounding box center [180, 121] width 6 height 10
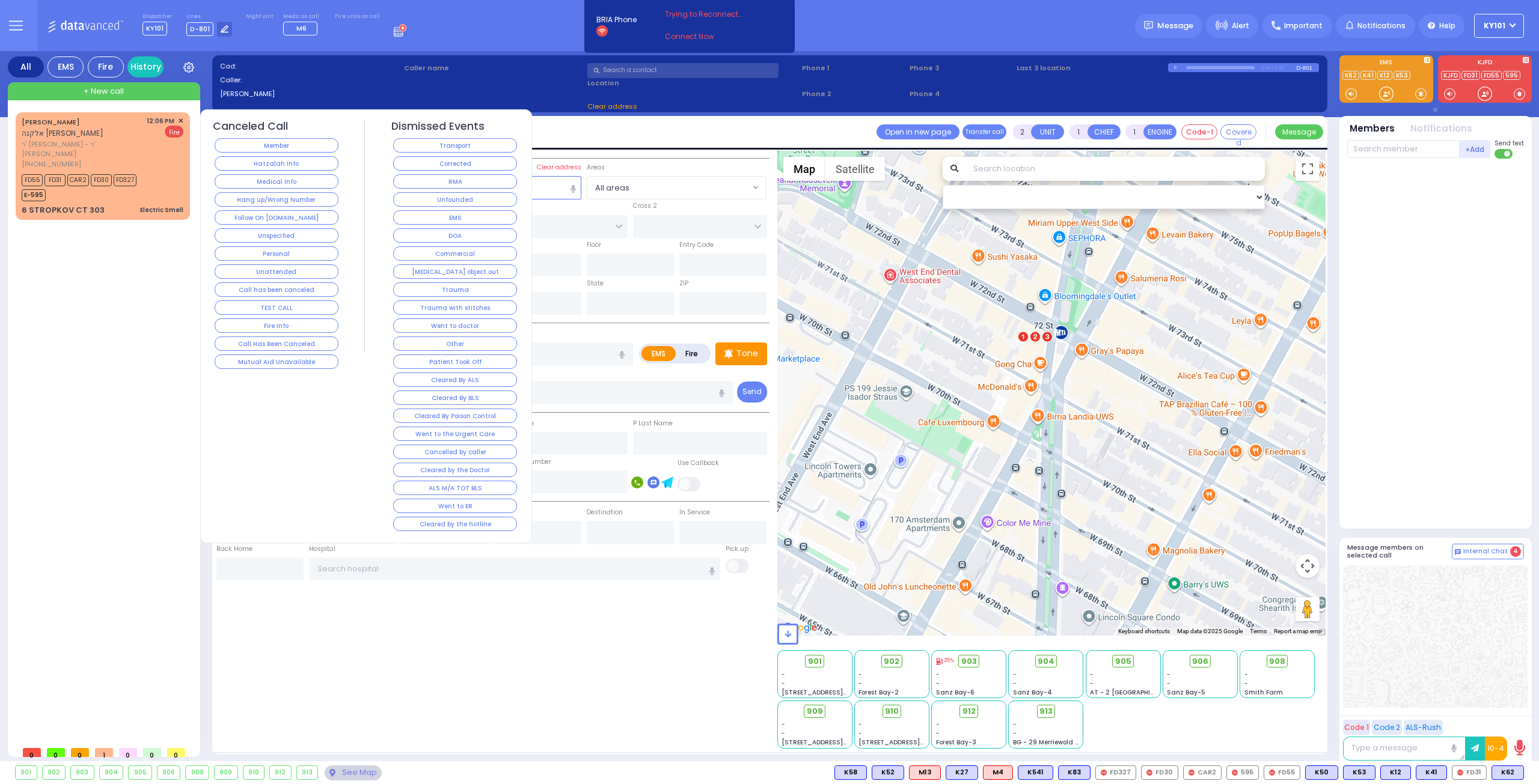
click at [452, 161] on button "Corrected" at bounding box center [455, 163] width 124 height 15
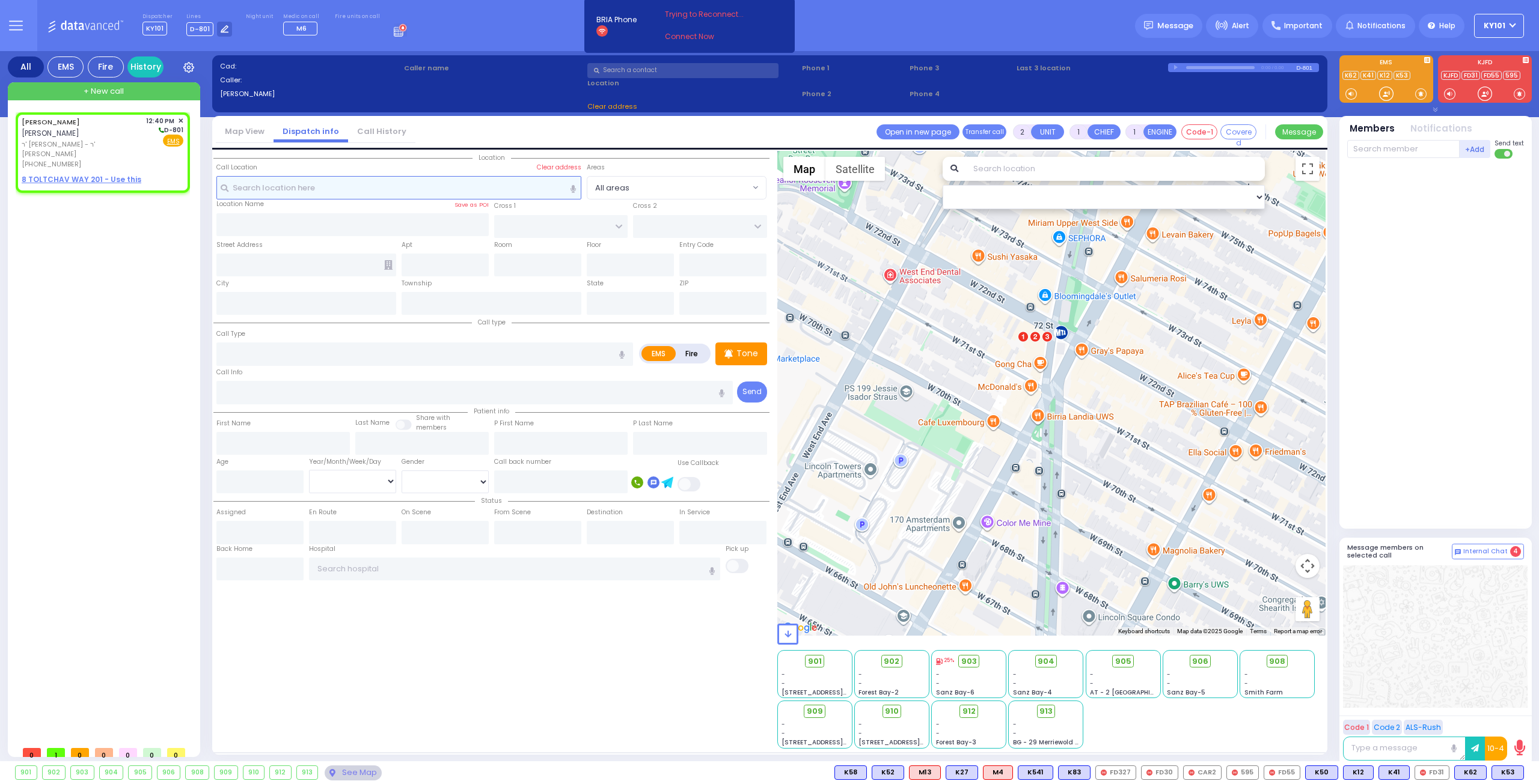
select select
radio input "true"
type input "JOEL"
type input "FALKOWITZ"
select select
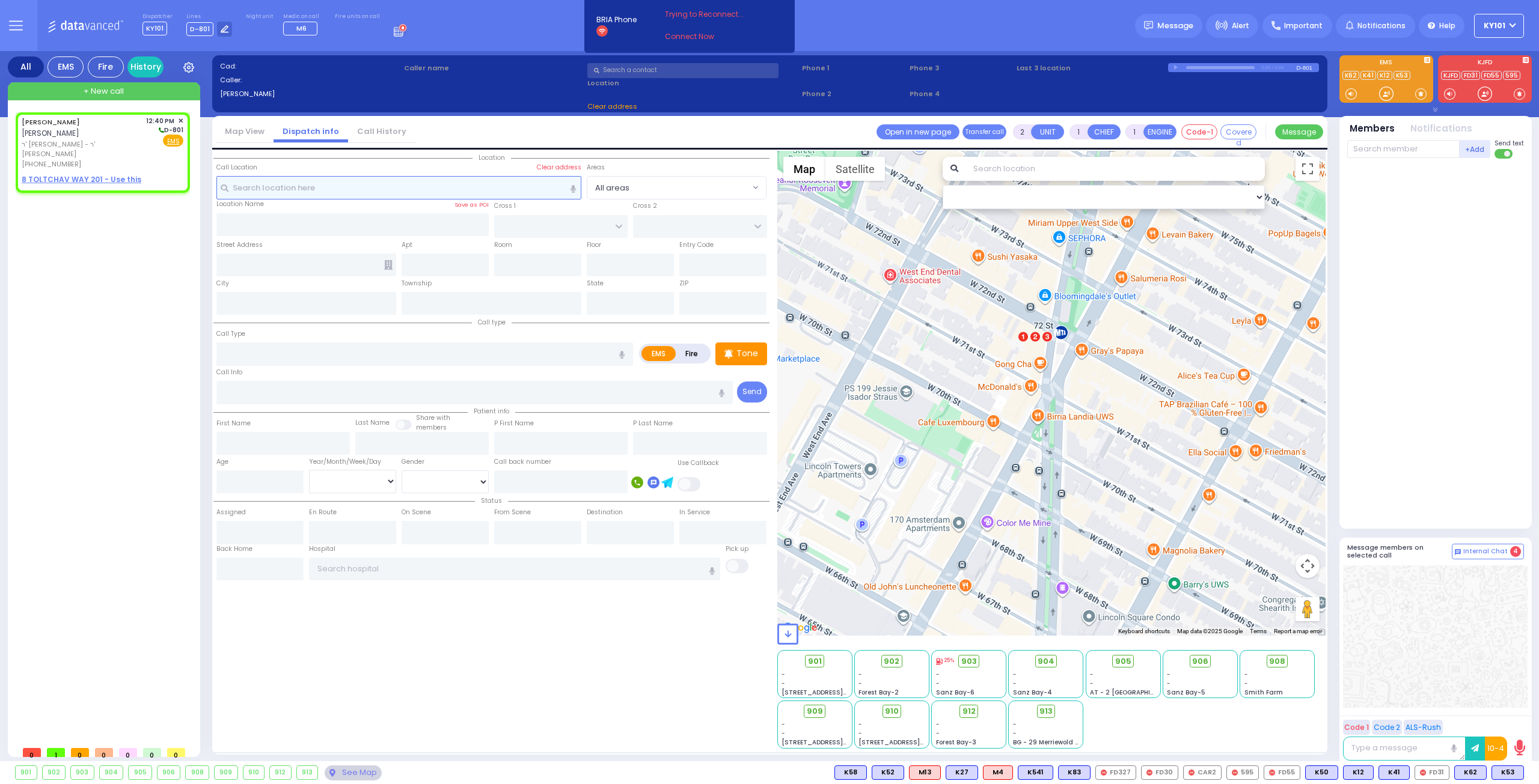
type input "12:40"
select select "Hatzalah Garages"
select select
radio input "true"
select select
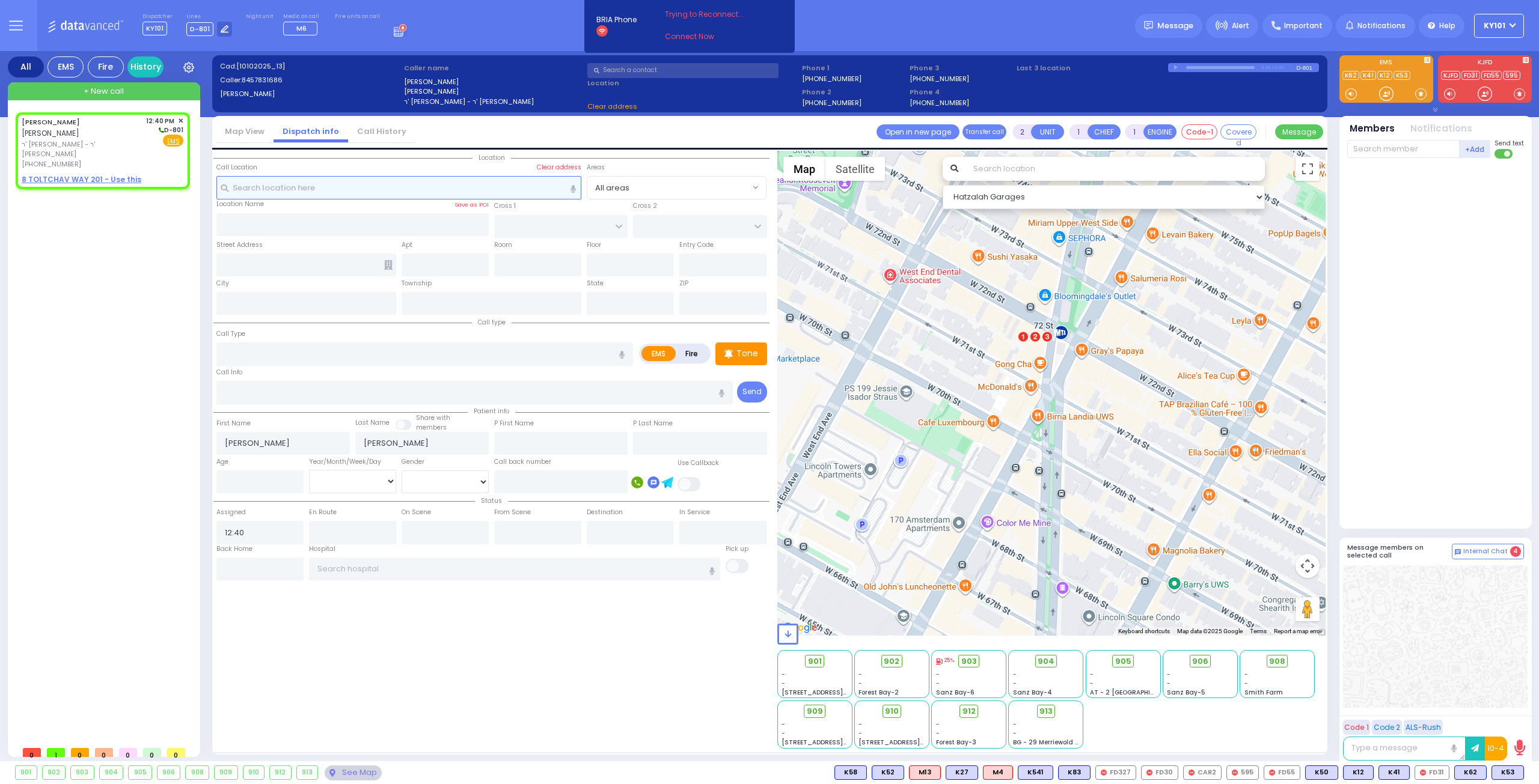
select select "Hatzalah Garages"
select select
radio input "true"
select select
select select "Hatzalah Garages"
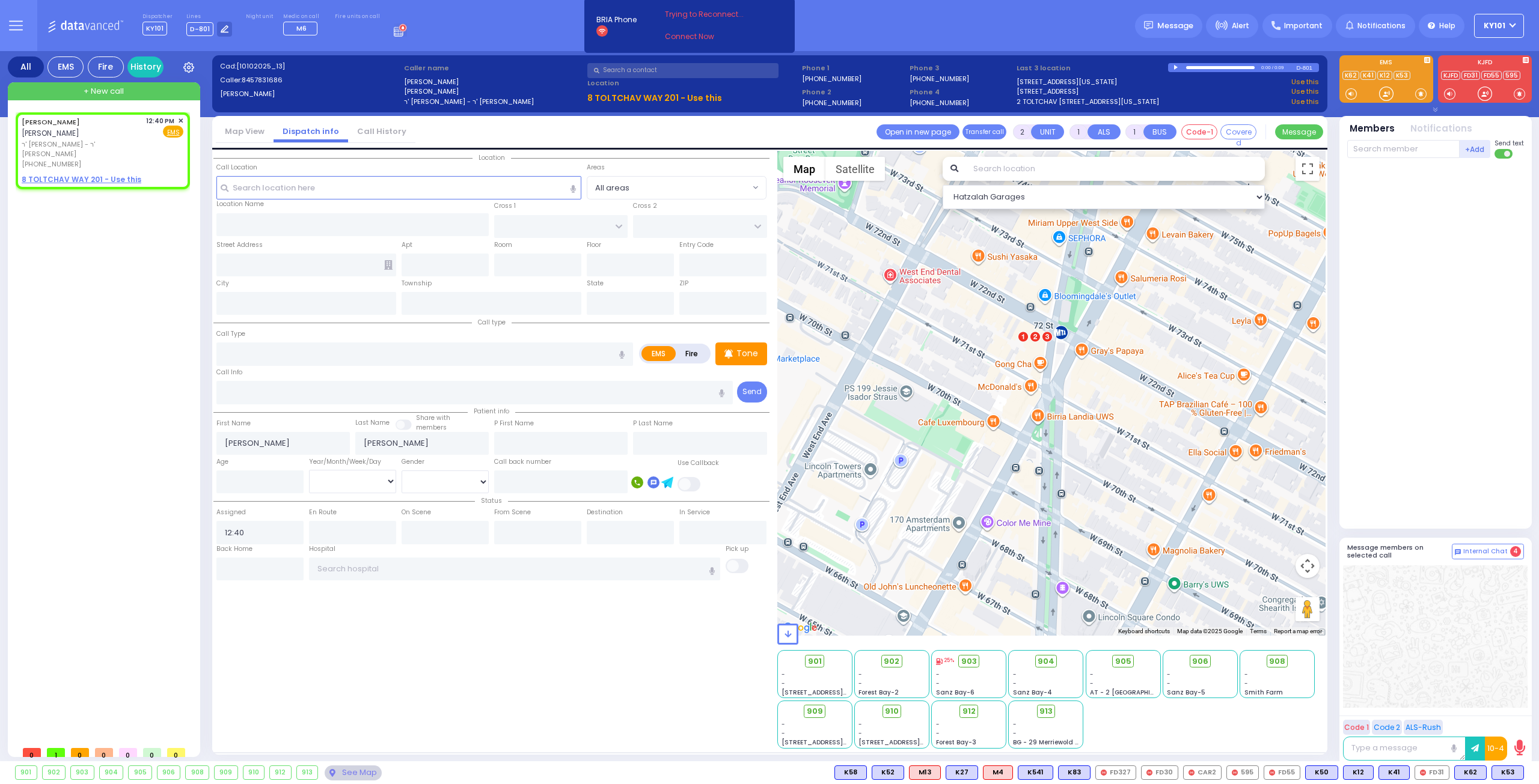
click at [380, 134] on link "Call History" at bounding box center [382, 131] width 68 height 11
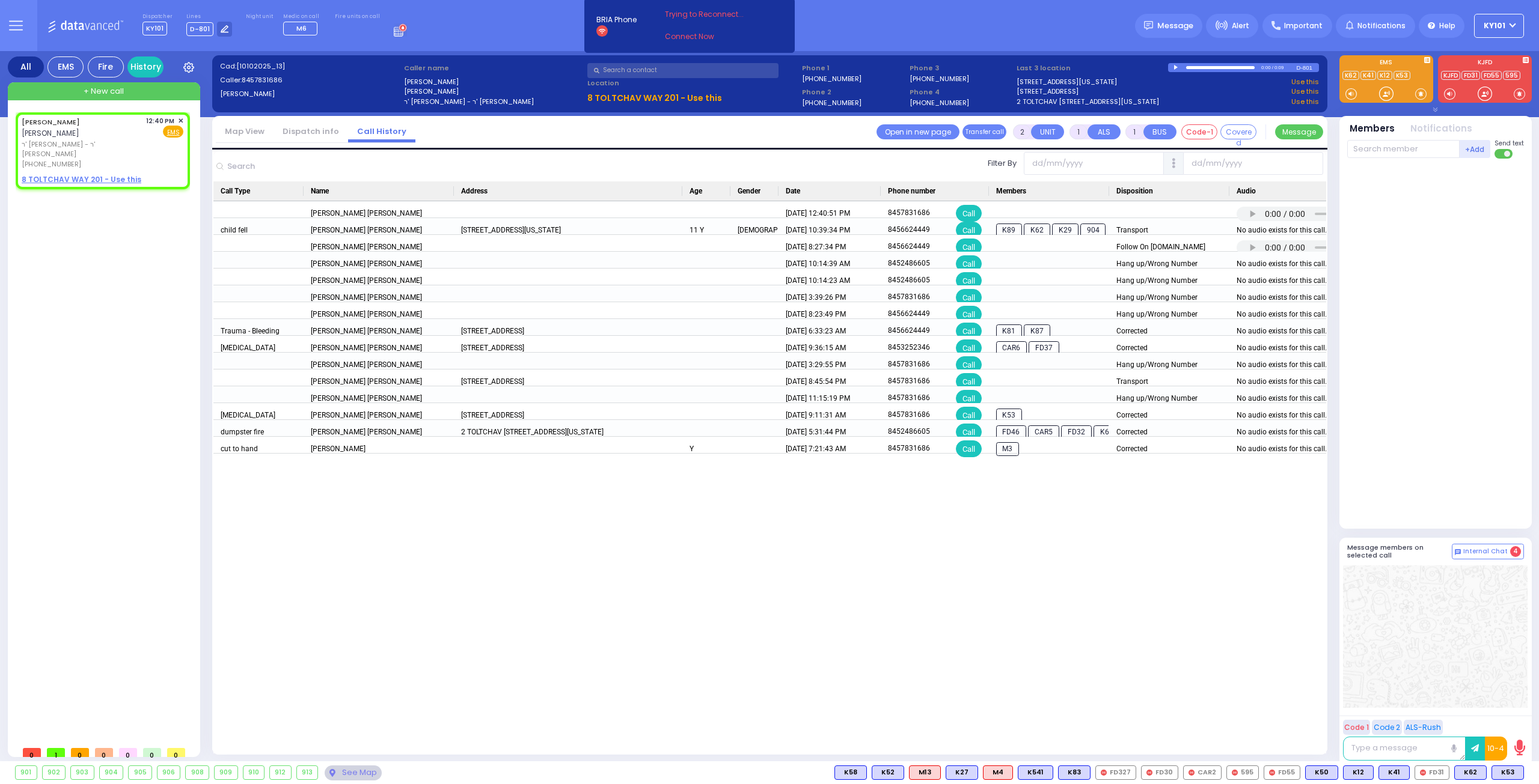
click at [304, 131] on link "Dispatch info" at bounding box center [311, 131] width 74 height 11
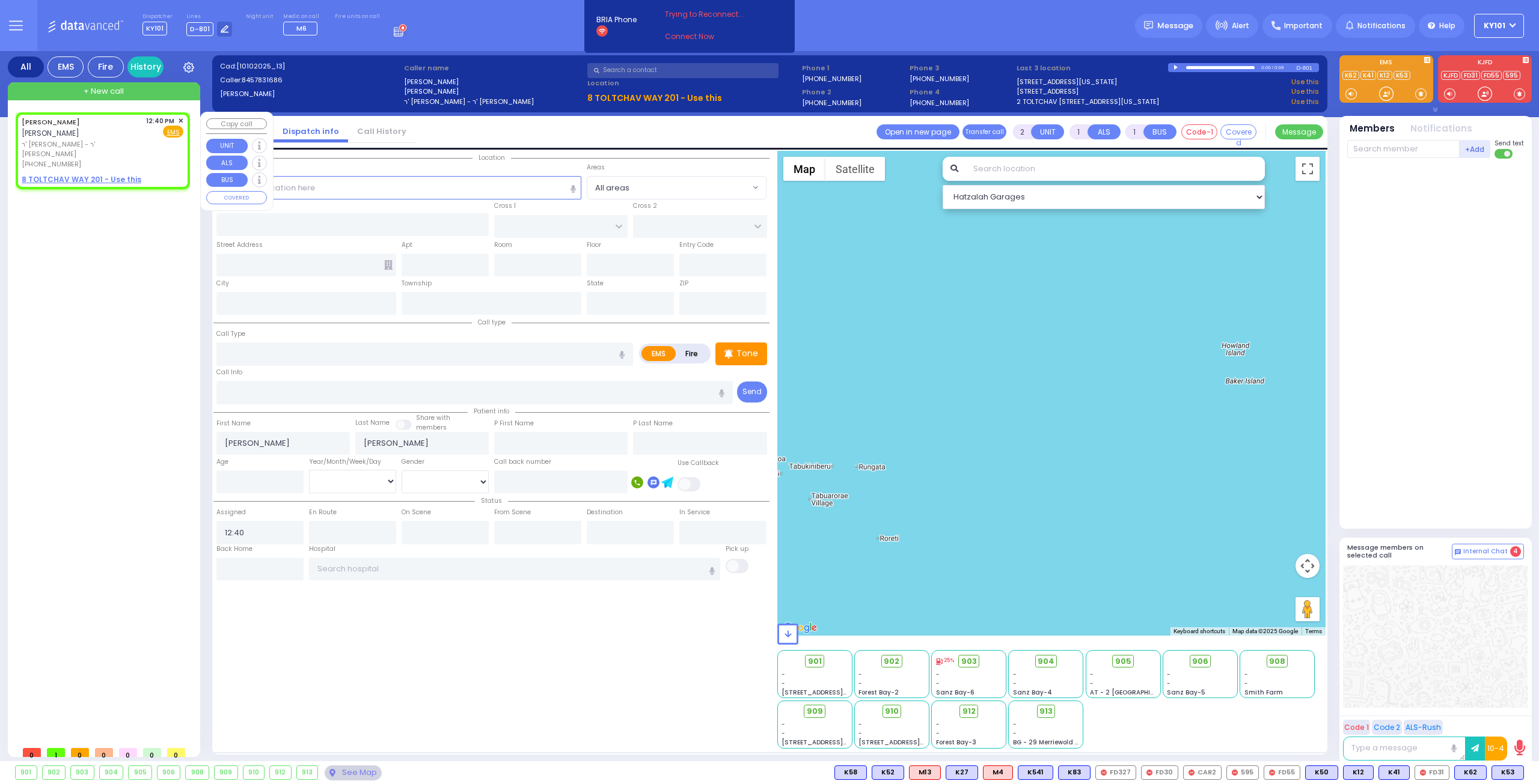
click at [180, 120] on span "✕" at bounding box center [180, 121] width 6 height 10
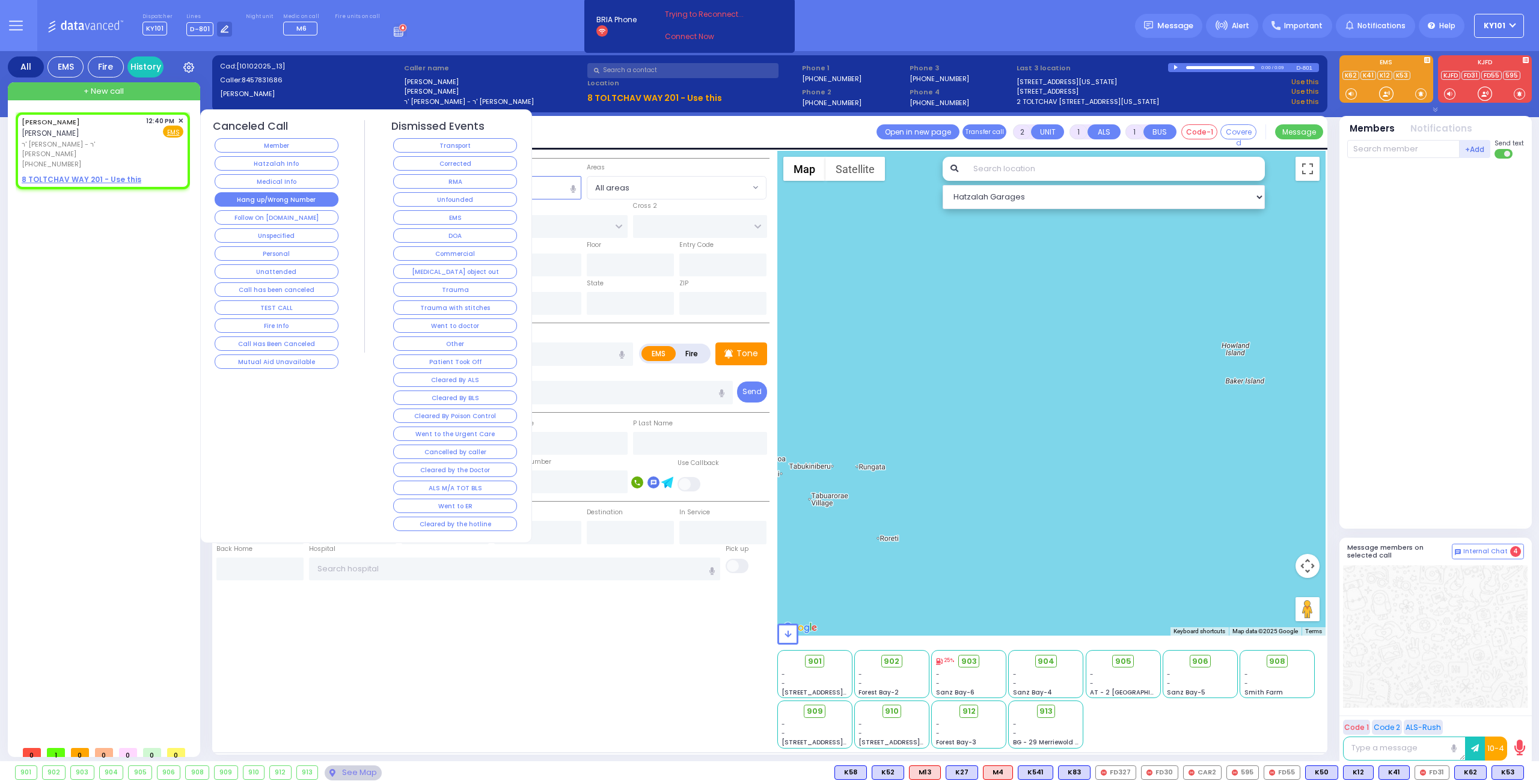
click at [262, 197] on button "Hang up/Wrong Number" at bounding box center [276, 199] width 124 height 15
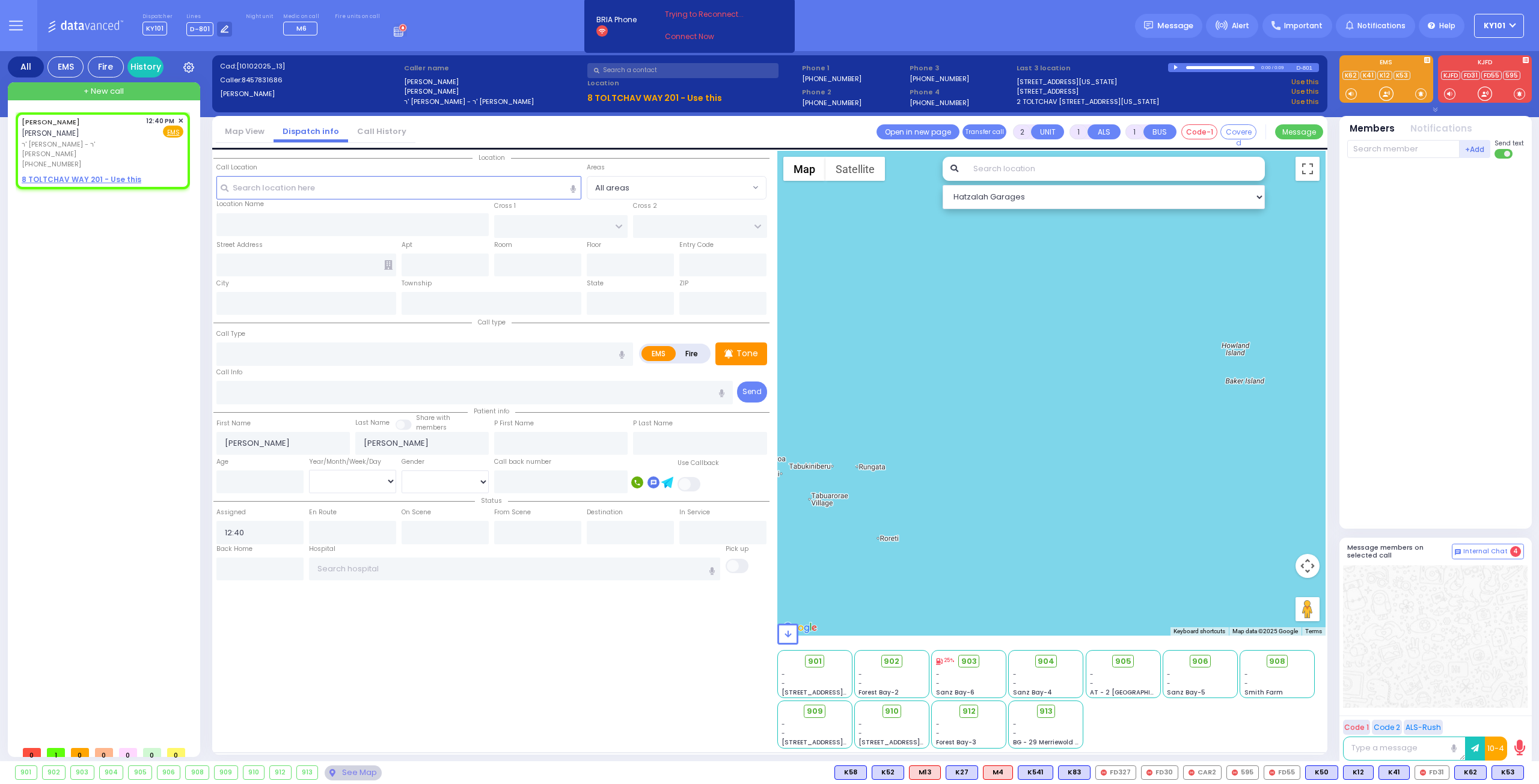
select select
radio input "true"
select select
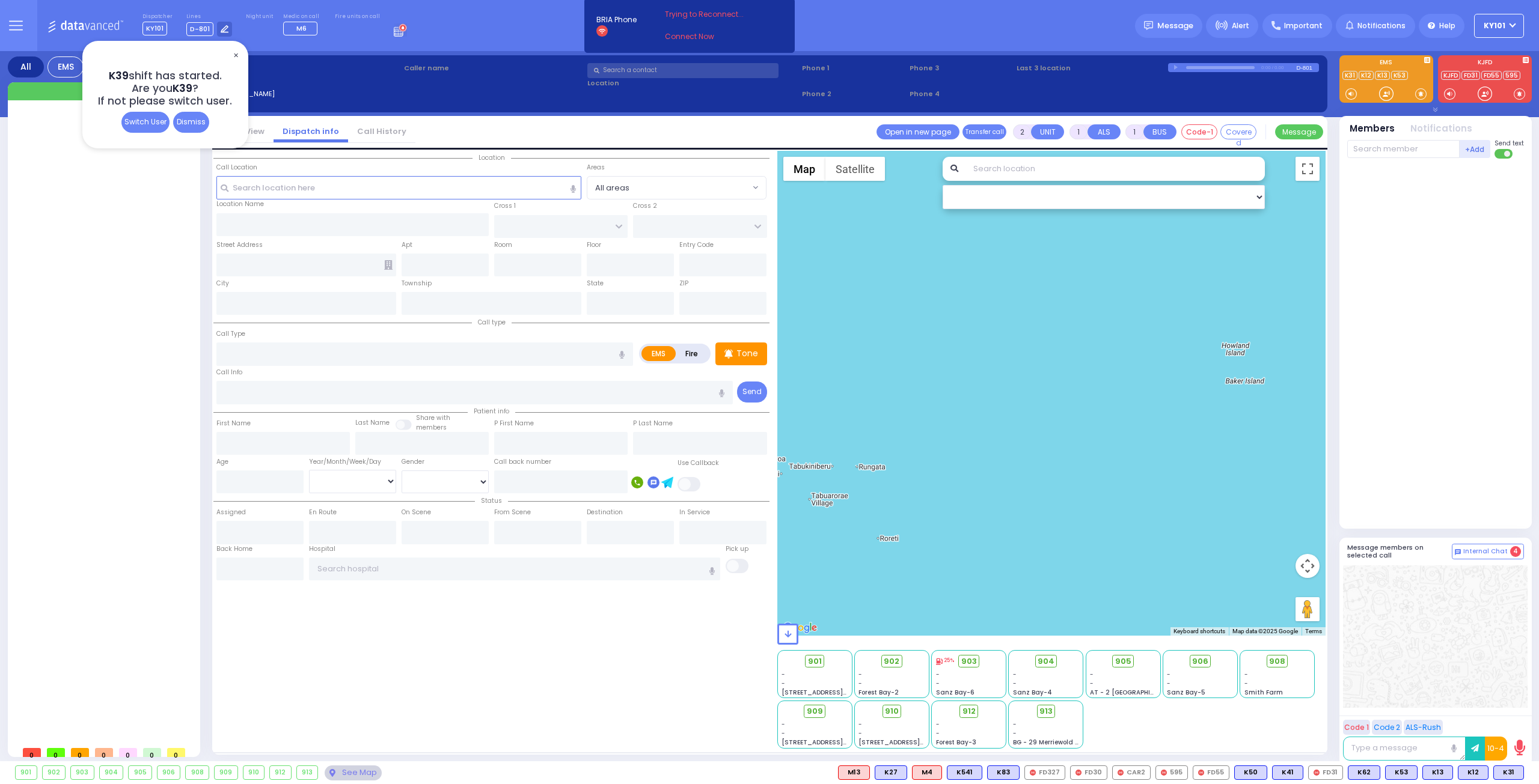
select select
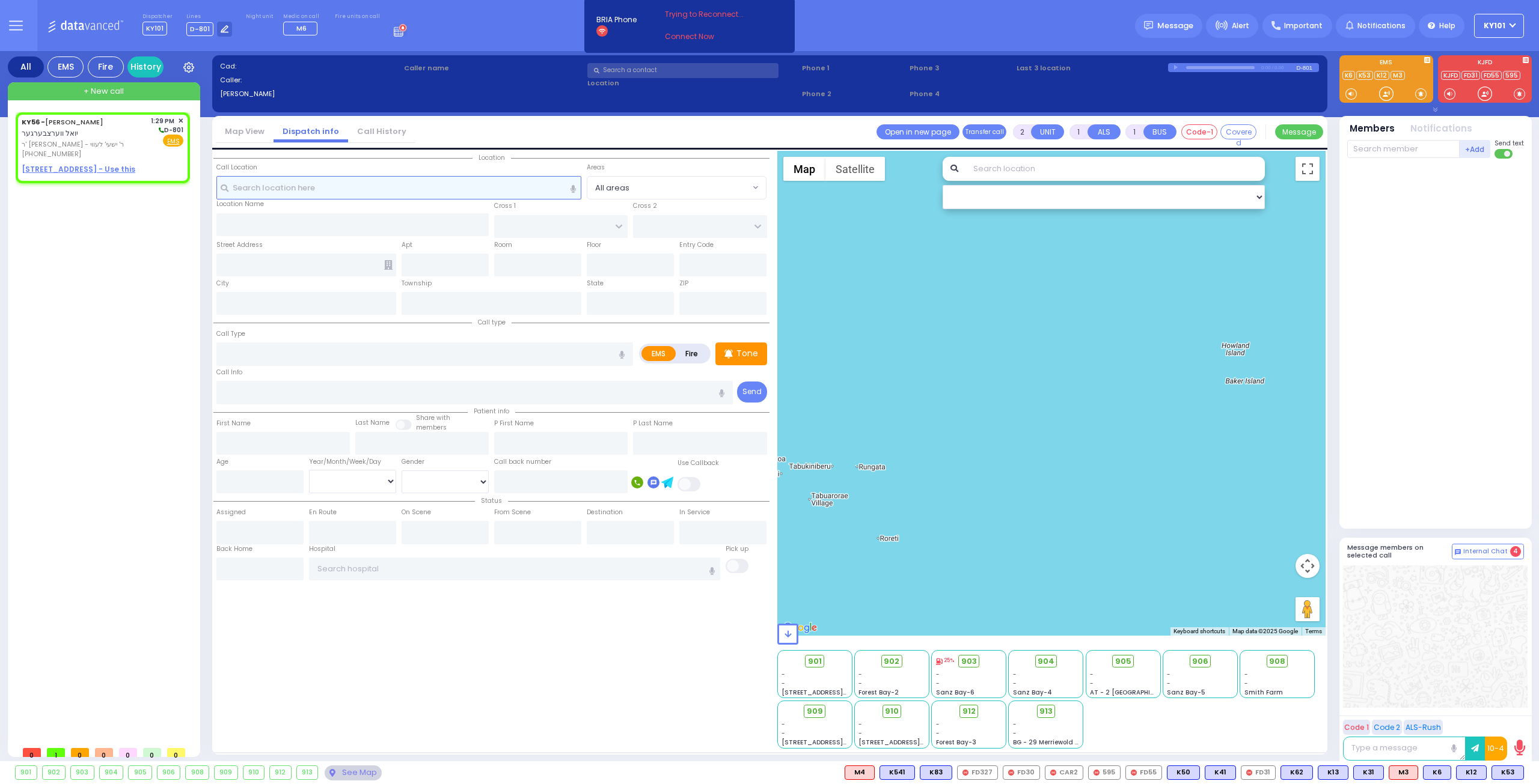
select select
radio input "true"
type input "JOEL"
type input "WERTZBERGER"
select select
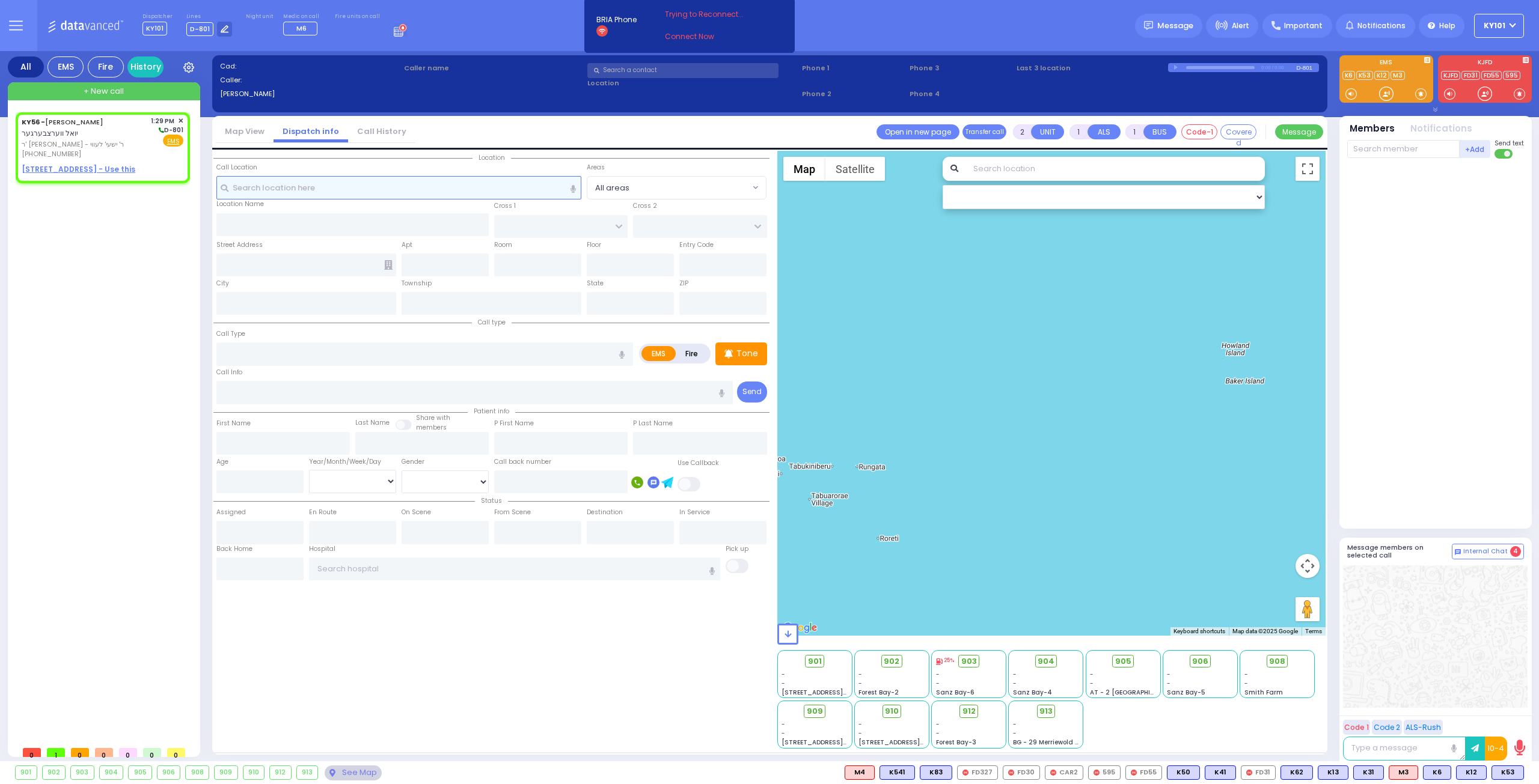
type input "13:29"
select select "Hatzalah Garages"
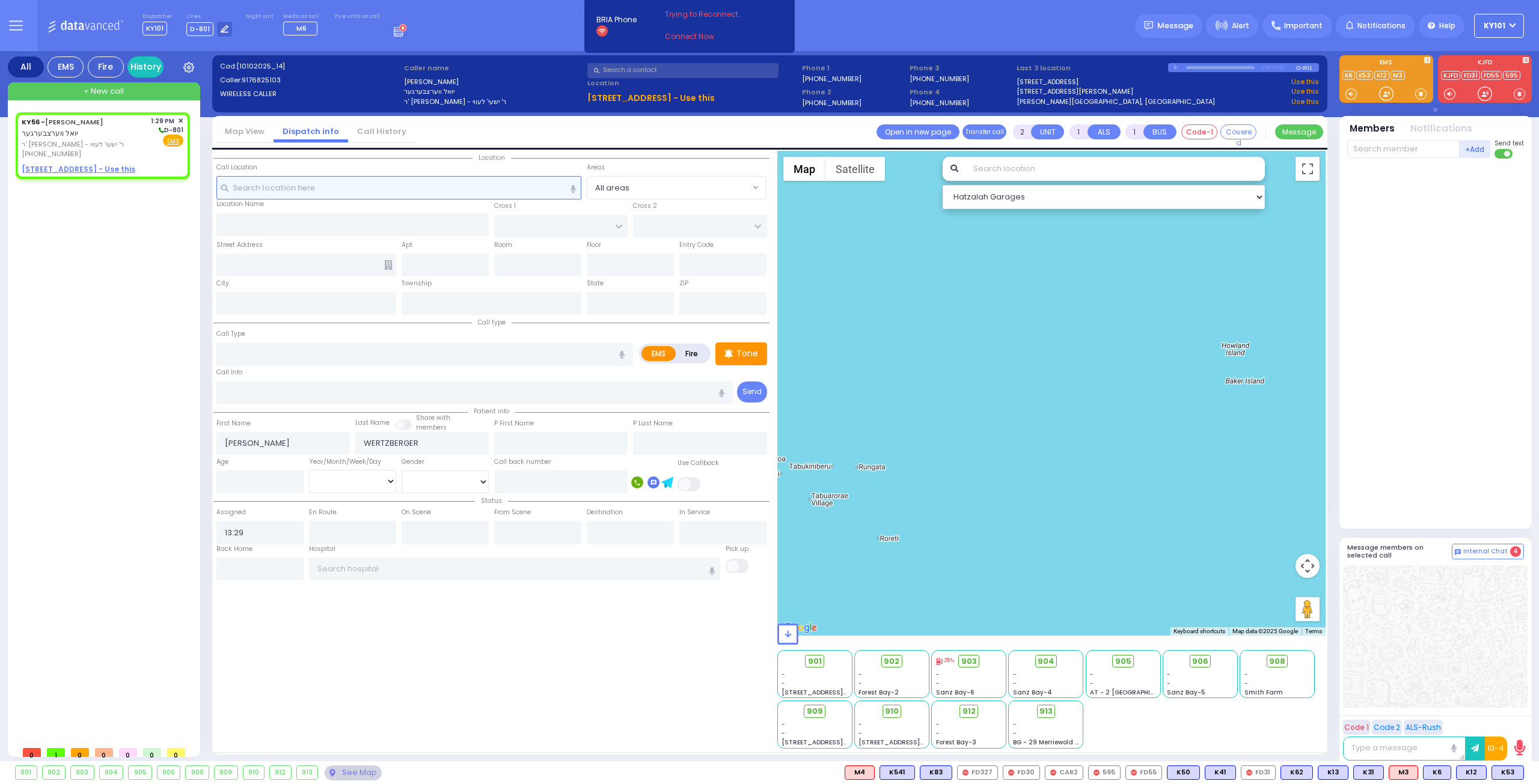
select select
radio input "true"
select select
select select "Hatzalah Garages"
click at [280, 192] on input "text" at bounding box center [399, 187] width 365 height 23
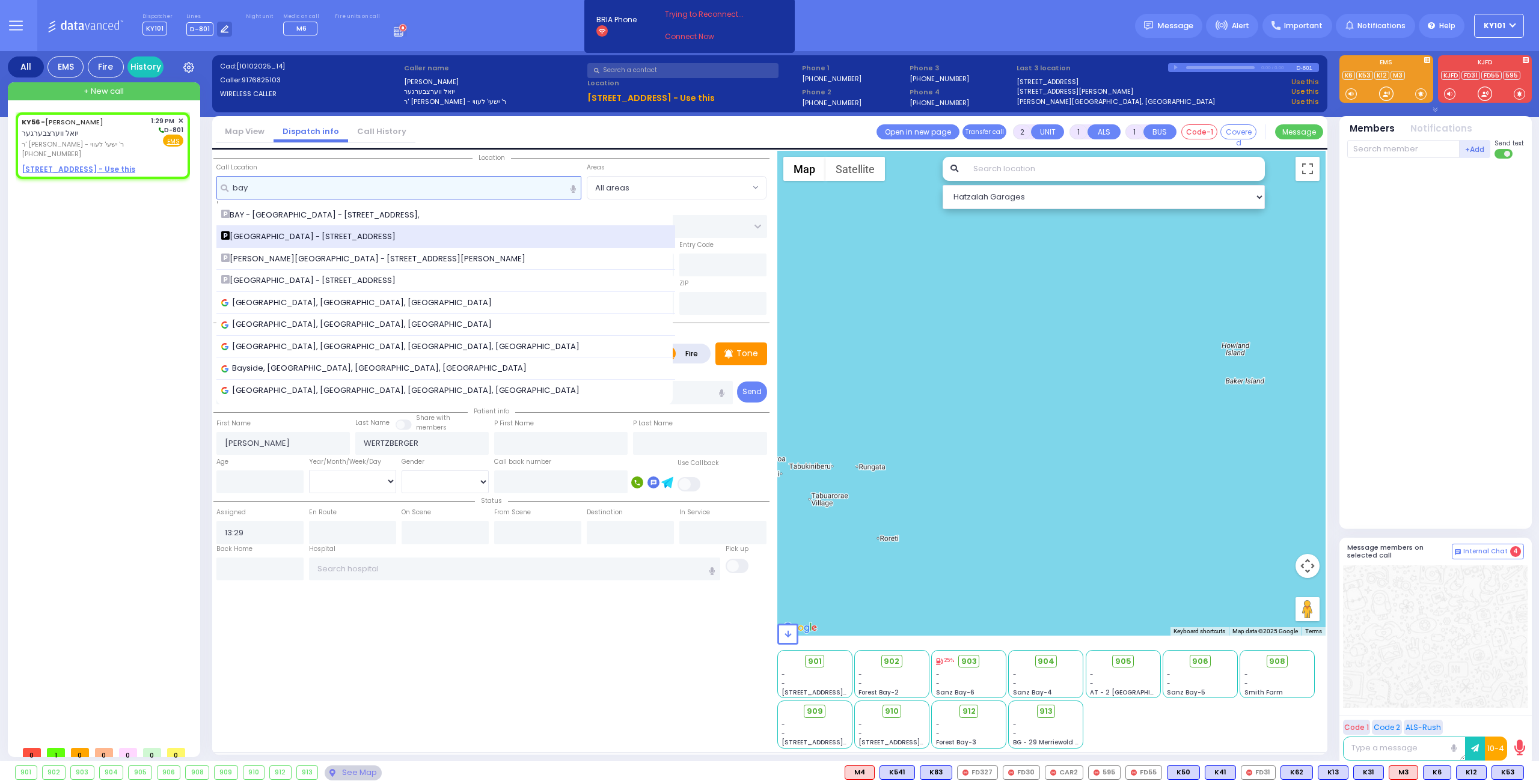
type input "bay"
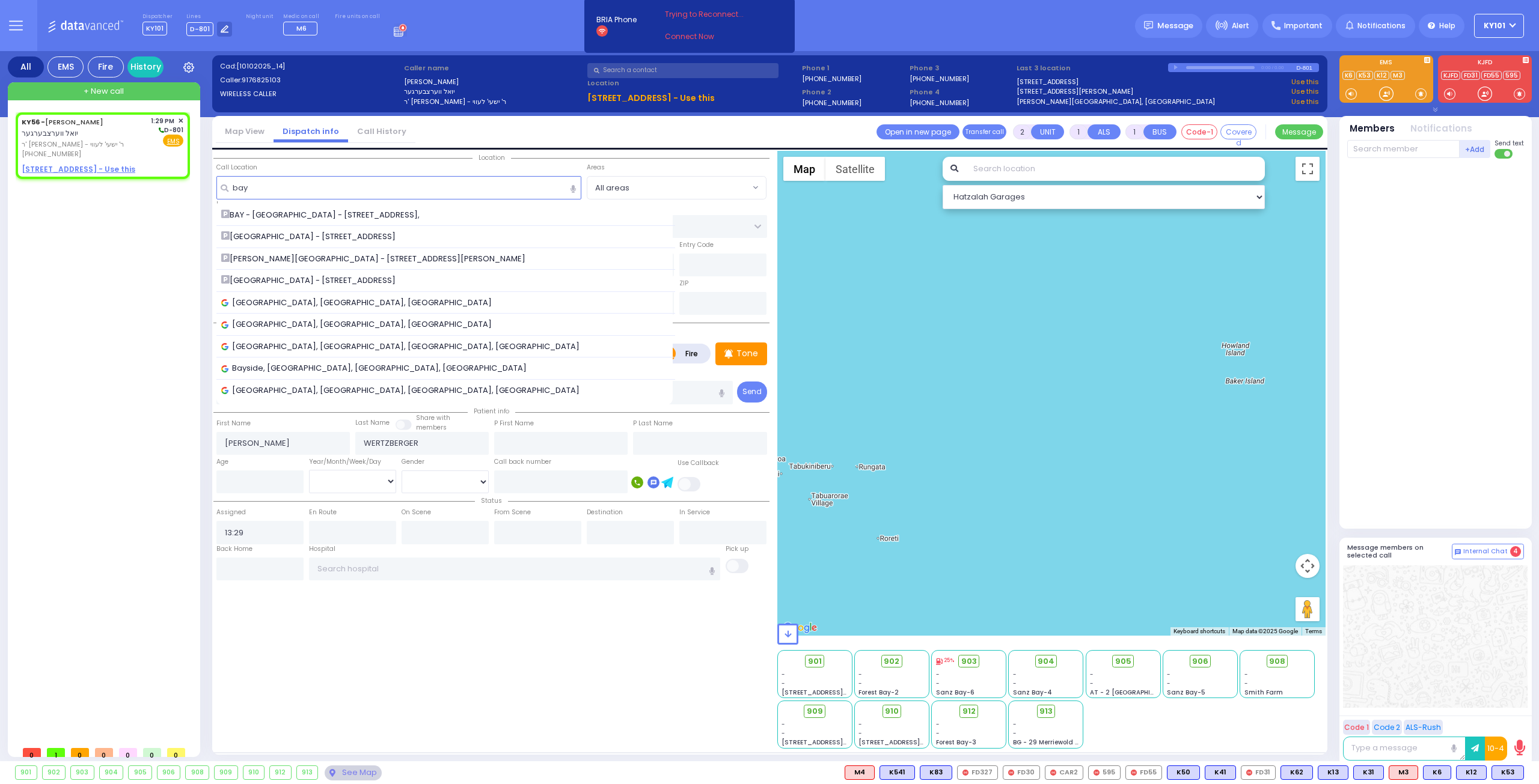
click at [317, 231] on span "Forest BAY - 63 Forest Rd," at bounding box center [310, 237] width 179 height 12
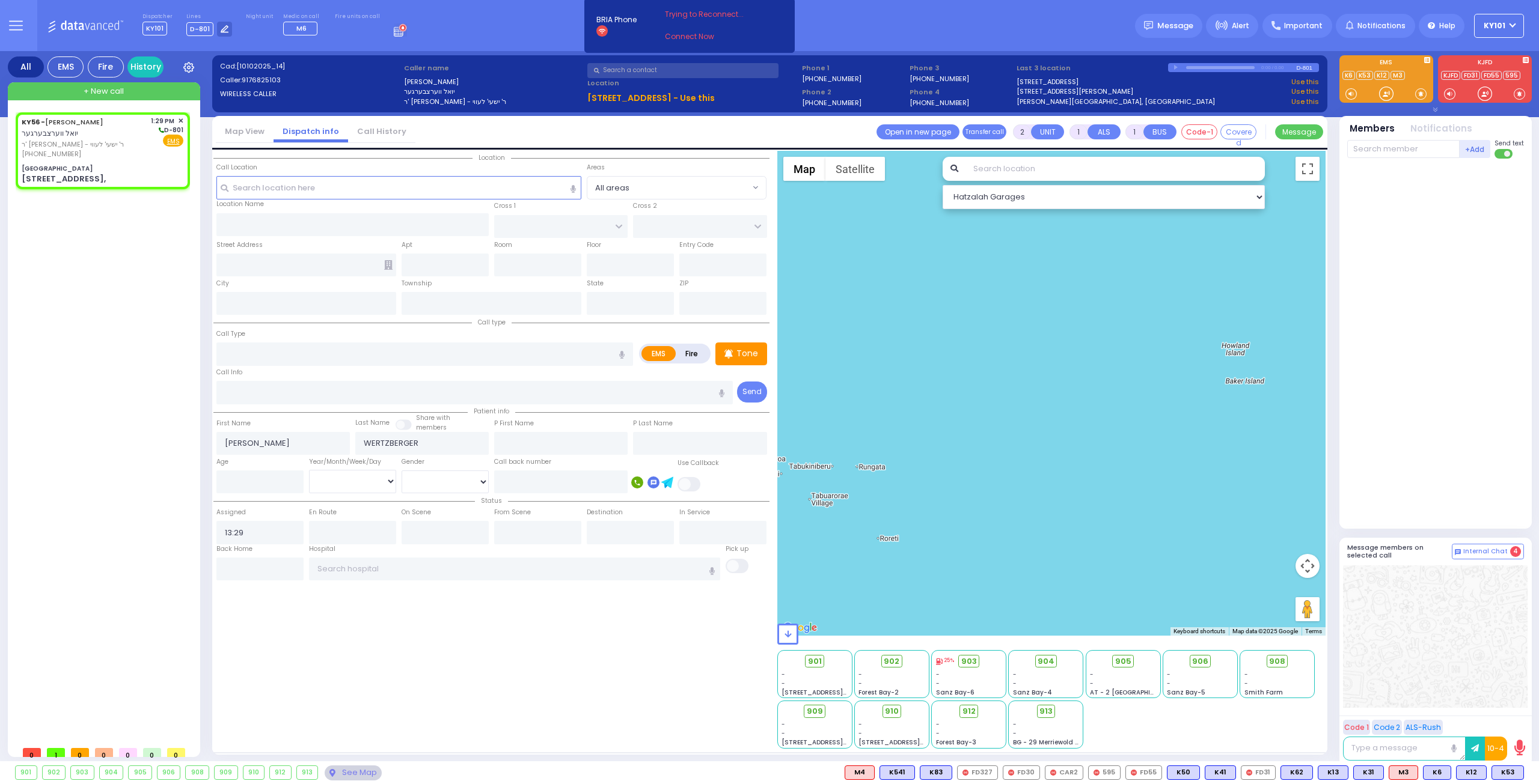
select select
radio input "true"
select select
select select "Hatzalah Garages"
type input "Forest BAY"
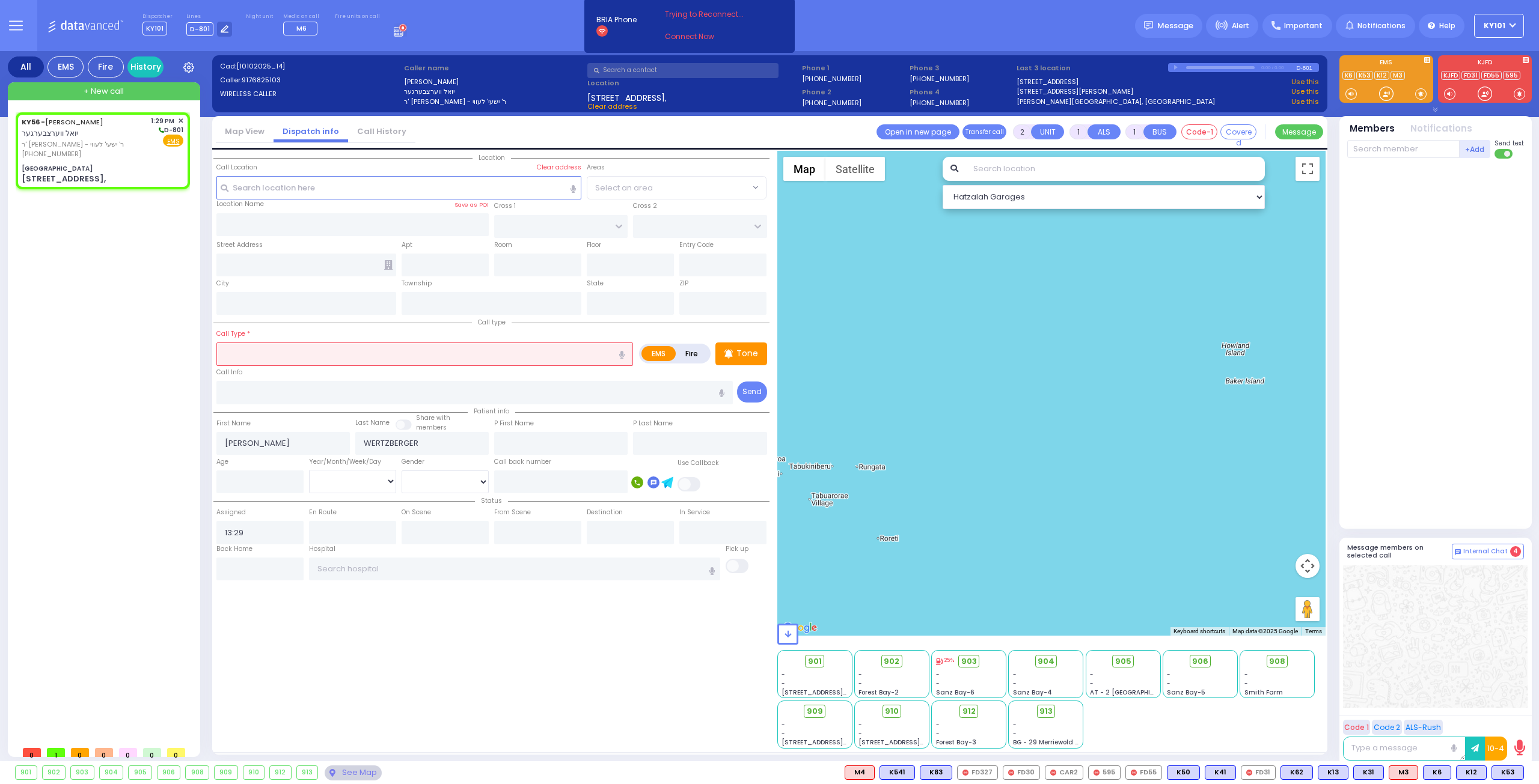
type input "GORLITZ COURT"
type input "MEZABISH PL"
type input "63 Forest Rd,"
type input "Monroe"
type input "New York"
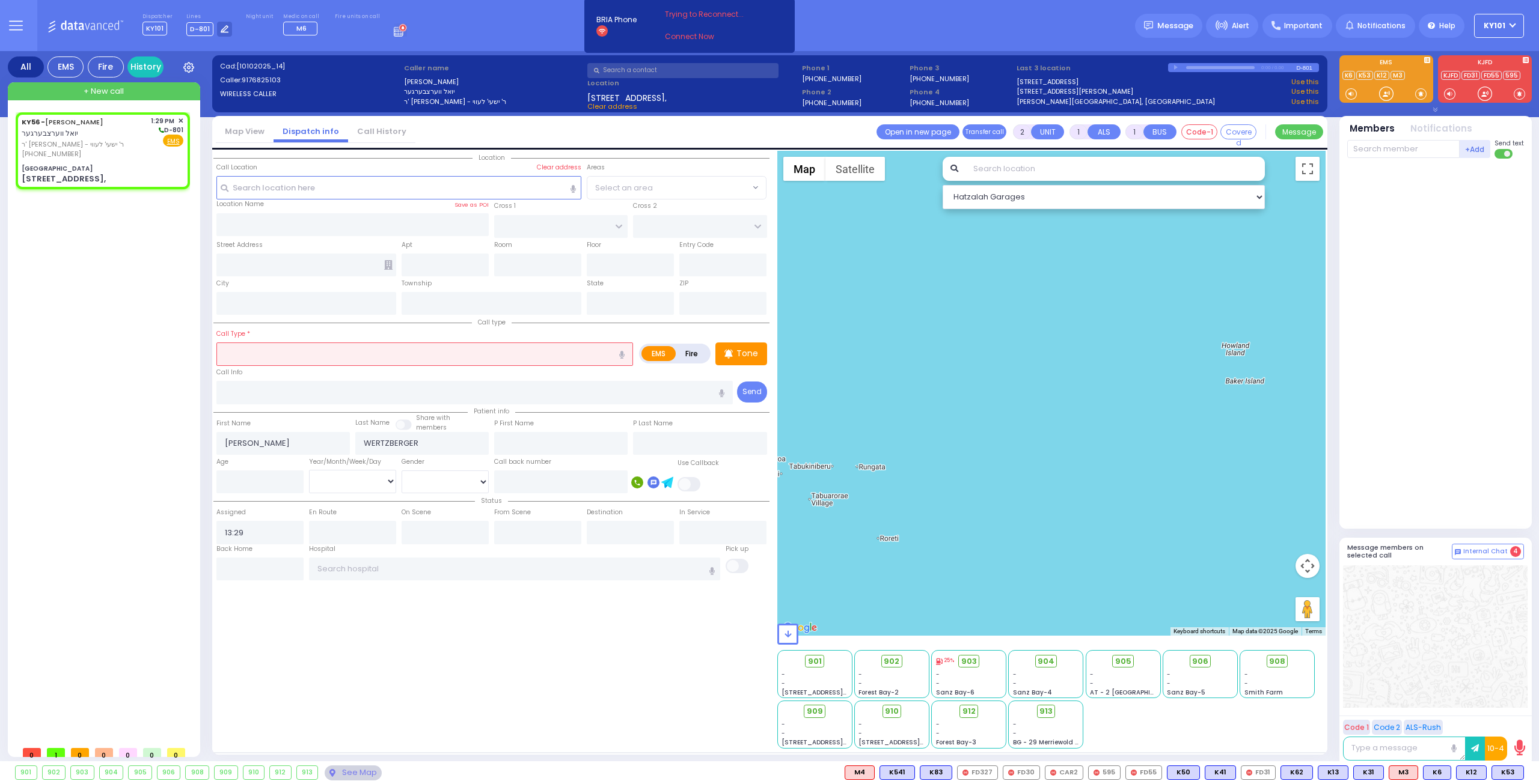
type input "10950"
select select "PALM TREE"
click at [307, 355] on input "text" at bounding box center [425, 354] width 416 height 23
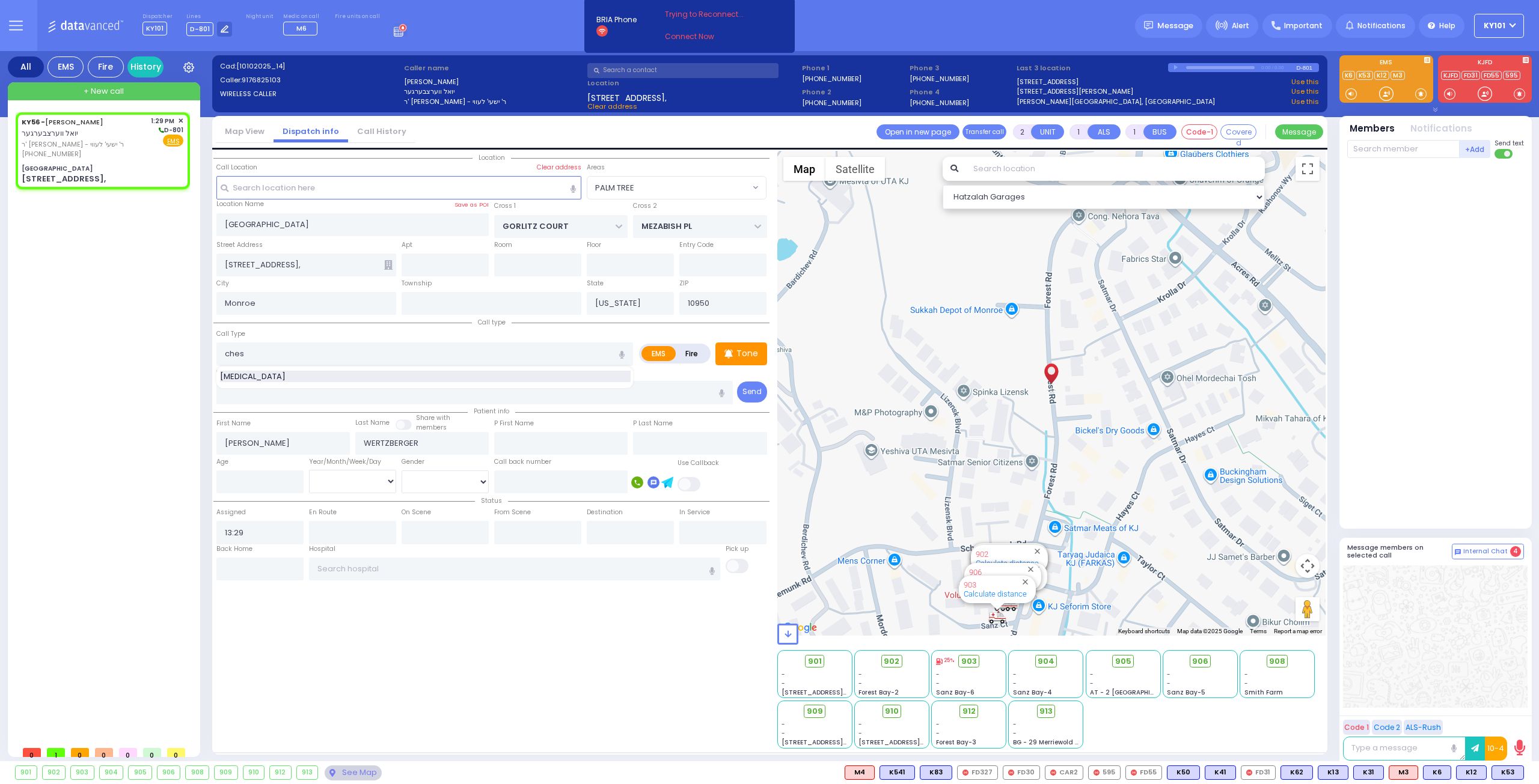
click at [334, 372] on div "Chest Pain" at bounding box center [425, 377] width 411 height 12
type input "Chest Pain"
select select
radio input "true"
select select
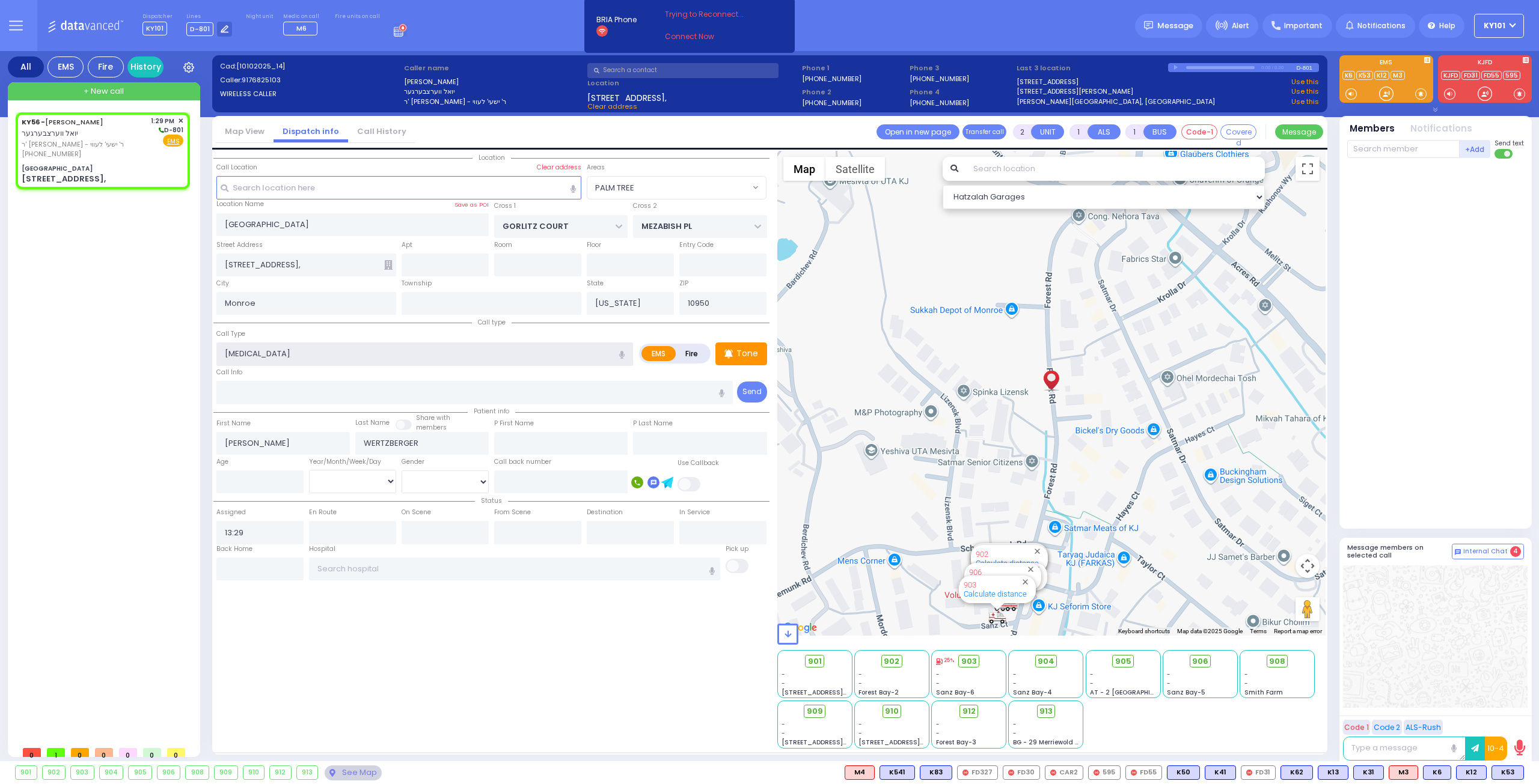
select select "Hatzalah Garages"
select select "PALM TREE"
select select
radio input "true"
select select
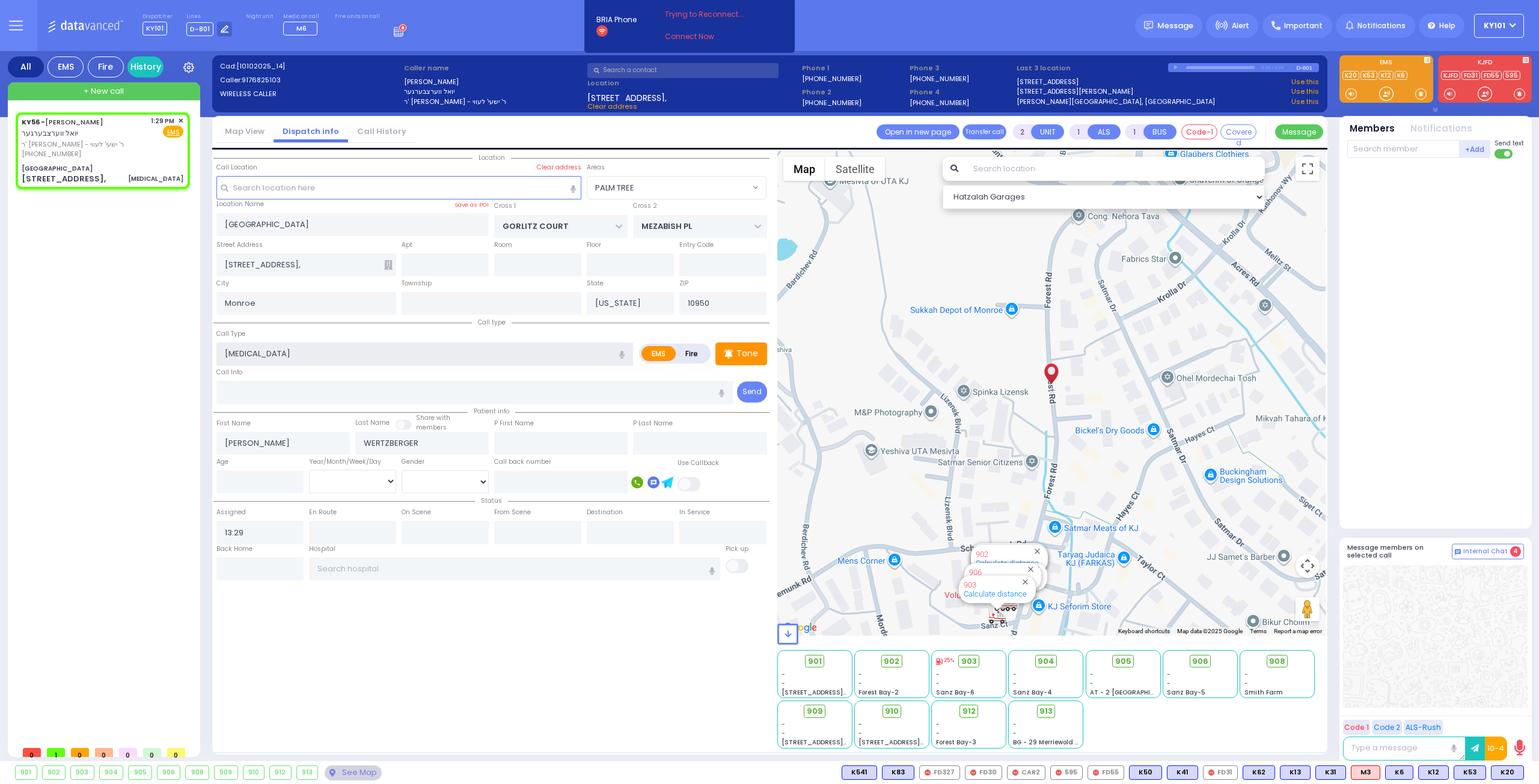
select select "Hatzalah Garages"
select select "PALM TREE"
click at [1507, 770] on span "K41" at bounding box center [1509, 773] width 30 height 13
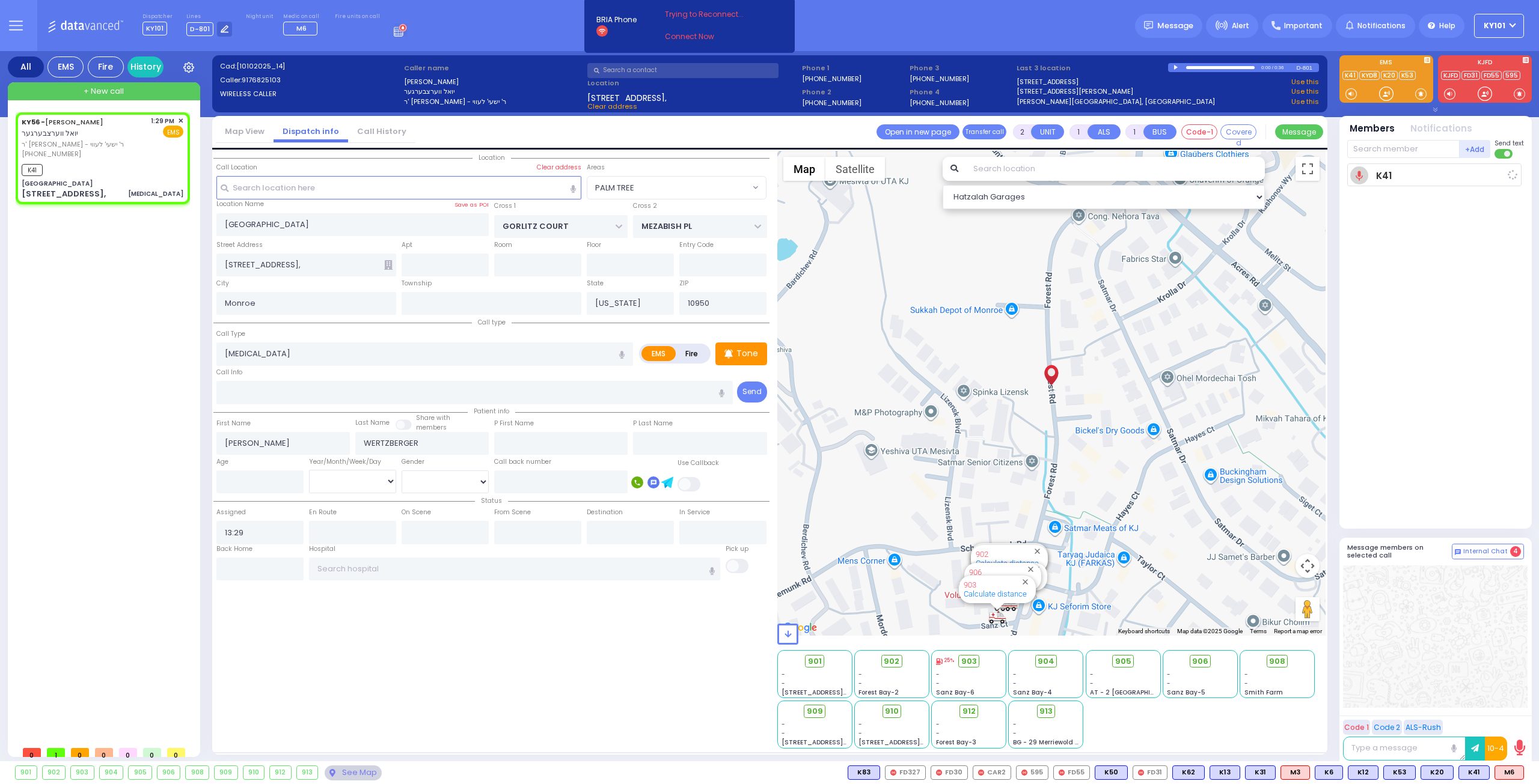
select select
radio input "true"
select select
type input "13:31"
select select "Hatzalah Garages"
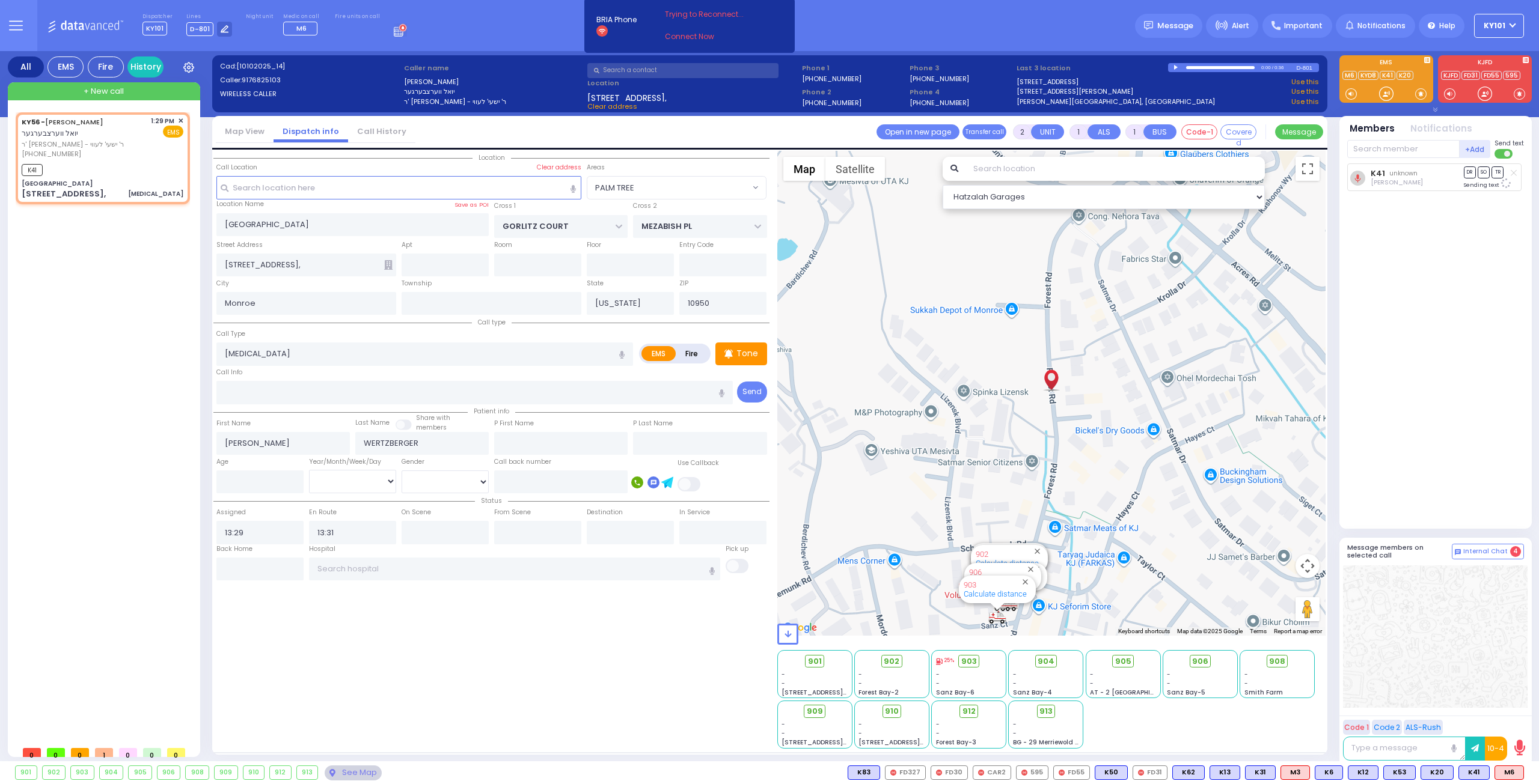
select select
radio input "true"
select select
select select "Hatzalah Garages"
select select
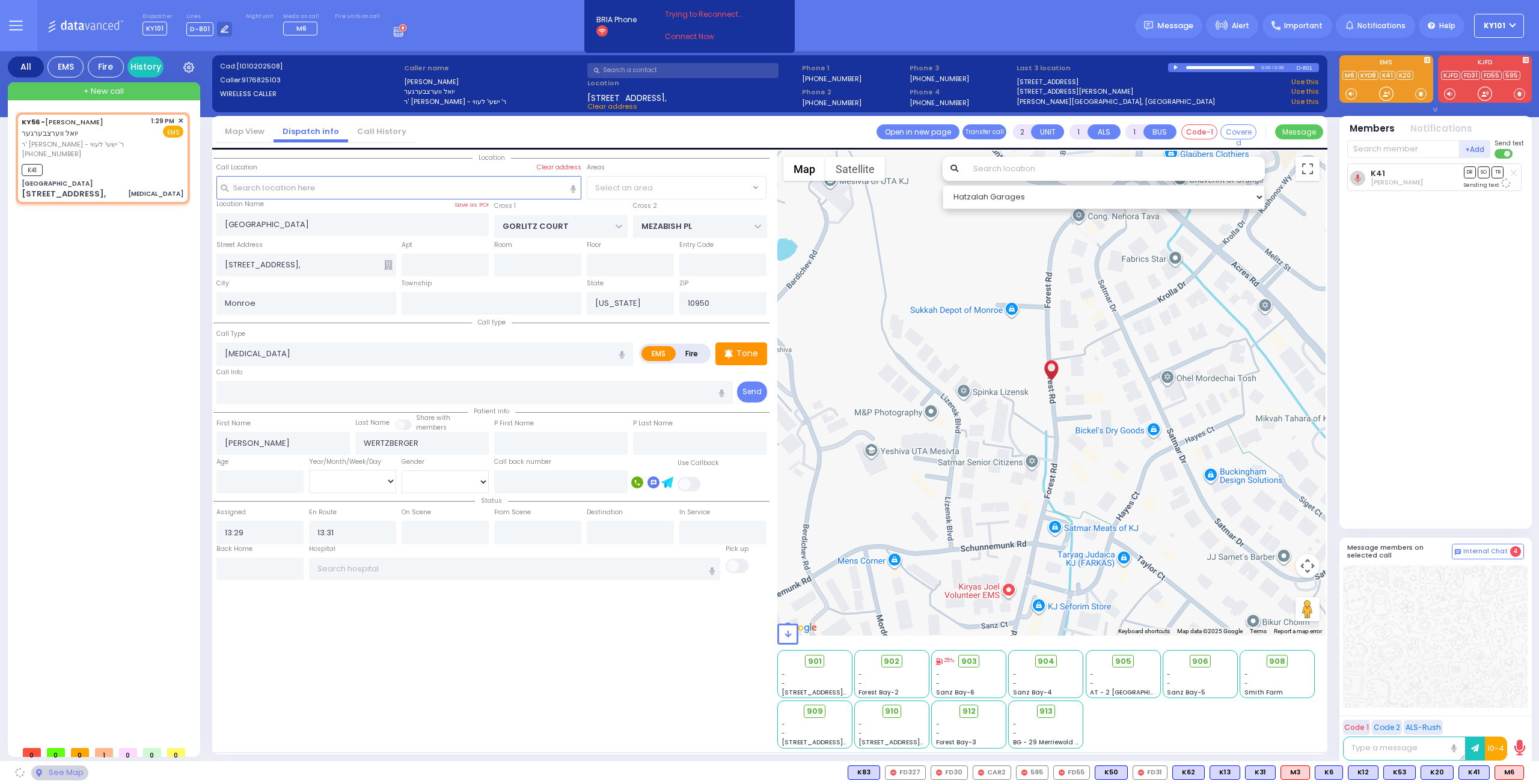
radio input "true"
select select
select select "Hatzalah Garages"
select select "PALM TREE"
click at [1372, 146] on input "text" at bounding box center [1403, 149] width 112 height 18
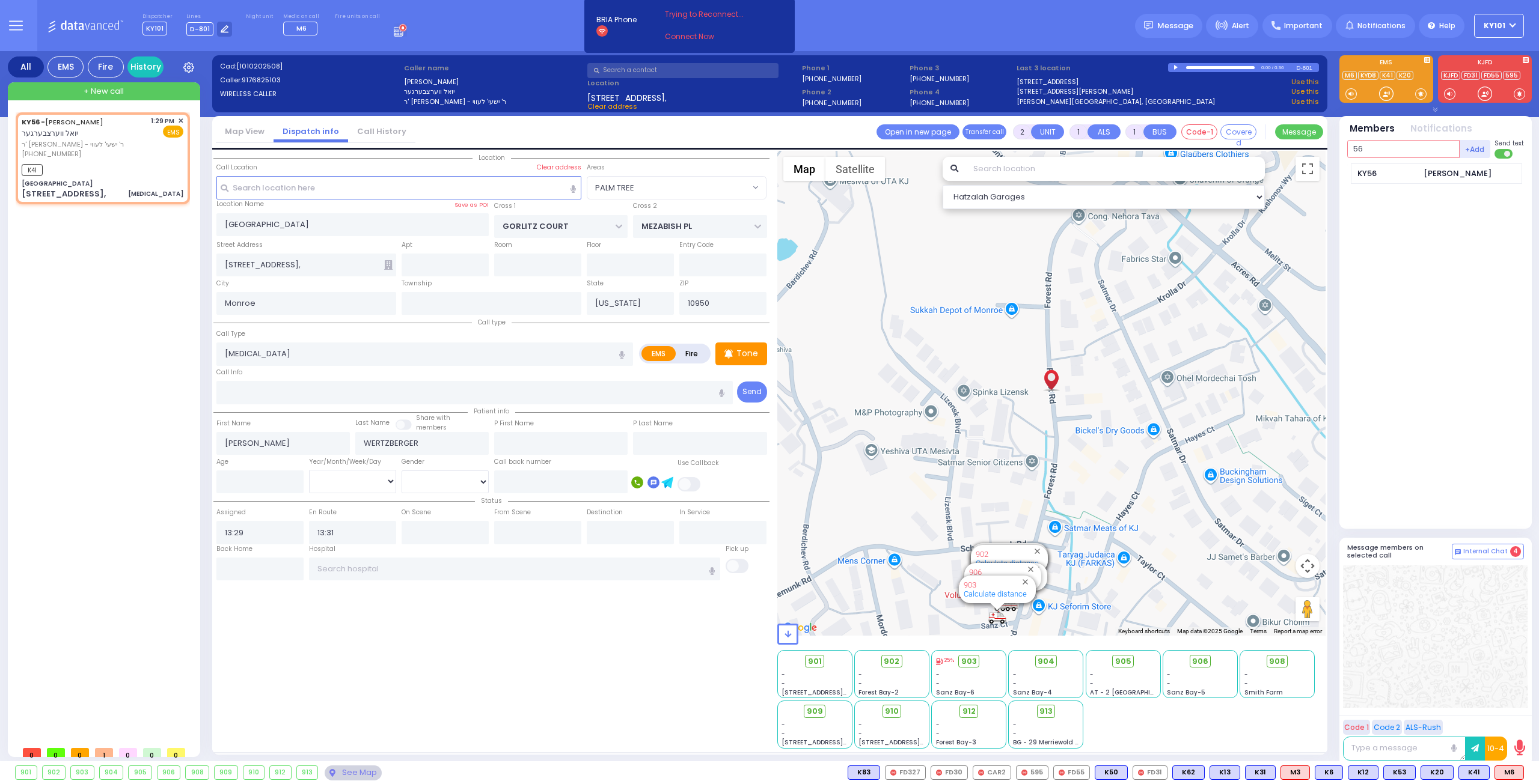
type input "56"
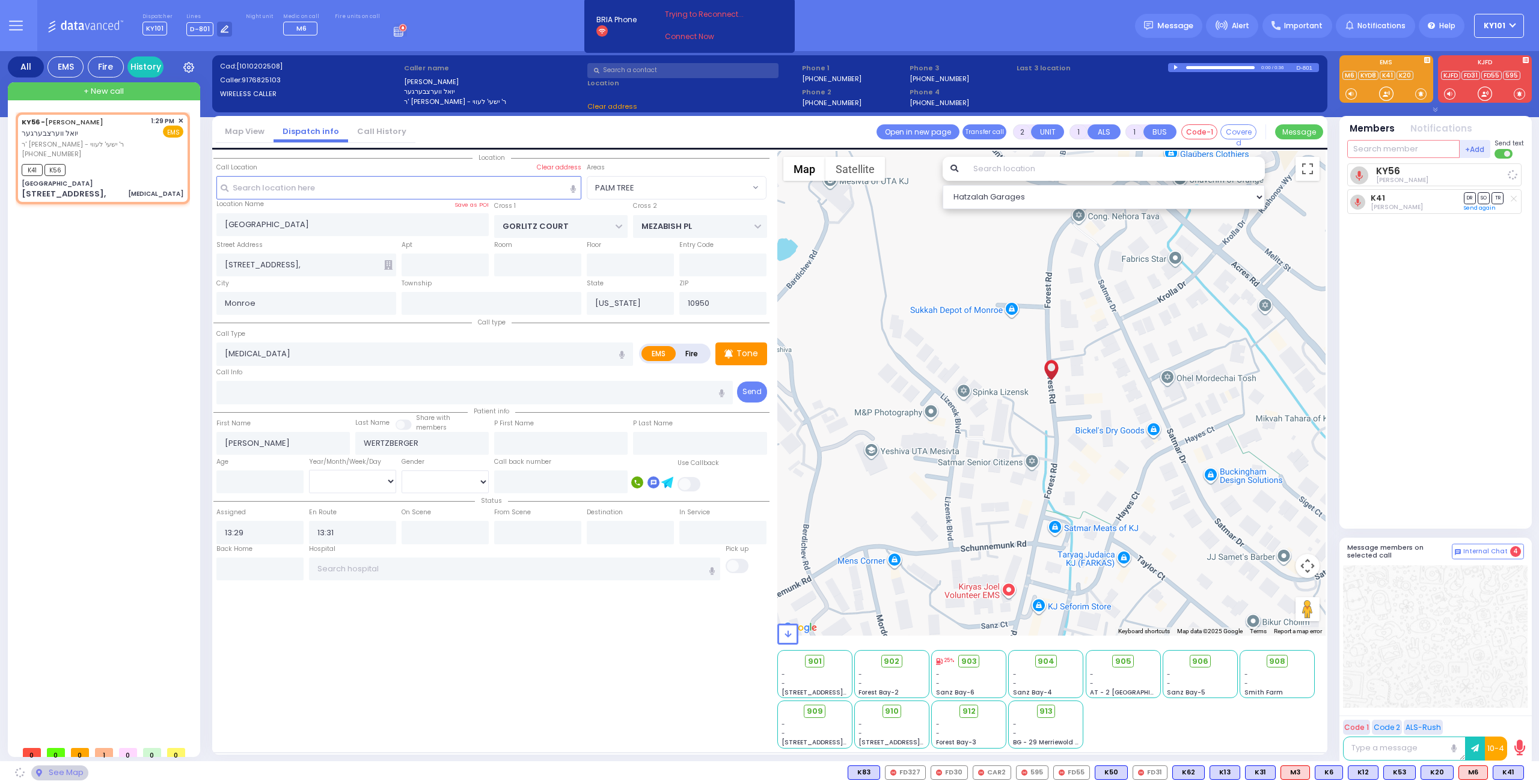
select select
radio input "true"
select select
select select "Hatzalah Garages"
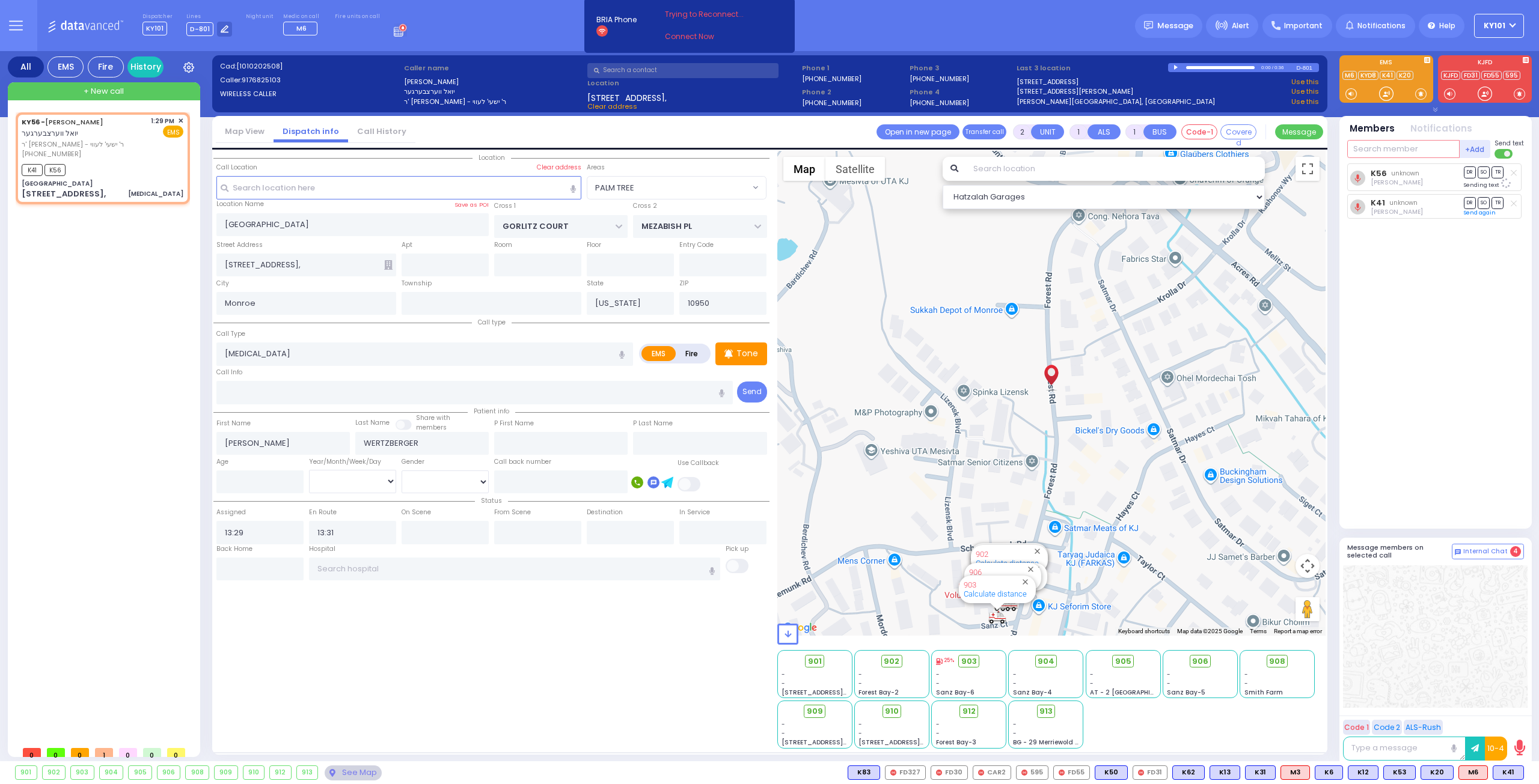
select select "PALM TREE"
type input "m6"
click at [1400, 170] on div "Medic6" at bounding box center [1387, 173] width 60 height 12
select select
radio input "true"
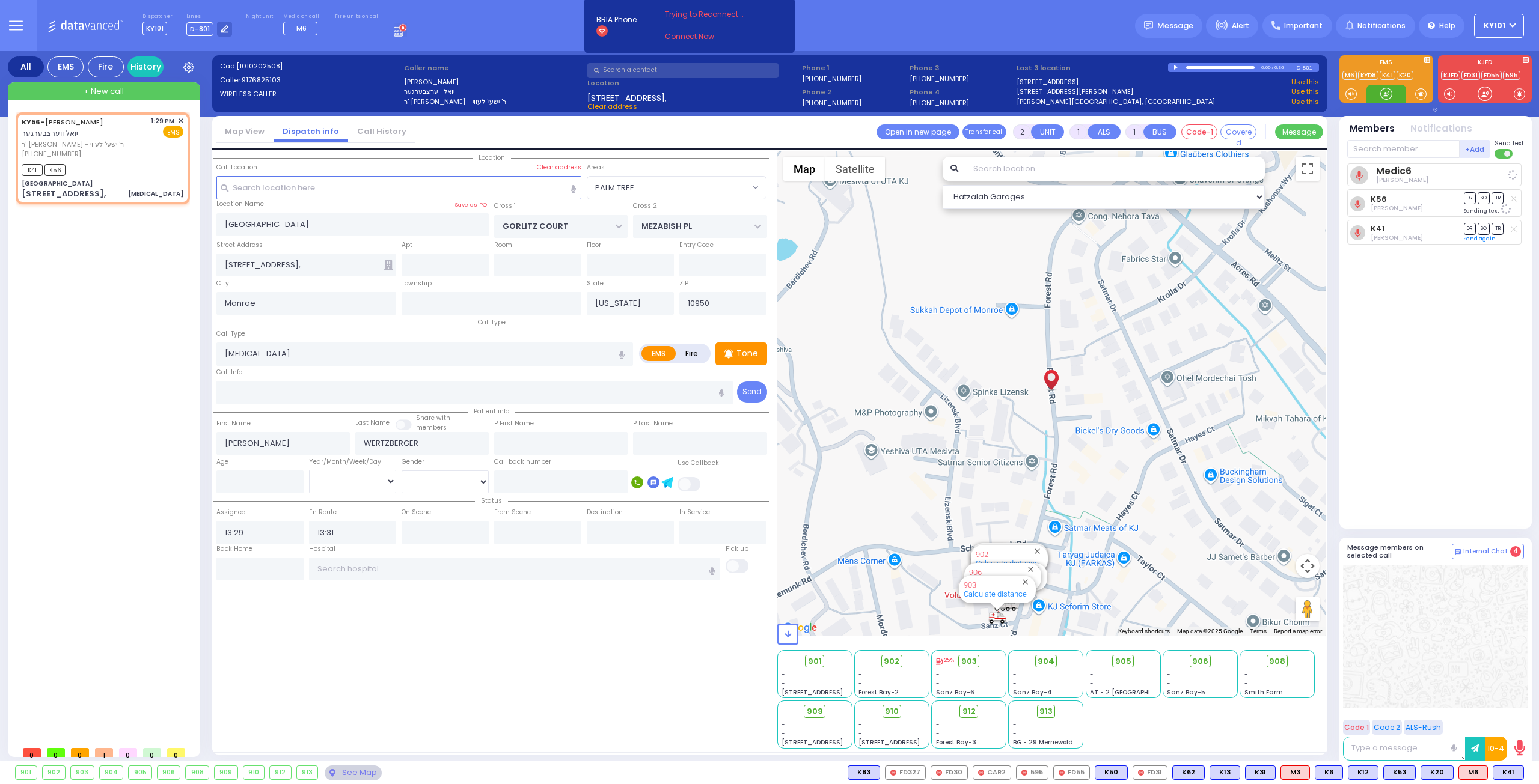
select select
select select "Hatzalah Garages"
select select "PALM TREE"
click at [1507, 772] on span "K68" at bounding box center [1508, 773] width 32 height 13
select select
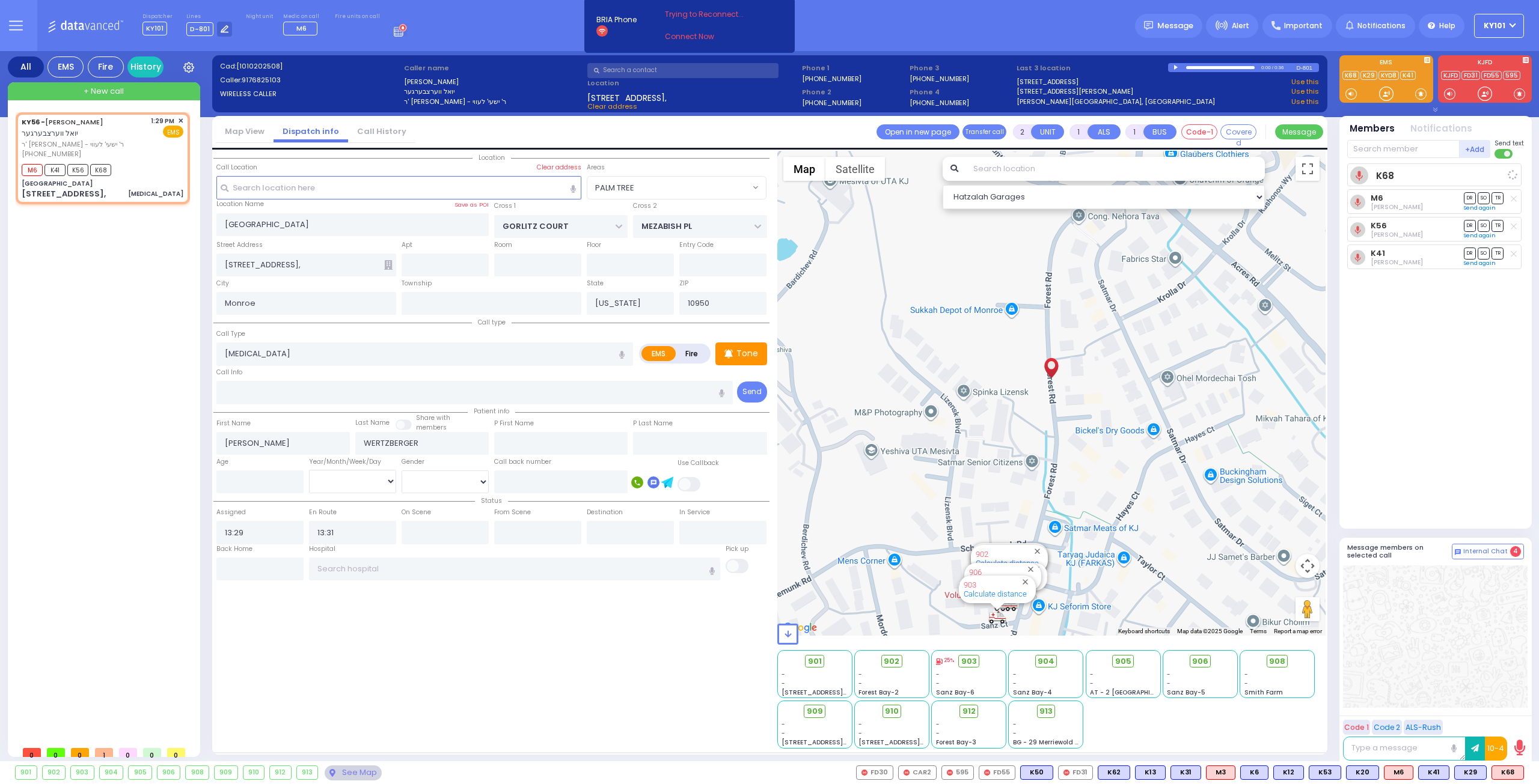
radio input "true"
select select
select select "Hatzalah Garages"
select select "PALM TREE"
click at [1470, 771] on span "K29" at bounding box center [1471, 773] width 32 height 13
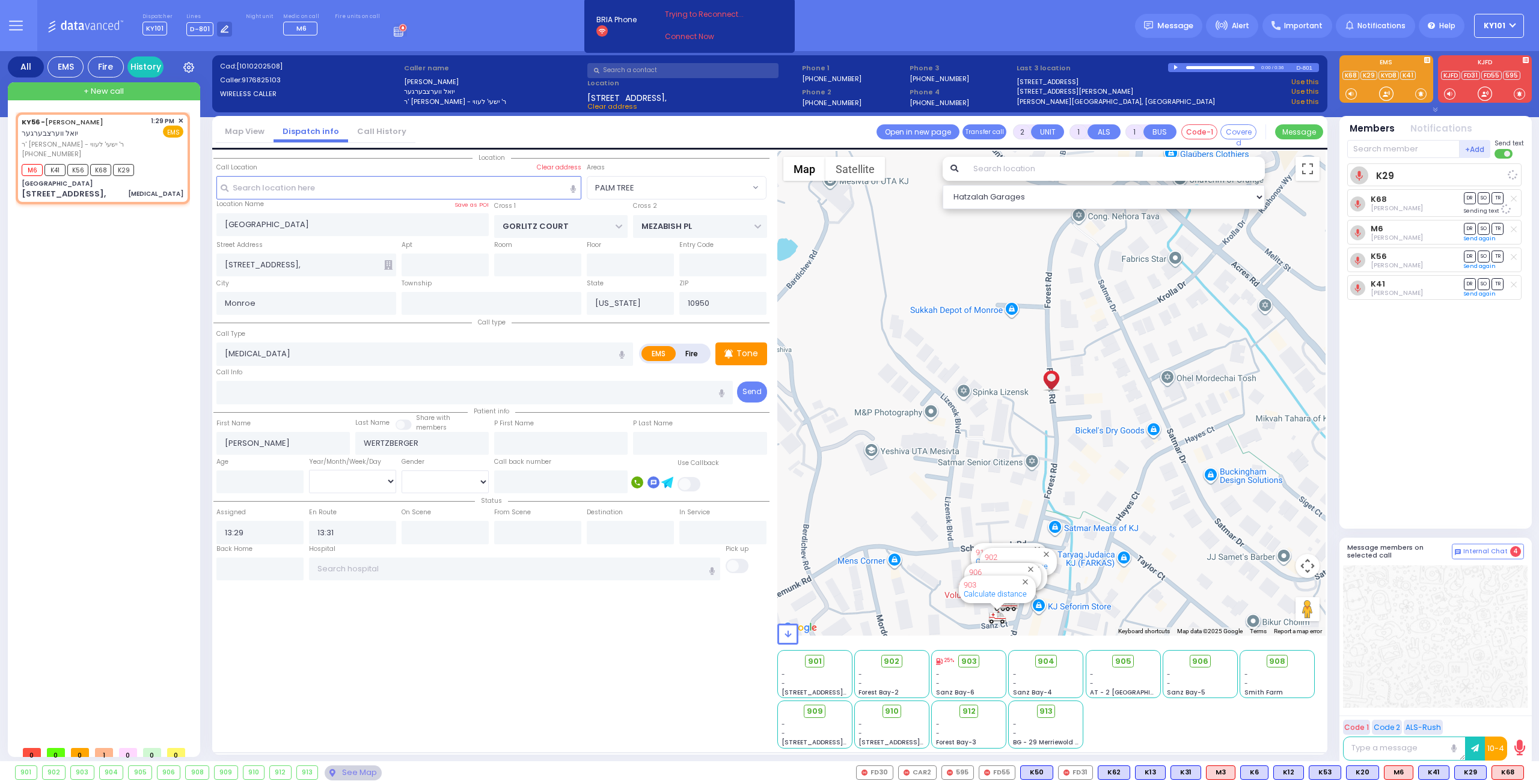
select select
radio input "true"
select select
select select "Hatzalah Garages"
select select "PALM TREE"
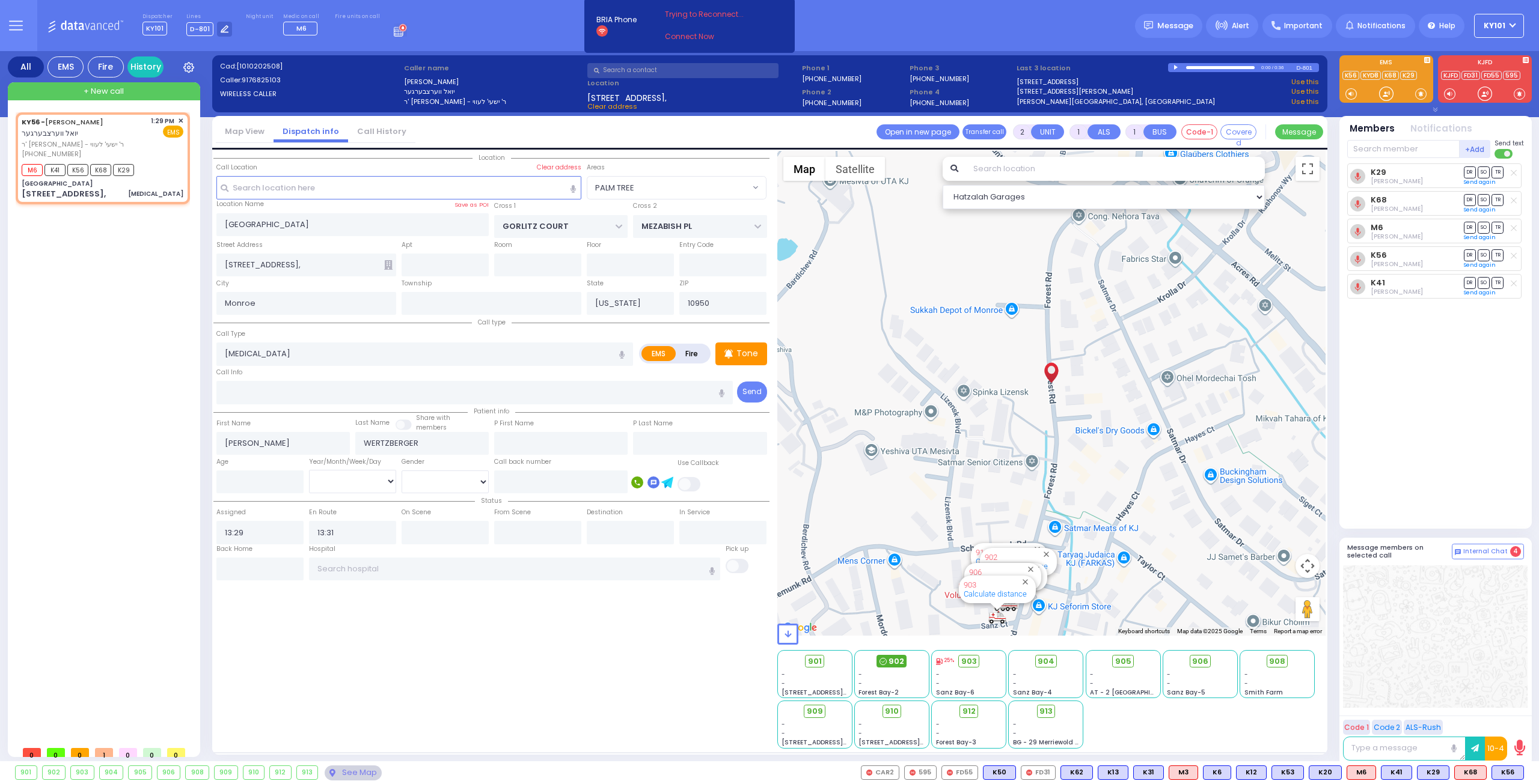
click at [892, 662] on span "902" at bounding box center [896, 661] width 16 height 12
select select
radio input "true"
select select
select select "Hatzalah Garages"
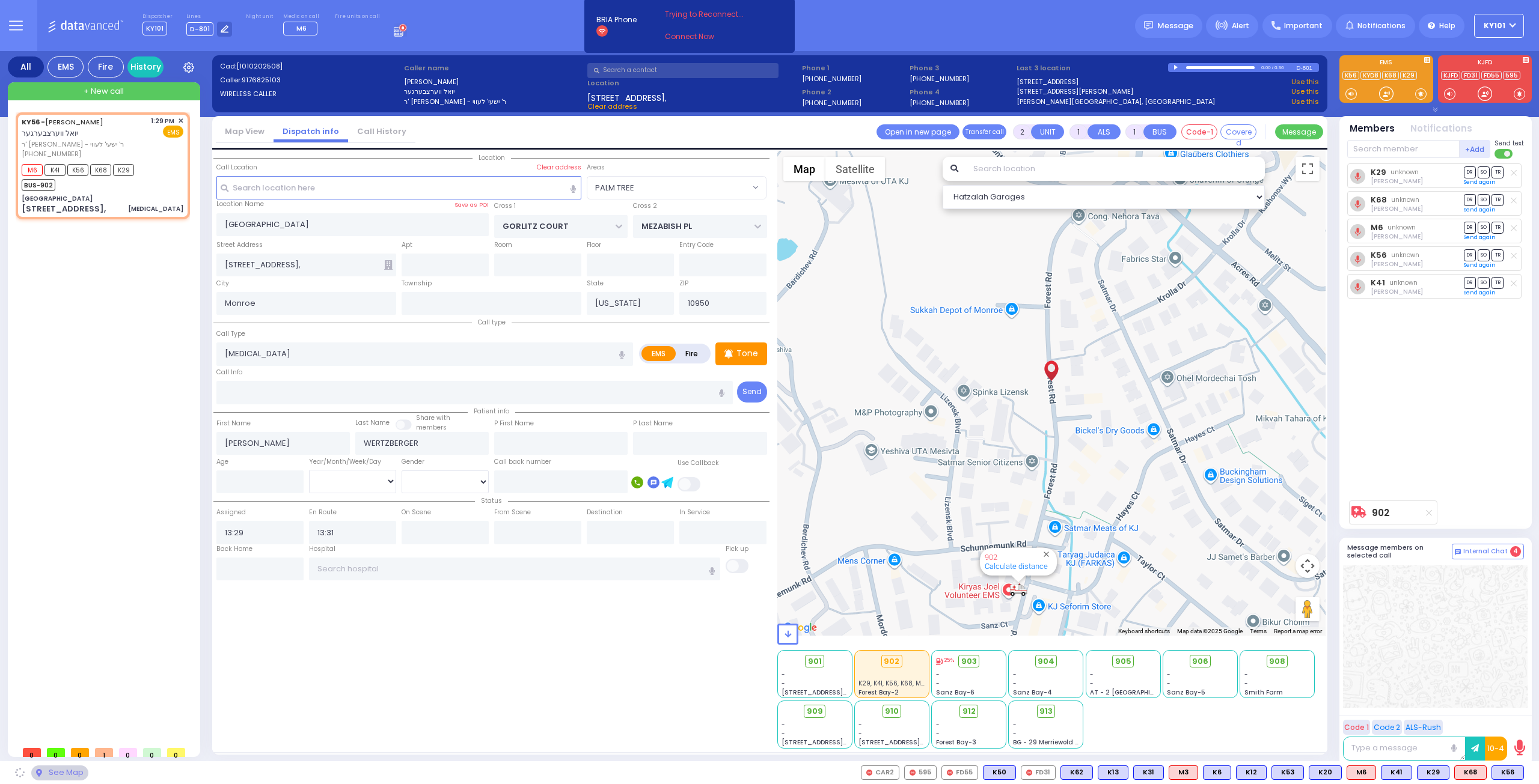
select select "PALM TREE"
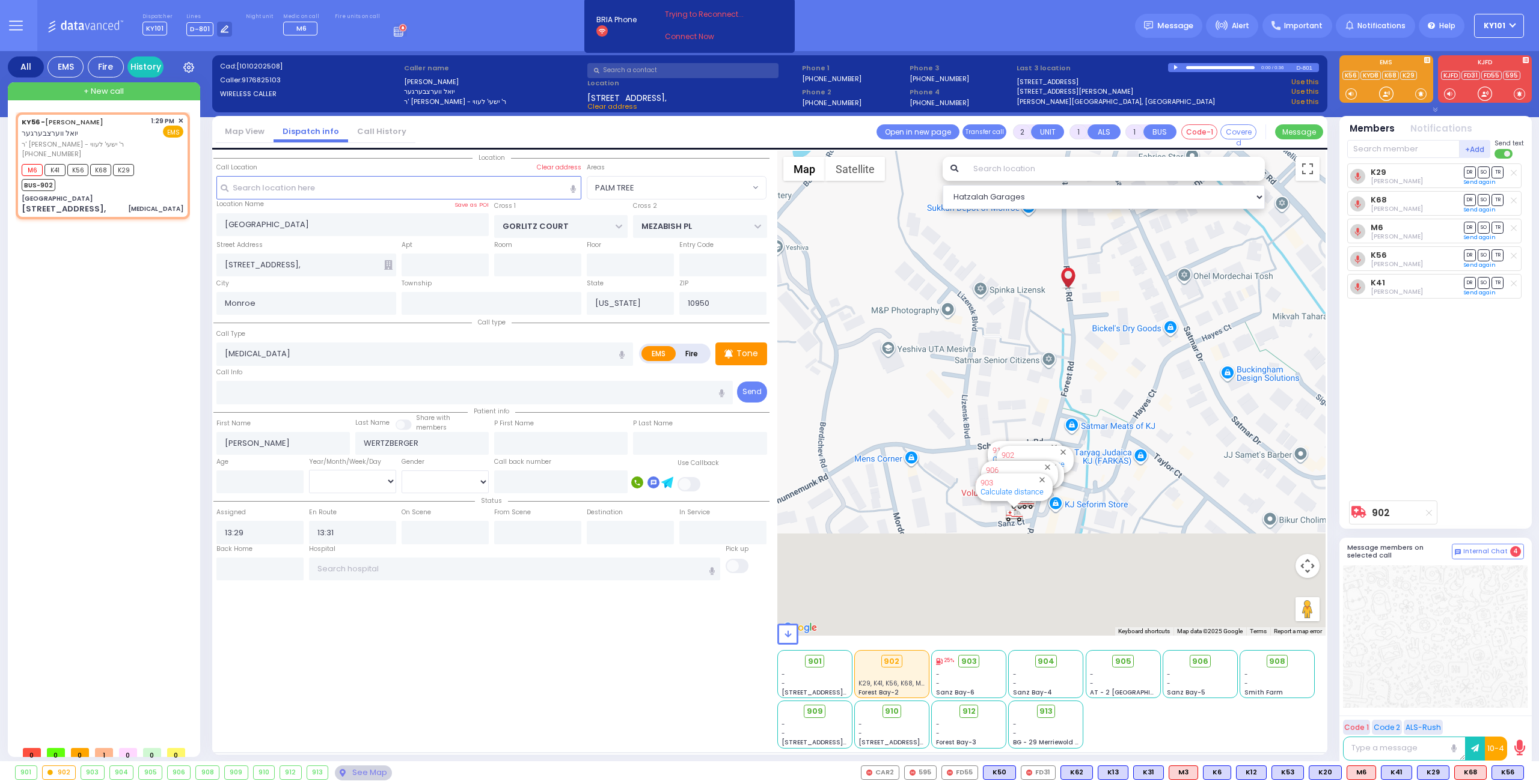
select select "PALM TREE"
select select
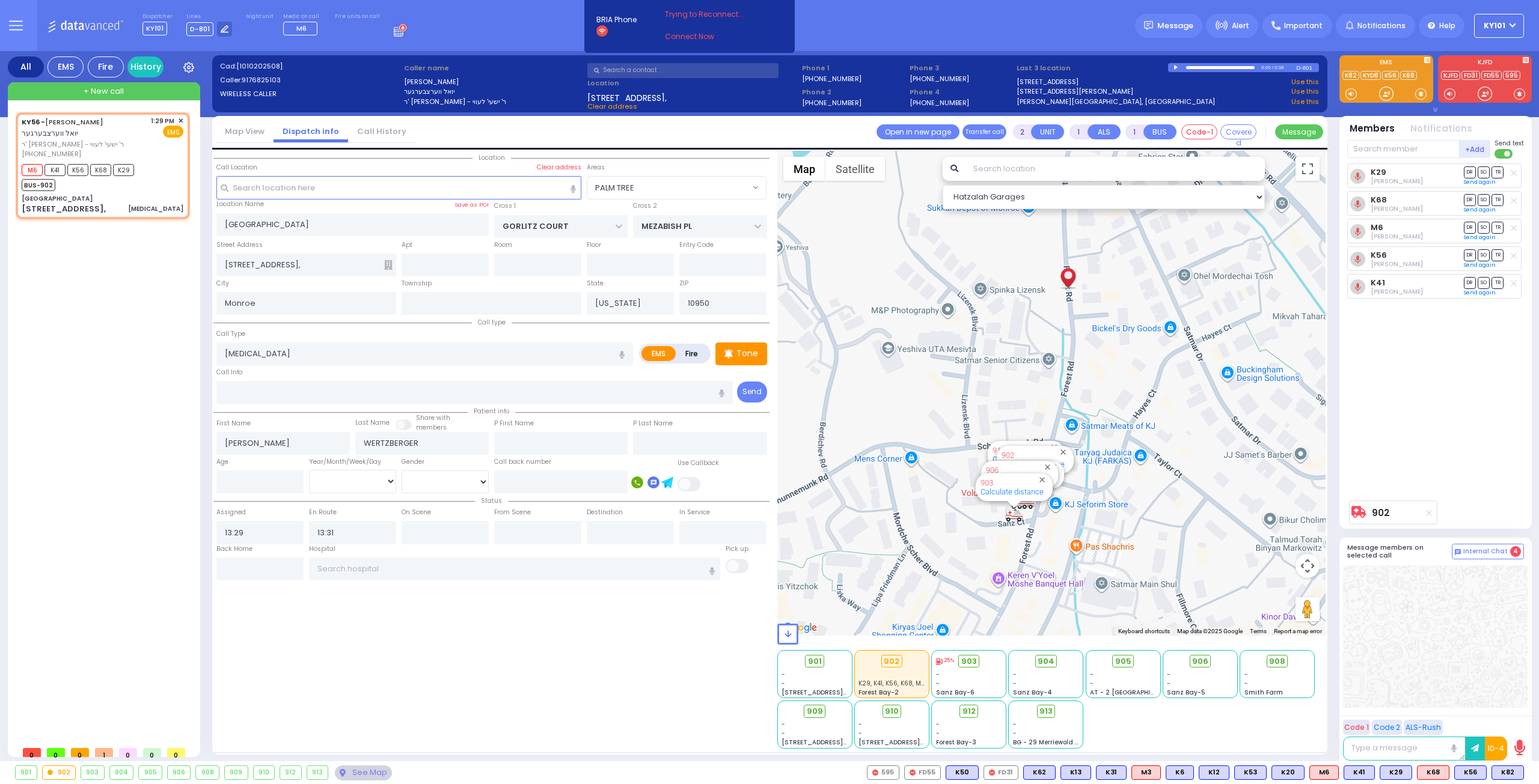
click at [401, 30] on icon at bounding box center [403, 28] width 3 height 4
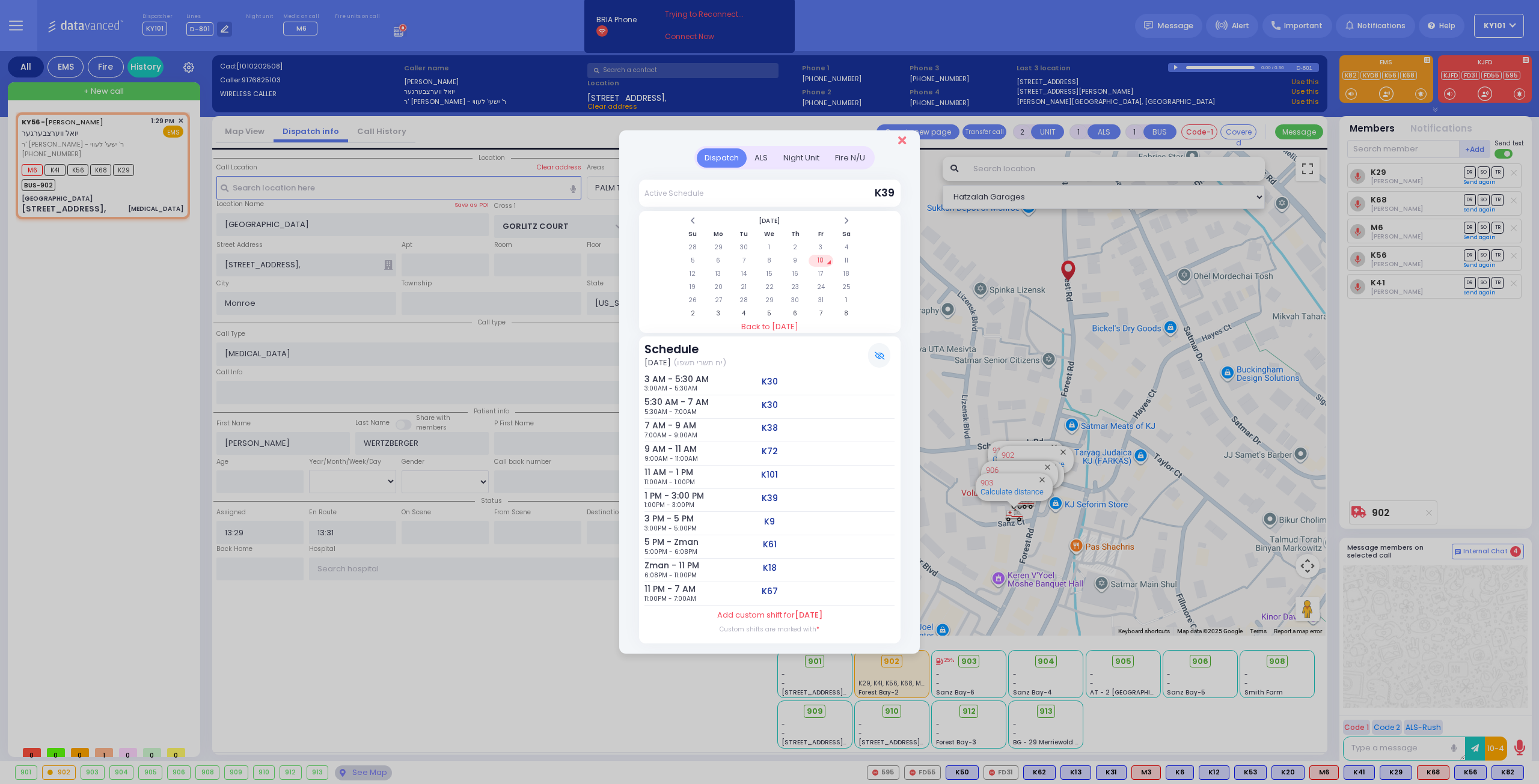
click at [902, 140] on icon "Close" at bounding box center [902, 140] width 8 height 12
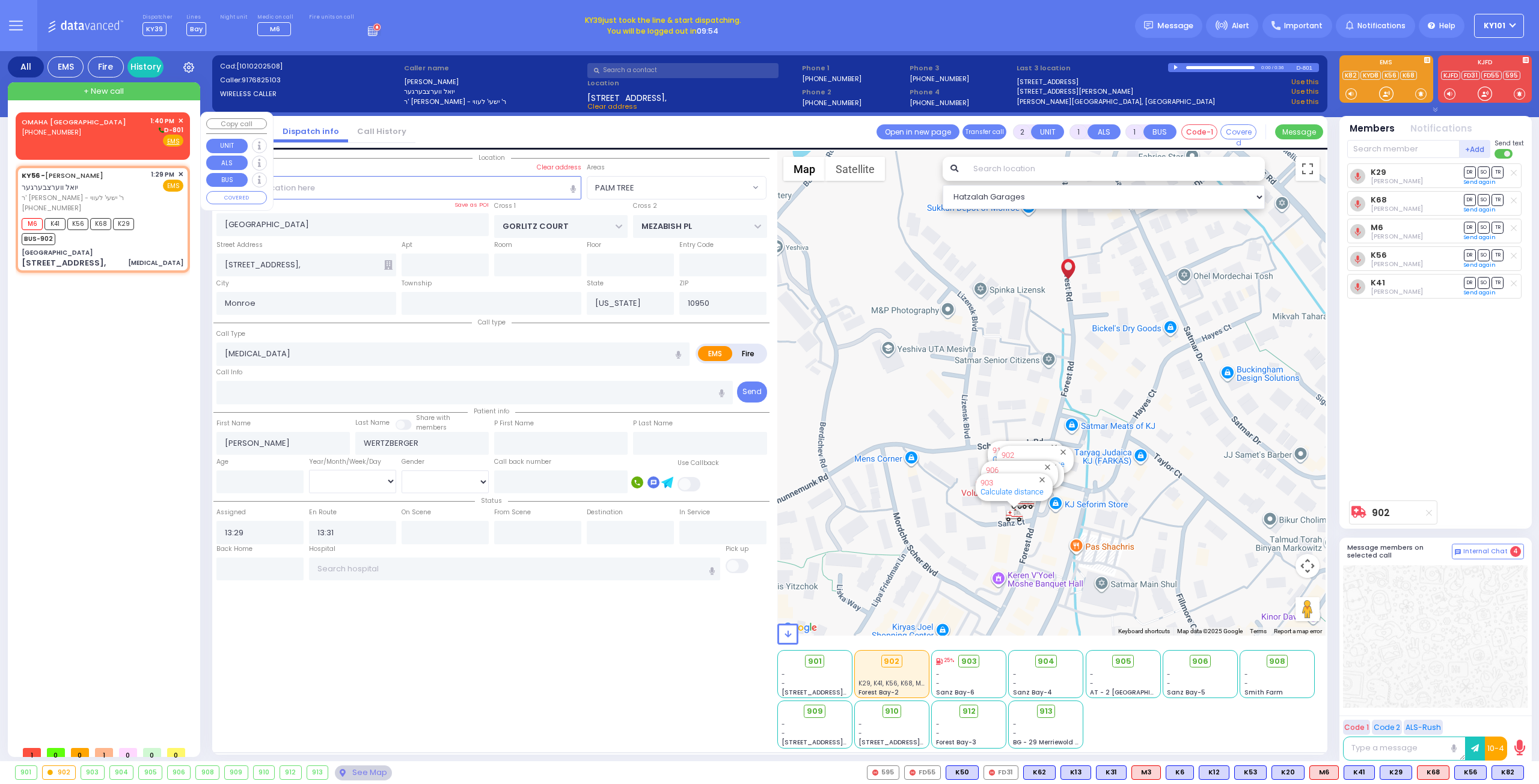
click at [91, 140] on div "OMAHA [GEOGRAPHIC_DATA] [PHONE_NUMBER] 1:40 PM ✕ D-801" at bounding box center [102, 132] width 162 height 32
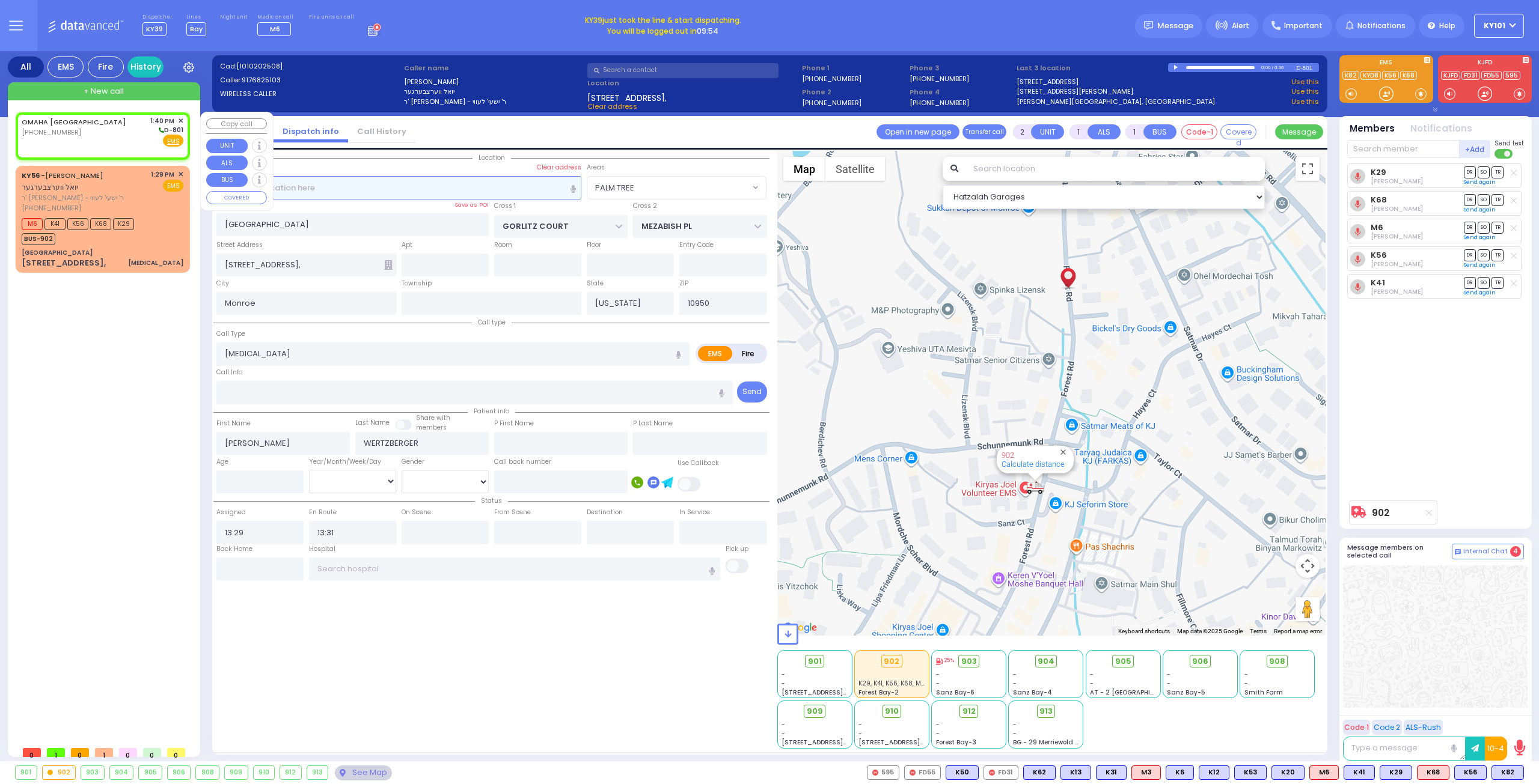
select select
radio input "true"
select select
type input "13:40"
select select "Hatzalah Garages"
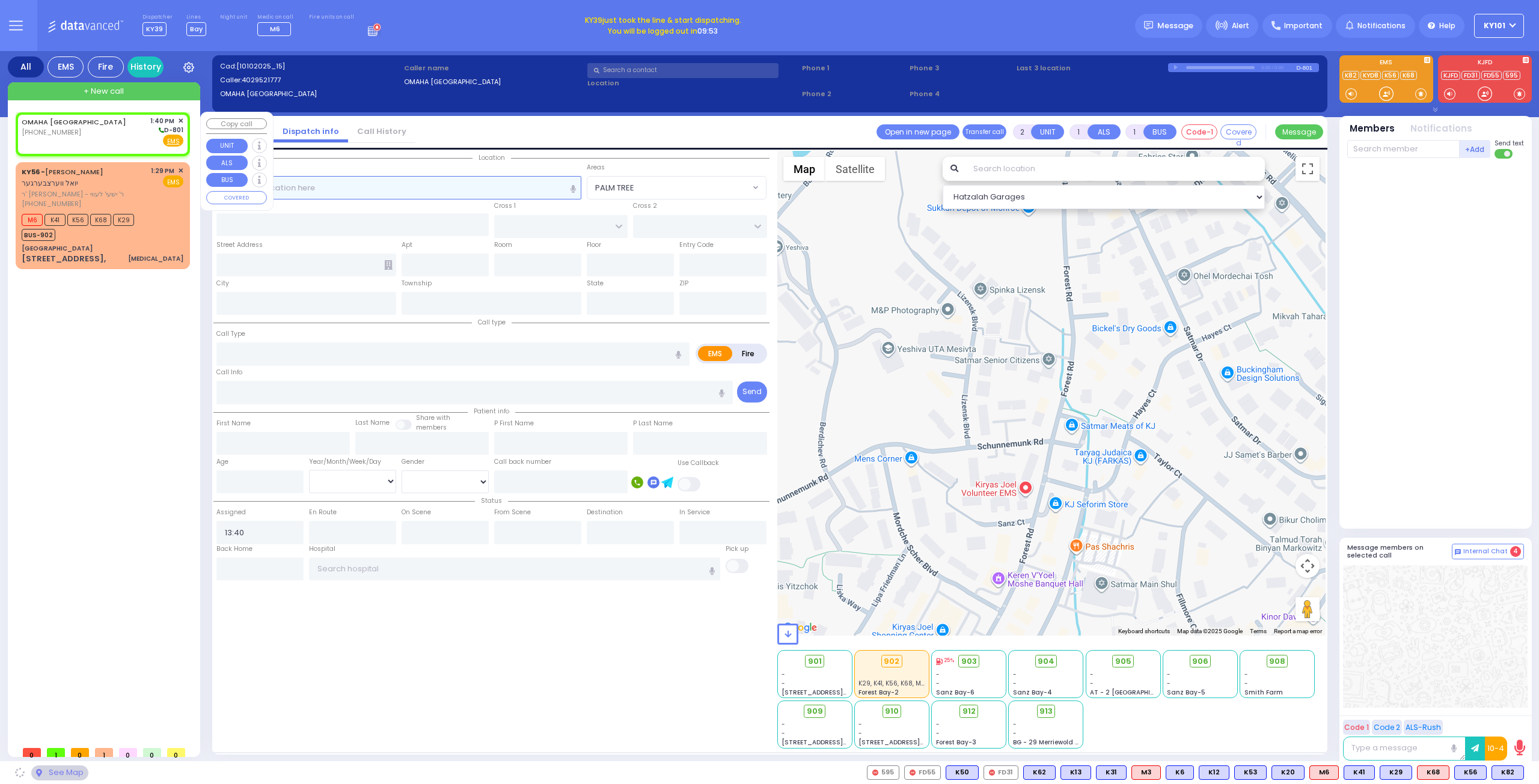
select select
radio input "true"
select select
select select "Hatzalah Garages"
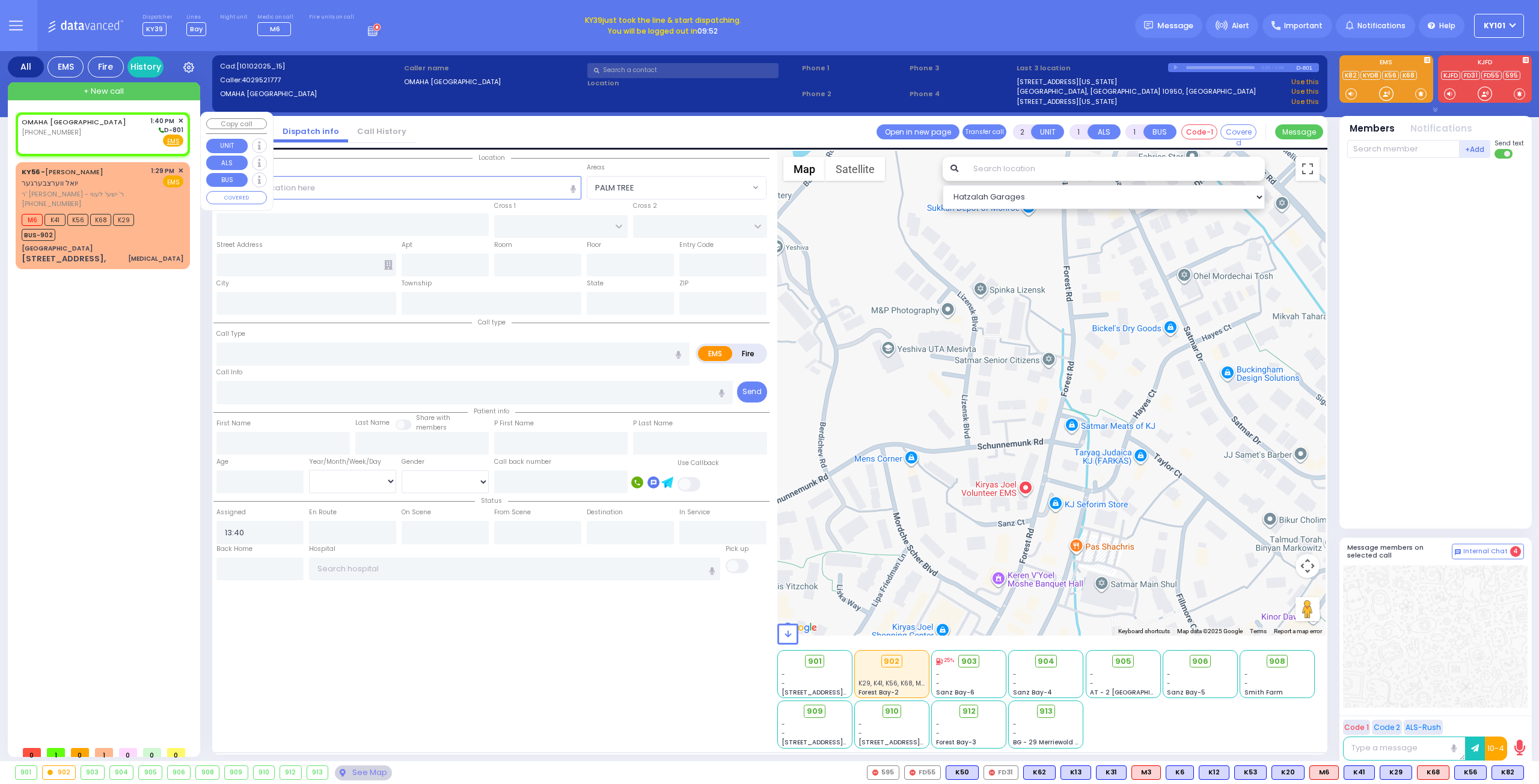
click at [182, 119] on span "✕" at bounding box center [180, 121] width 6 height 10
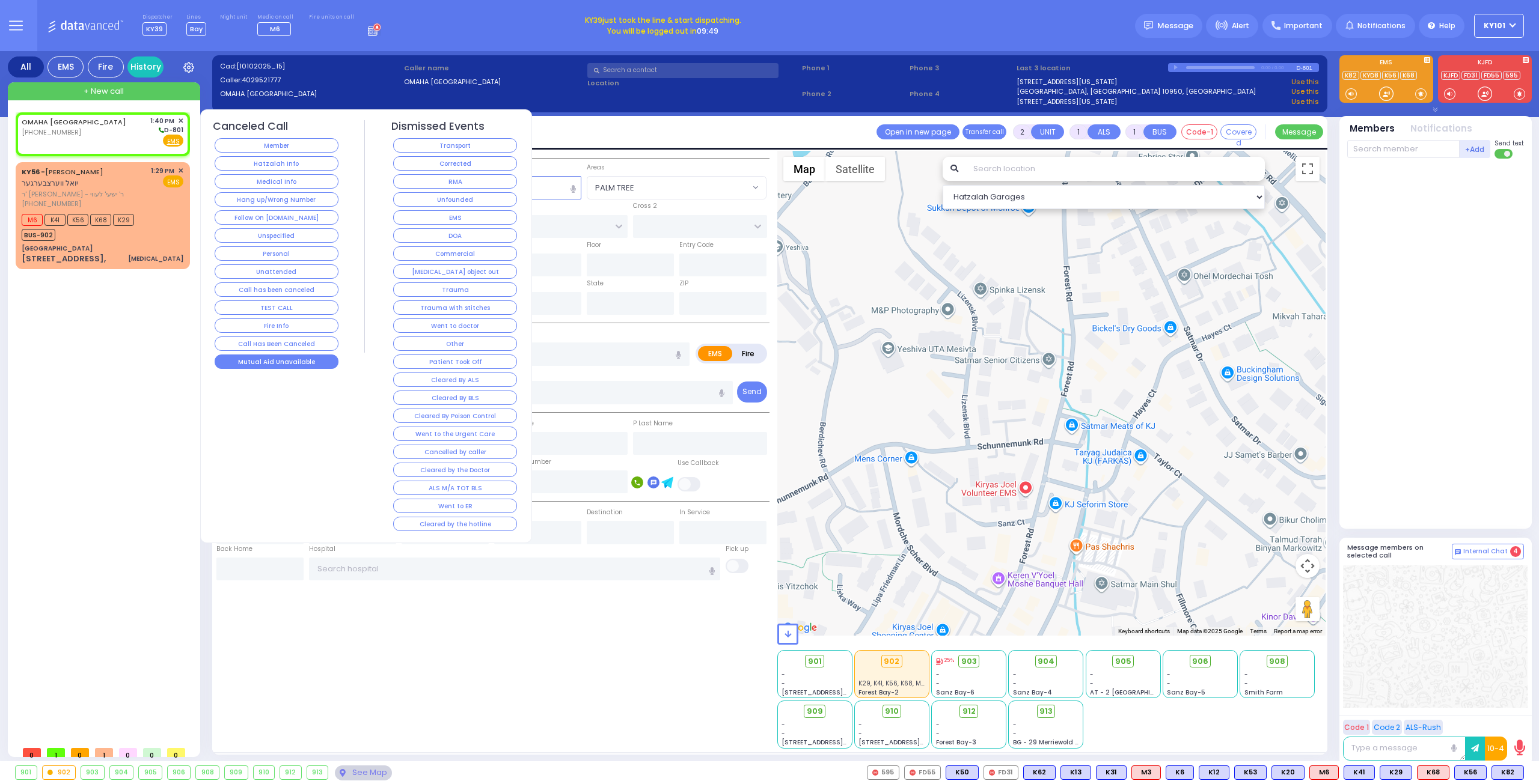
click at [293, 358] on button "Mutual Aid Unavailable" at bounding box center [276, 361] width 124 height 15
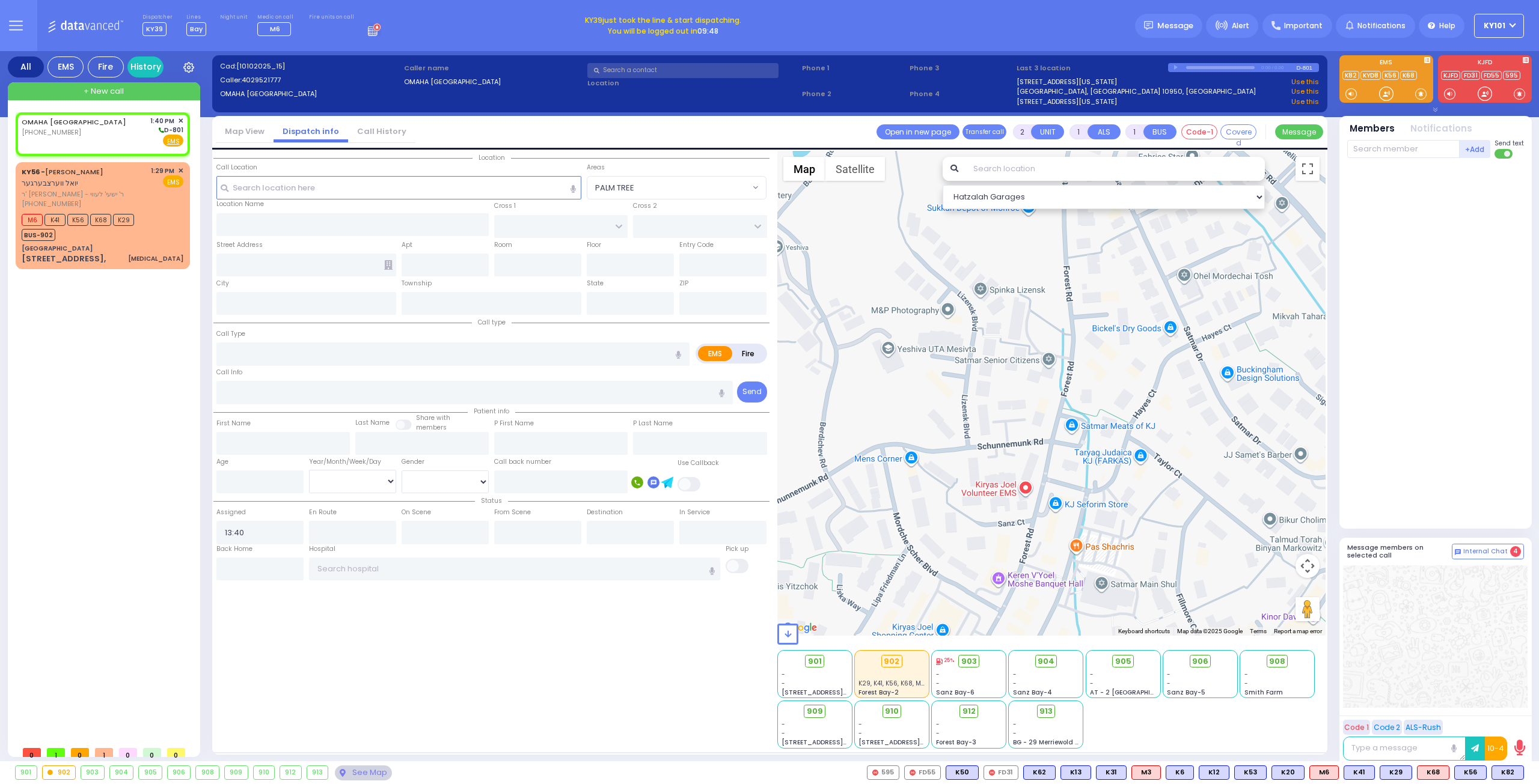
select select
radio input "true"
select select
